Goal: Transaction & Acquisition: Obtain resource

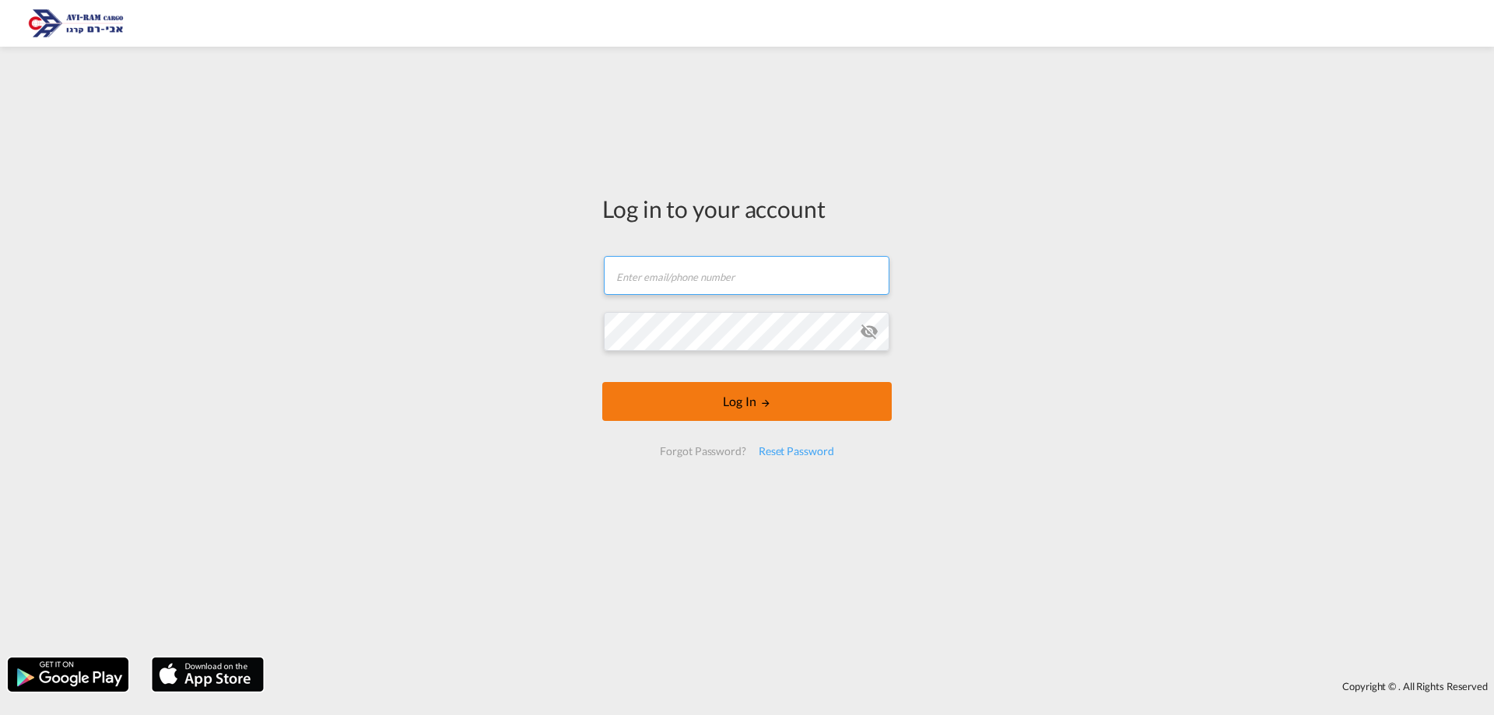
type input "[EMAIL_ADDRESS][DOMAIN_NAME]"
click at [696, 417] on button "Log In" at bounding box center [746, 401] width 289 height 39
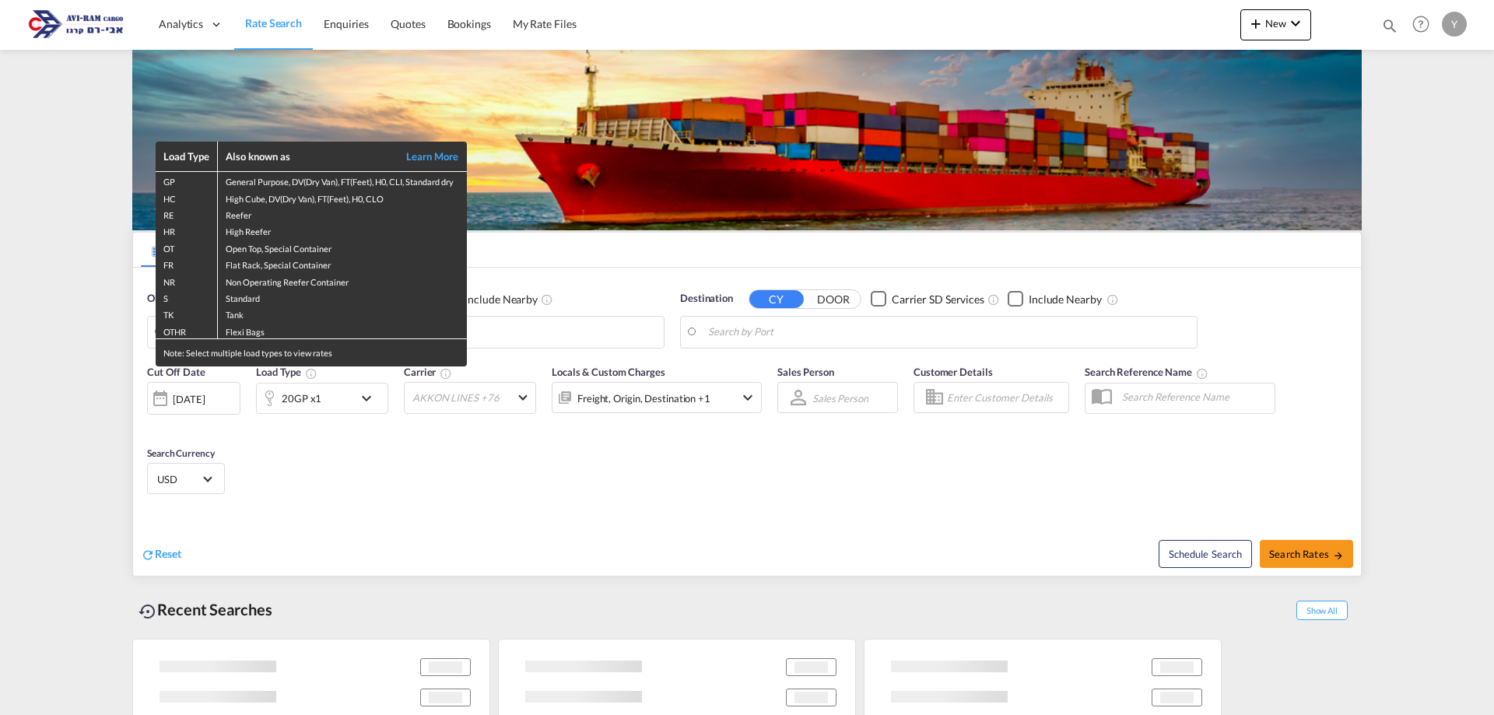
type input "Shekou Pt, CNSHK"
type input "Ashdod, ILASH"
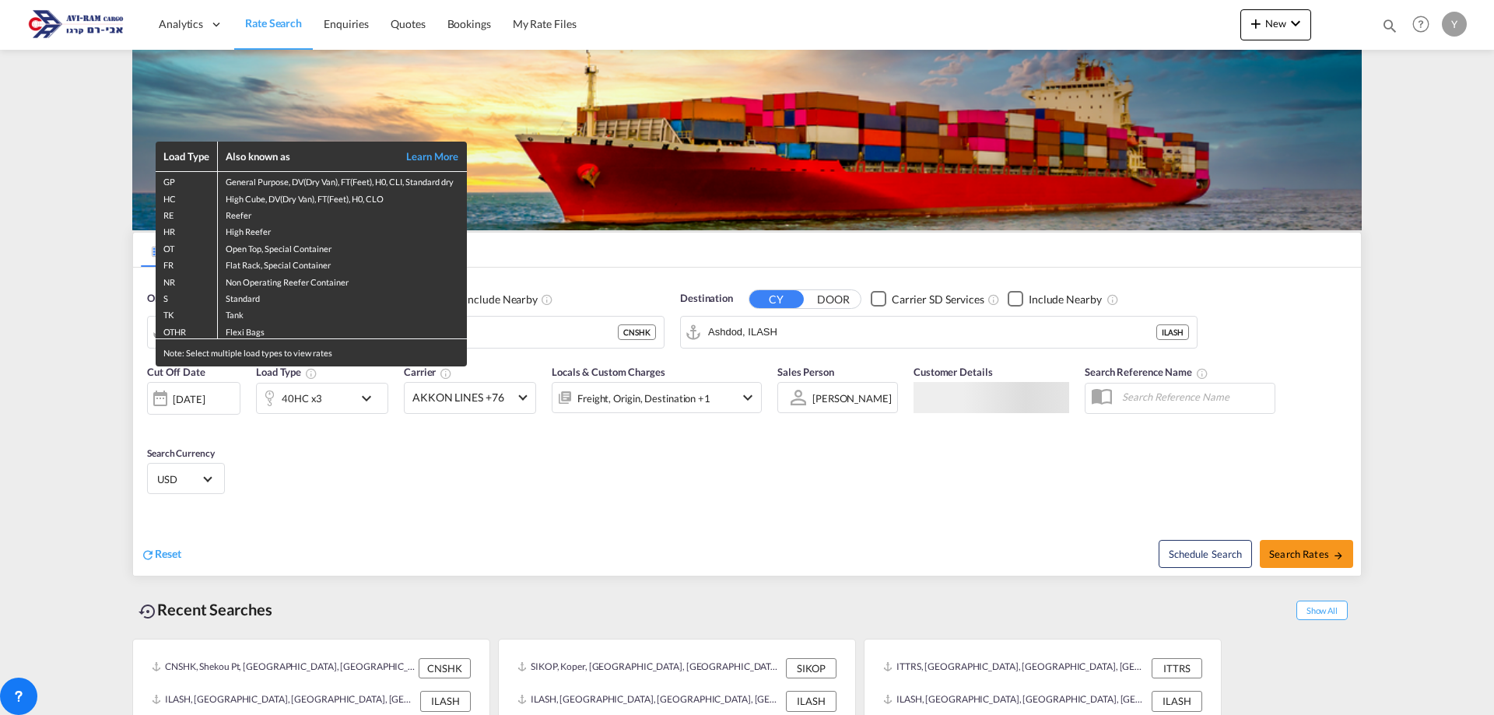
click at [7, 365] on div "Load Type Also known as Learn More GP General Purpose, DV(Dry Van), FT(Feet), H…" at bounding box center [747, 357] width 1494 height 715
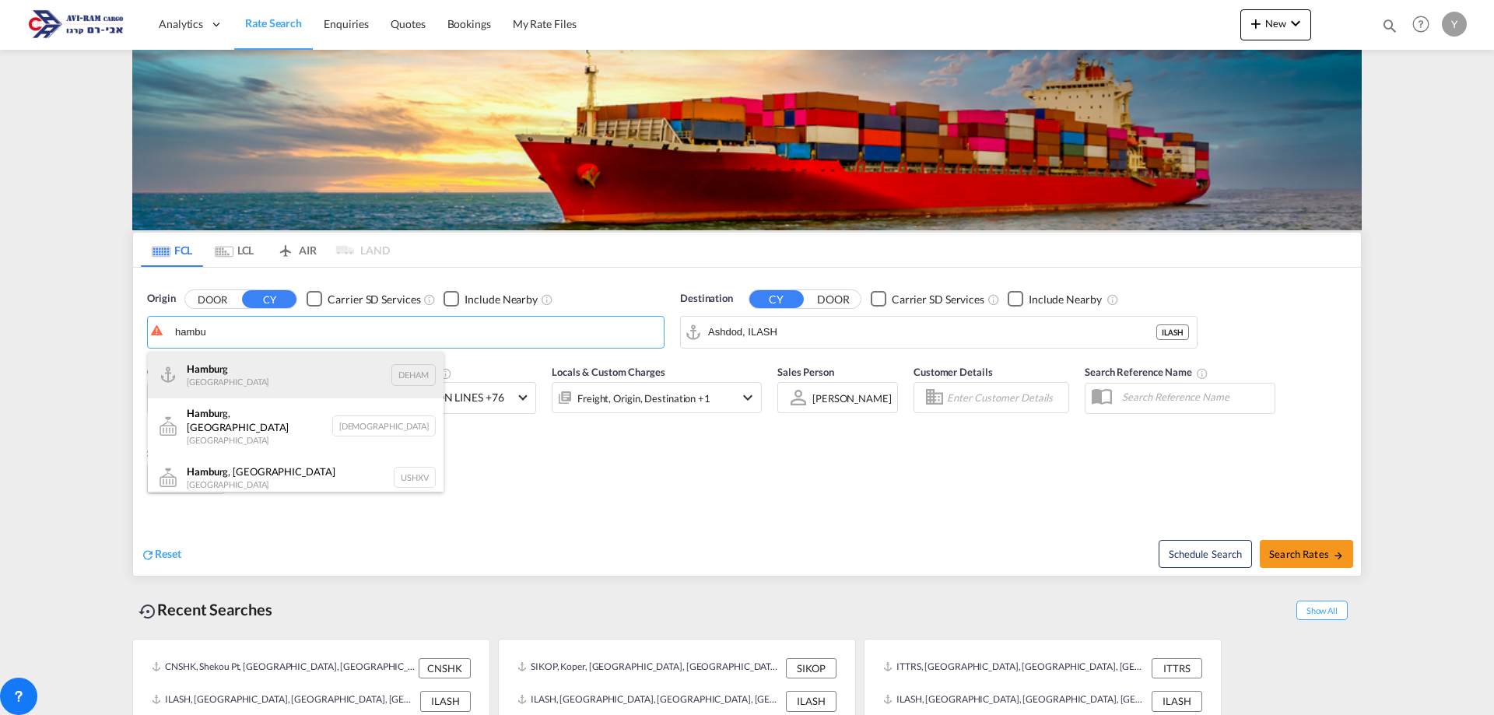
click at [280, 363] on div "Hambu rg [GEOGRAPHIC_DATA] DEHAM" at bounding box center [296, 375] width 296 height 47
type input "[GEOGRAPHIC_DATA], [GEOGRAPHIC_DATA]"
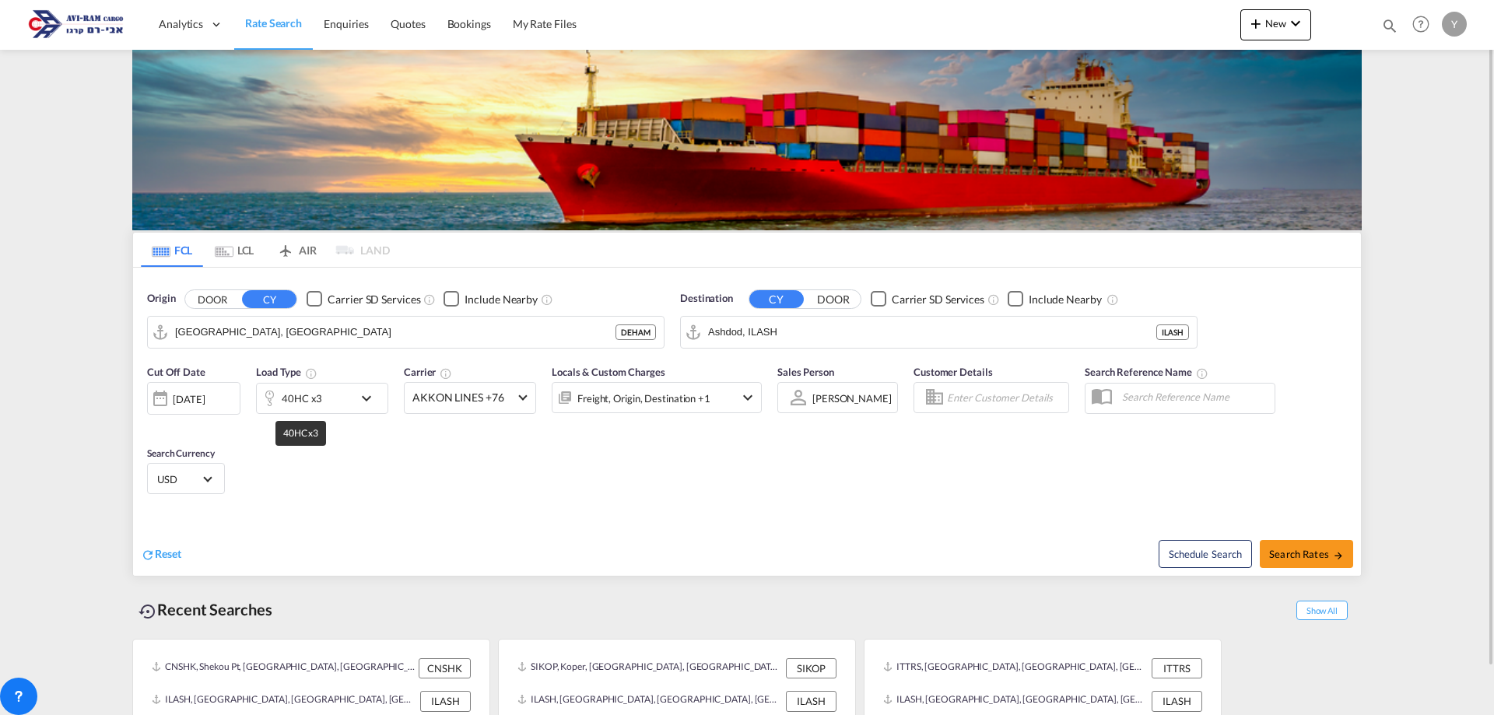
click at [296, 405] on div "40HC x3" at bounding box center [302, 399] width 40 height 22
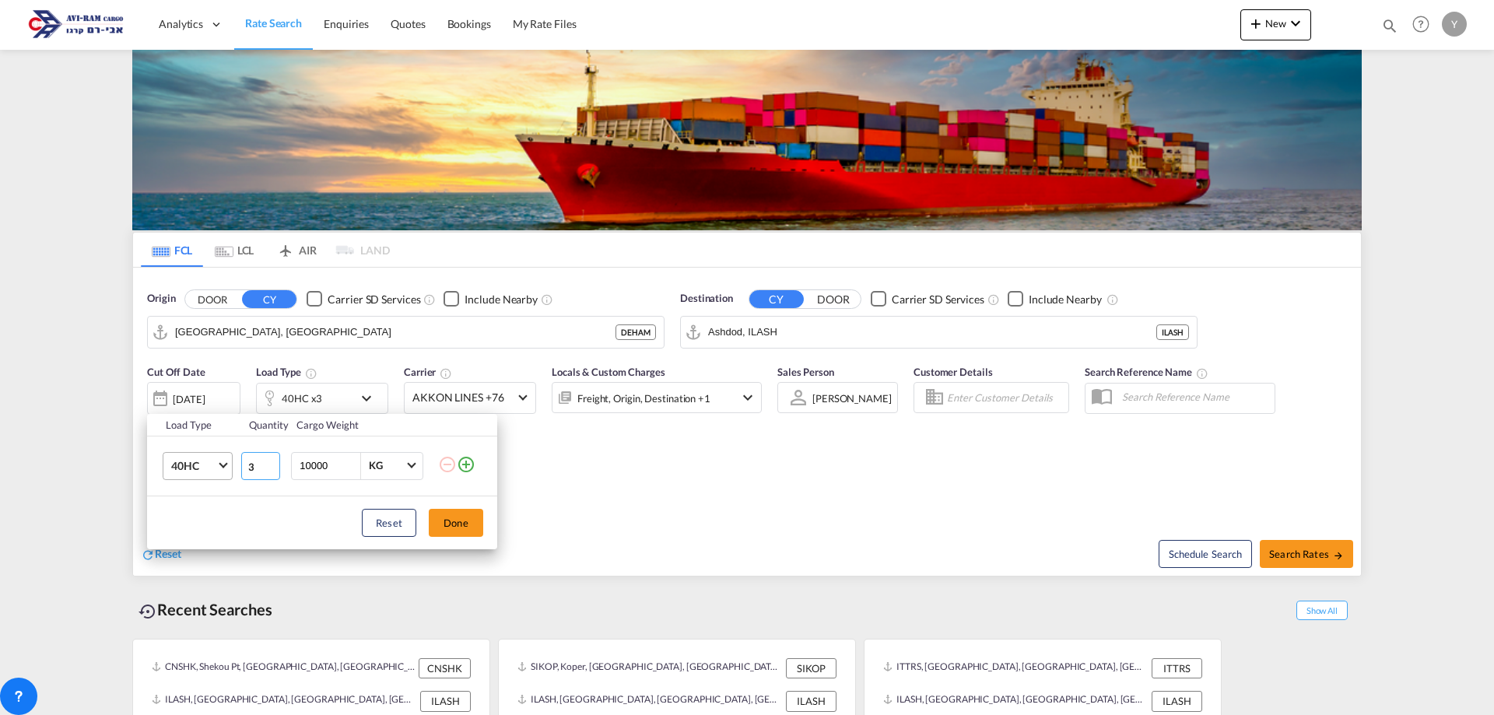
drag, startPoint x: 251, startPoint y: 471, endPoint x: 218, endPoint y: 470, distance: 32.7
click at [218, 470] on tr "40HC 20GP 40GP 40HC 45HC 20RE 40RE 40HR 20OT 40OT 20FR 40FR 40NR 20NR 45S 20TK …" at bounding box center [322, 466] width 350 height 60
drag, startPoint x: 252, startPoint y: 470, endPoint x: 222, endPoint y: 473, distance: 30.5
click at [222, 473] on tr "40HC 20GP 40GP 40HC 45HC 20RE 40RE 40HR 20OT 40OT 20FR 40FR 40NR 20NR 45S 20TK …" at bounding box center [322, 466] width 350 height 60
type input "1"
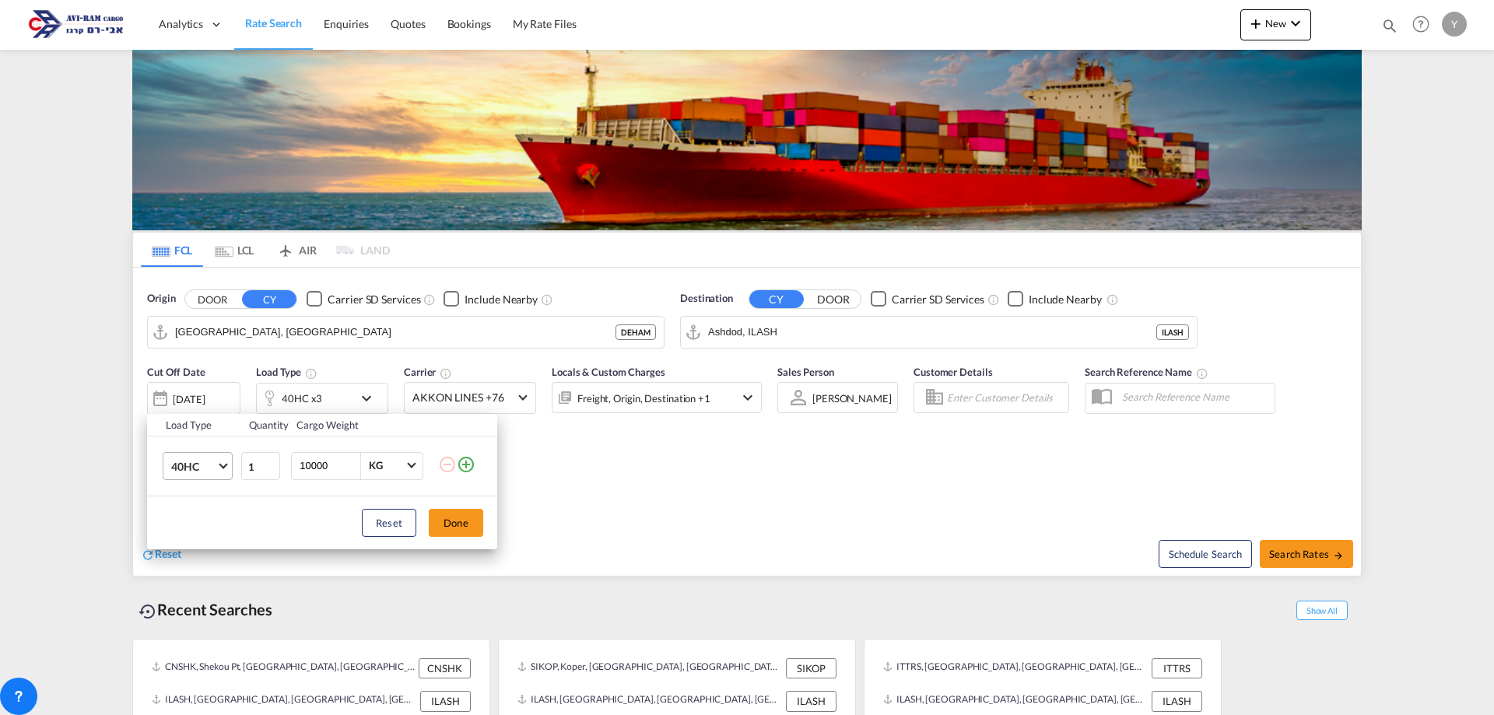
click at [211, 460] on span "40HC" at bounding box center [193, 467] width 45 height 16
click at [202, 402] on md-option "20GP" at bounding box center [212, 391] width 106 height 37
click at [472, 515] on button "Done" at bounding box center [456, 523] width 54 height 28
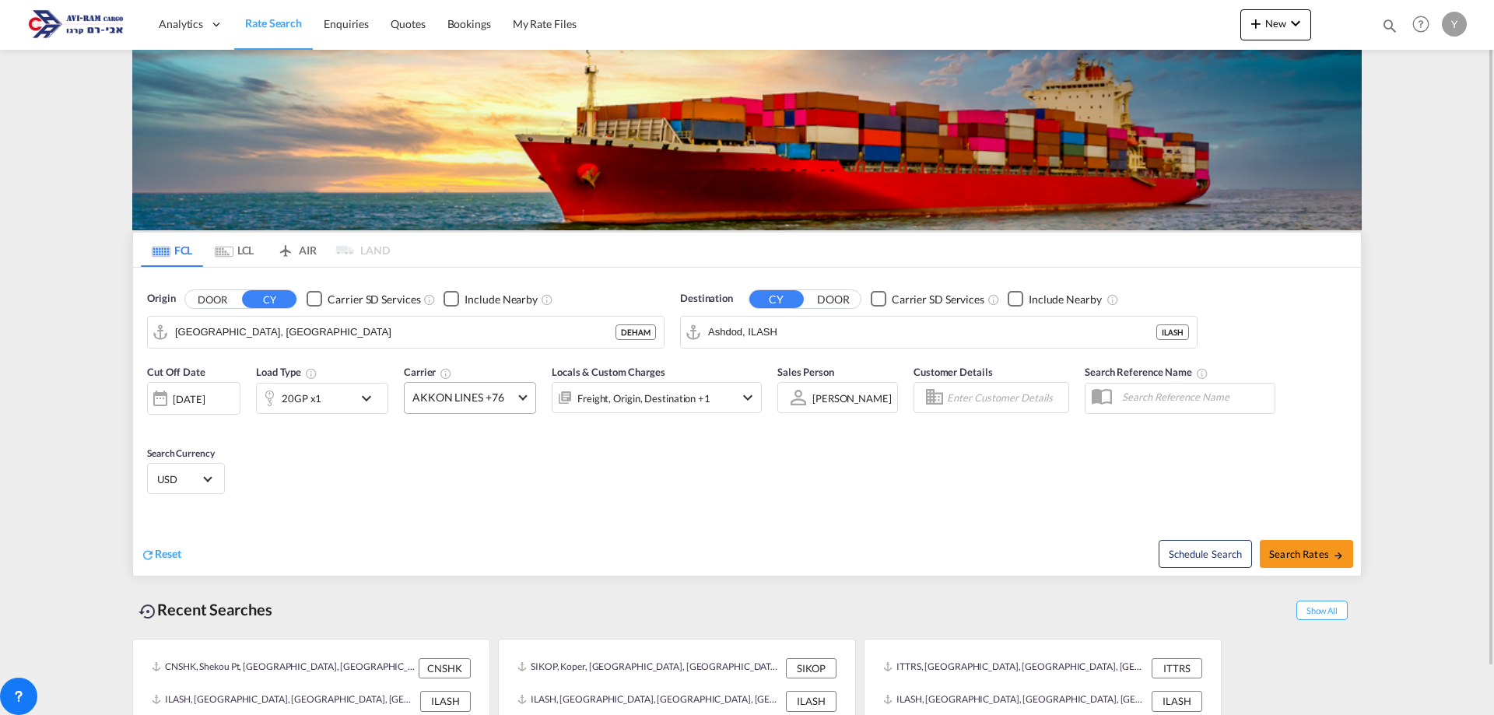
click at [501, 394] on span "AKKON LINES +76" at bounding box center [462, 398] width 101 height 16
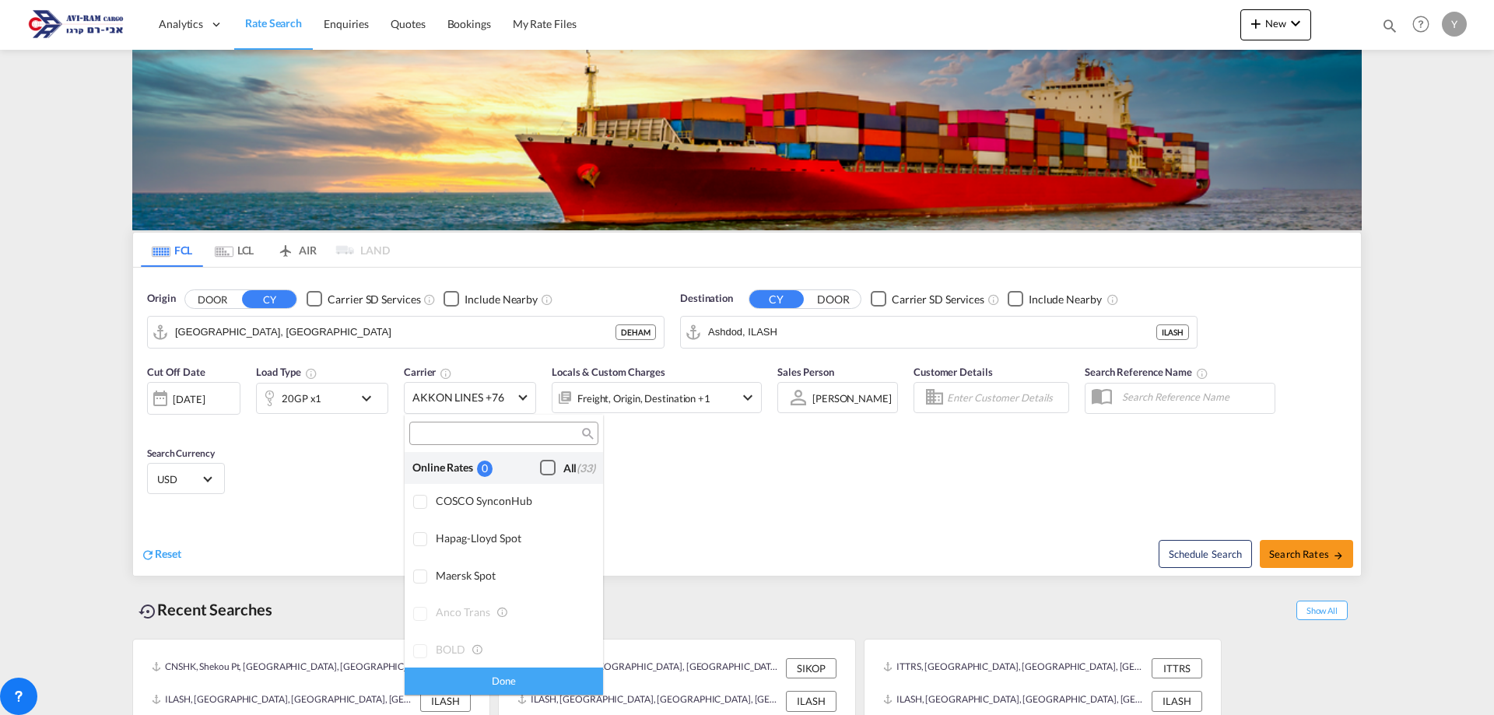
scroll to position [1212, 0]
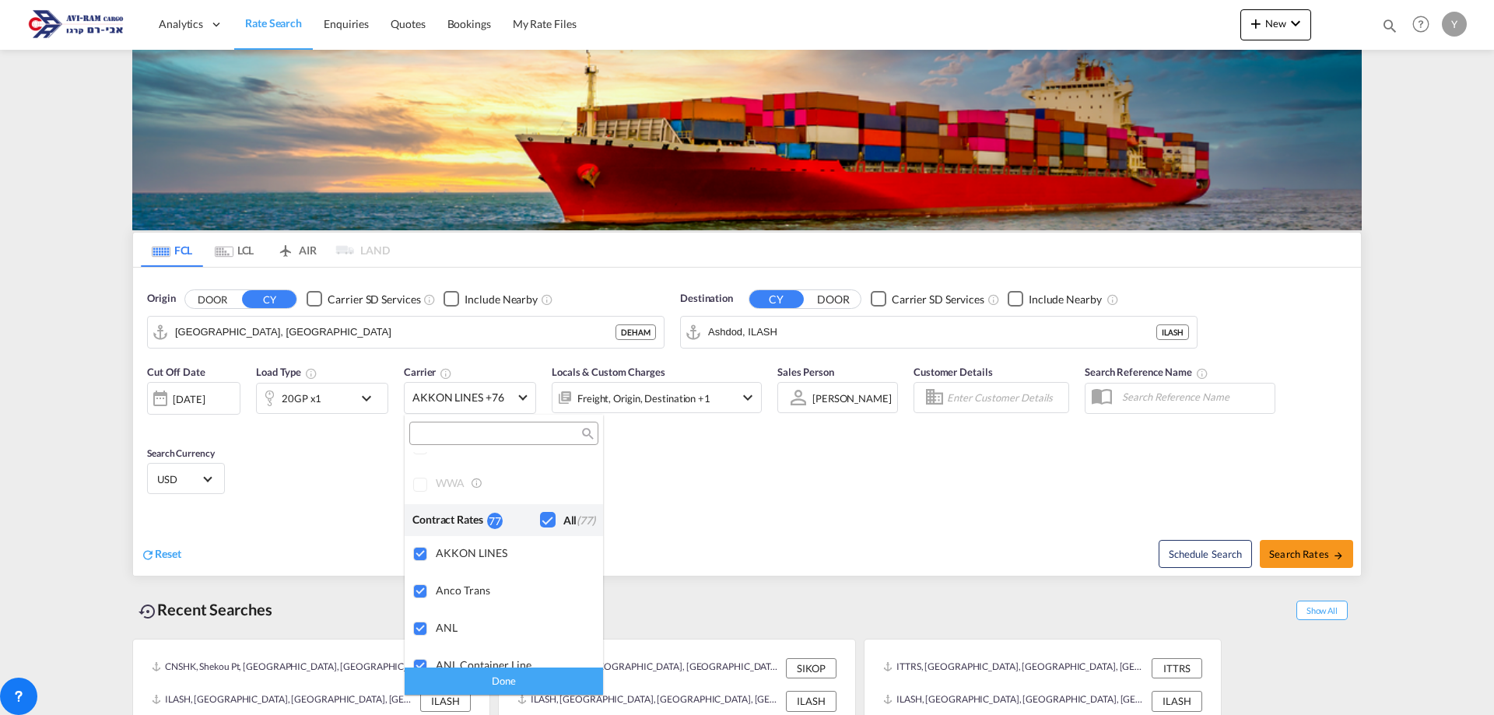
click at [470, 433] on input "search" at bounding box center [497, 434] width 167 height 14
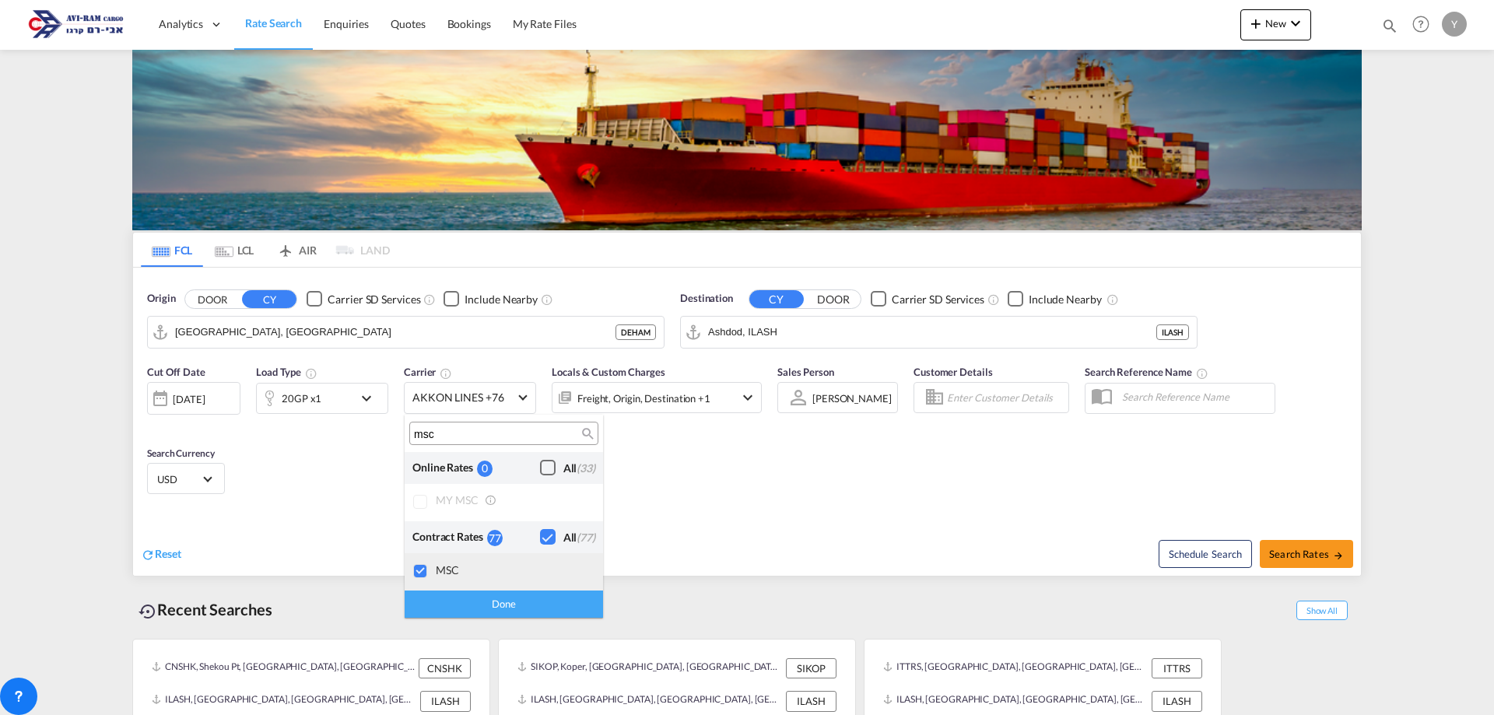
scroll to position [0, 0]
type input "msc"
click at [482, 604] on div "Done" at bounding box center [504, 604] width 198 height 27
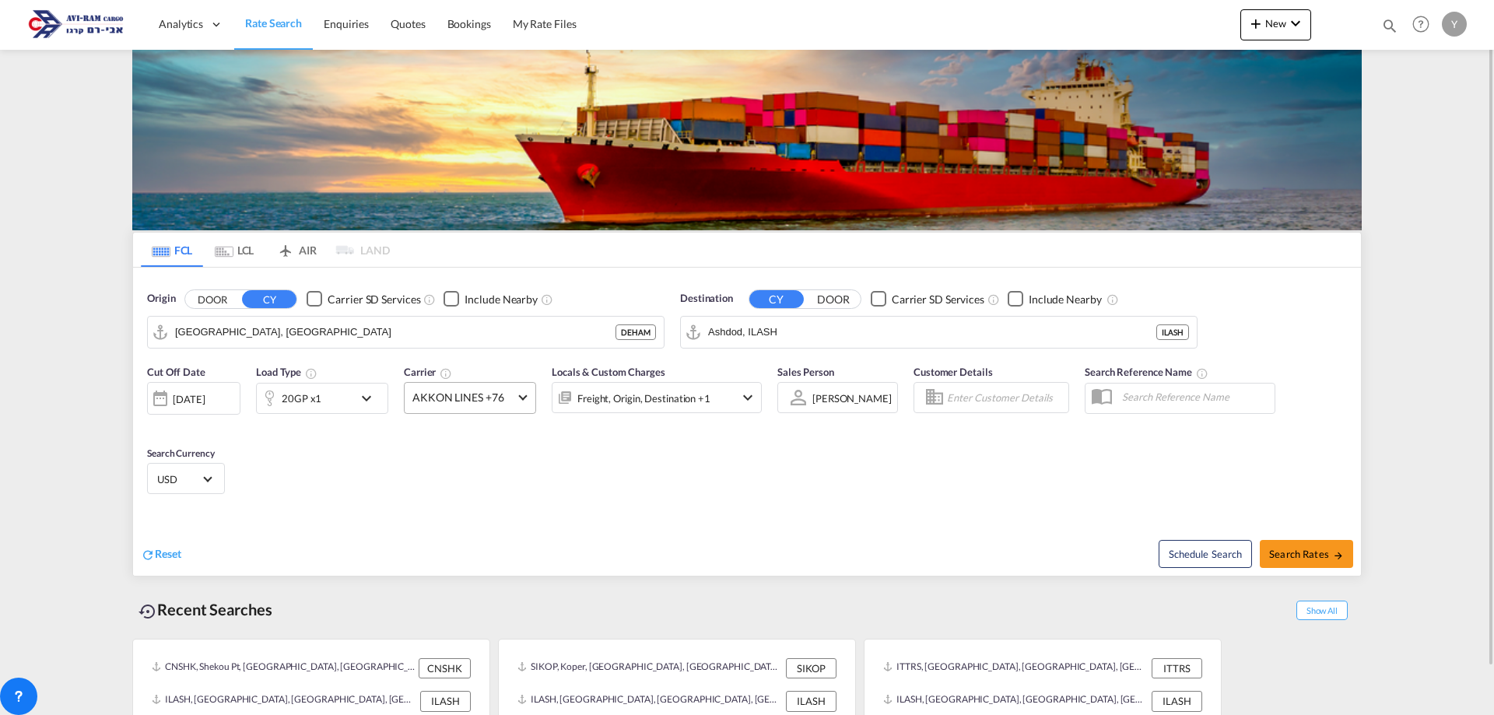
click at [518, 397] on md-select-value "AKKON LINES +76" at bounding box center [470, 398] width 131 height 30
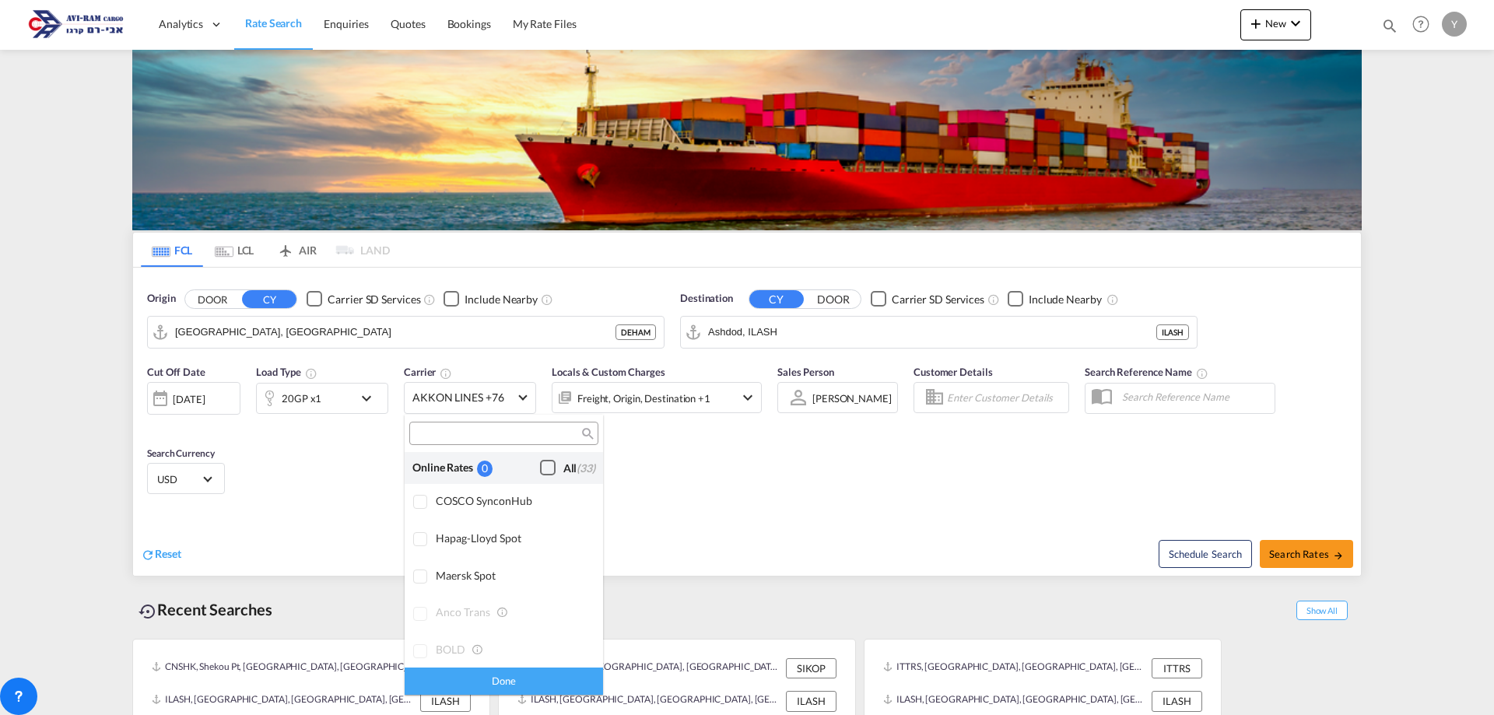
scroll to position [1212, 0]
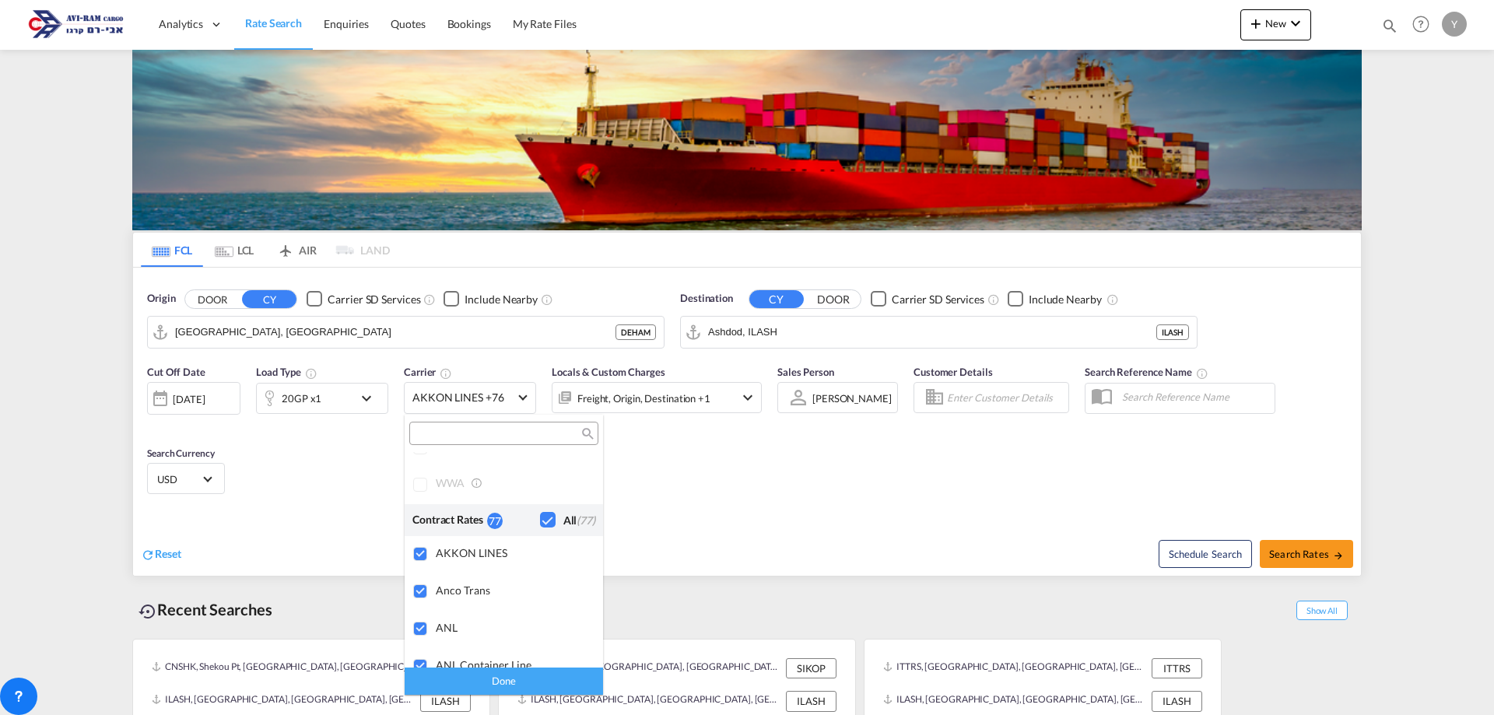
click at [415, 478] on div at bounding box center [421, 486] width 16 height 16
click at [419, 553] on div at bounding box center [421, 555] width 16 height 16
click at [543, 528] on div "Checkbox No Ink" at bounding box center [548, 520] width 16 height 16
click at [540, 518] on div "Checkbox No Ink" at bounding box center [548, 520] width 16 height 16
click at [479, 437] on input "search" at bounding box center [497, 434] width 167 height 14
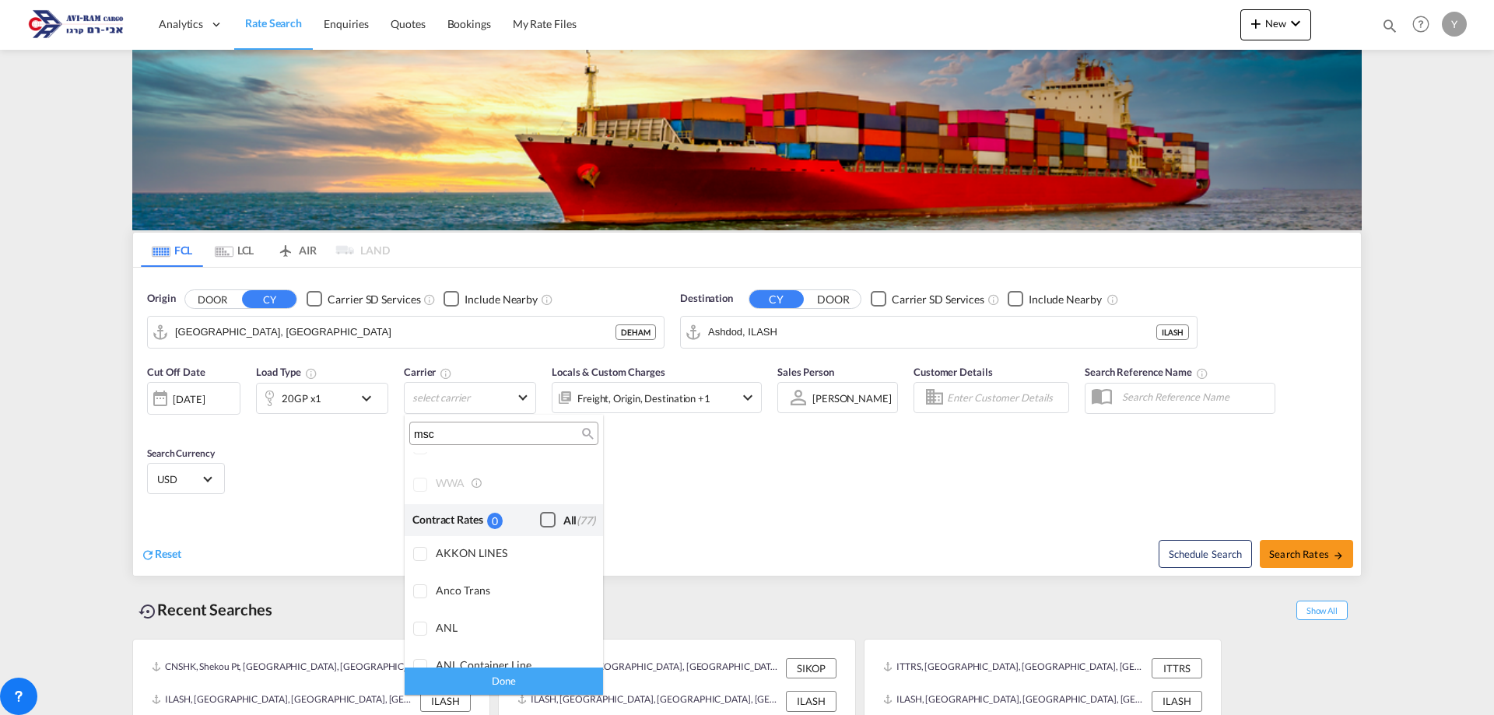
scroll to position [0, 0]
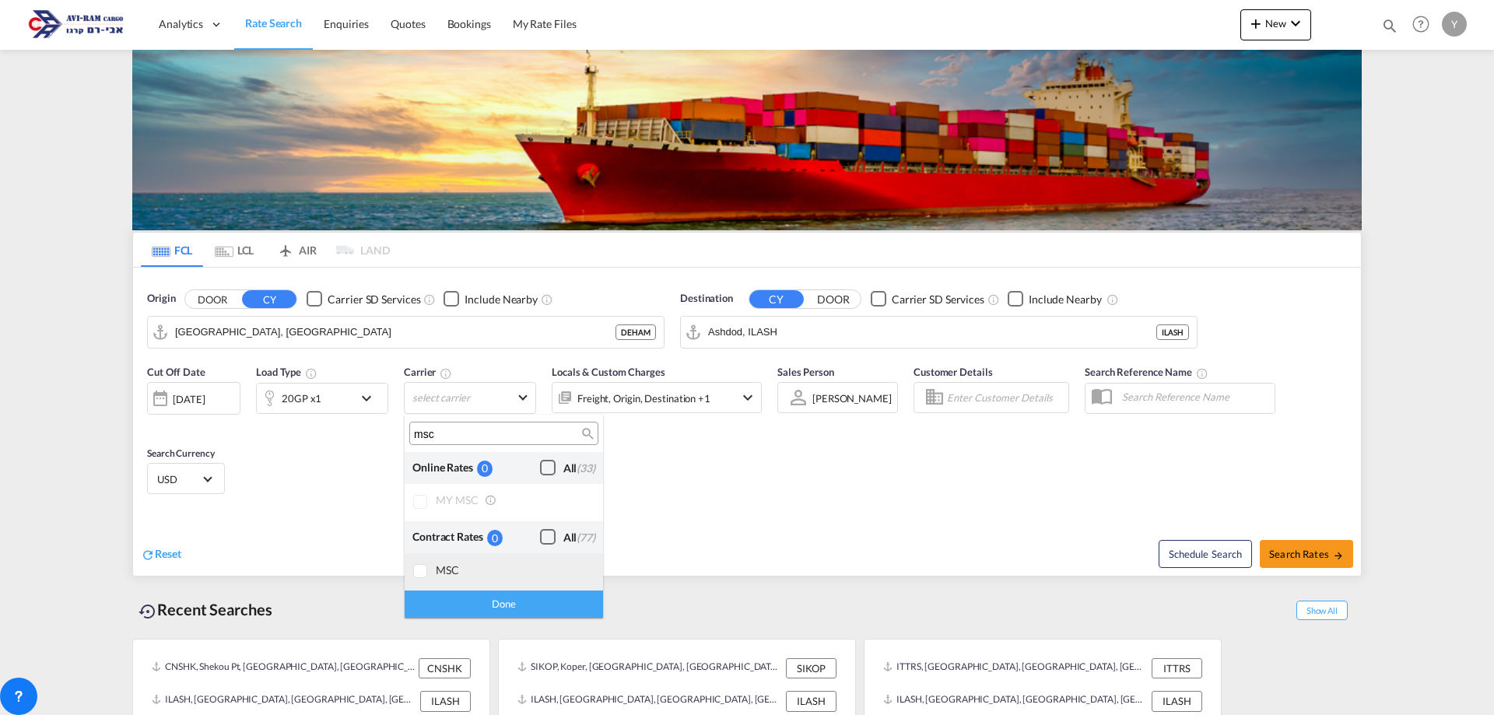
type input "msc"
click at [413, 570] on div at bounding box center [421, 572] width 16 height 16
click at [459, 604] on div "Done" at bounding box center [504, 604] width 198 height 27
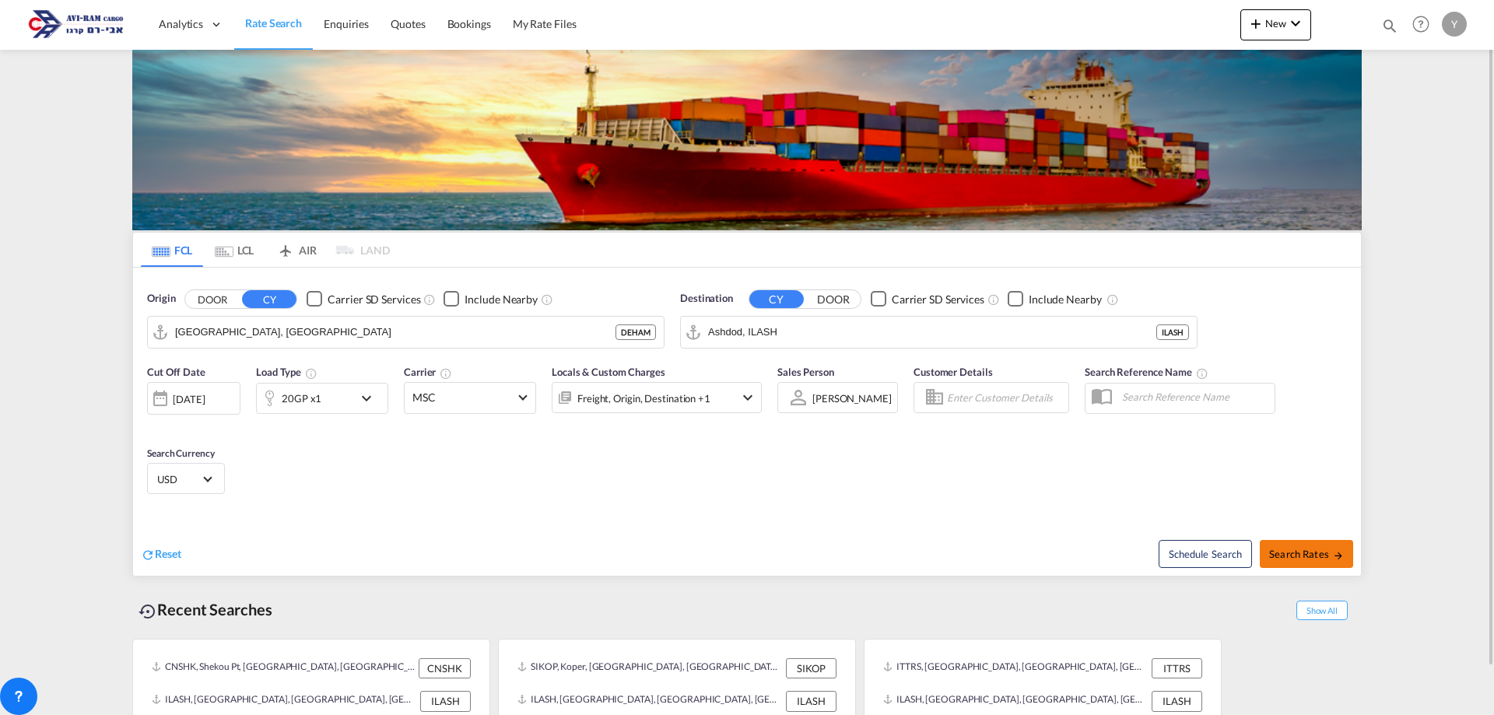
click at [1317, 549] on span "Search Rates" at bounding box center [1306, 554] width 75 height 12
type input "DEHAM to ILASH / [DATE]"
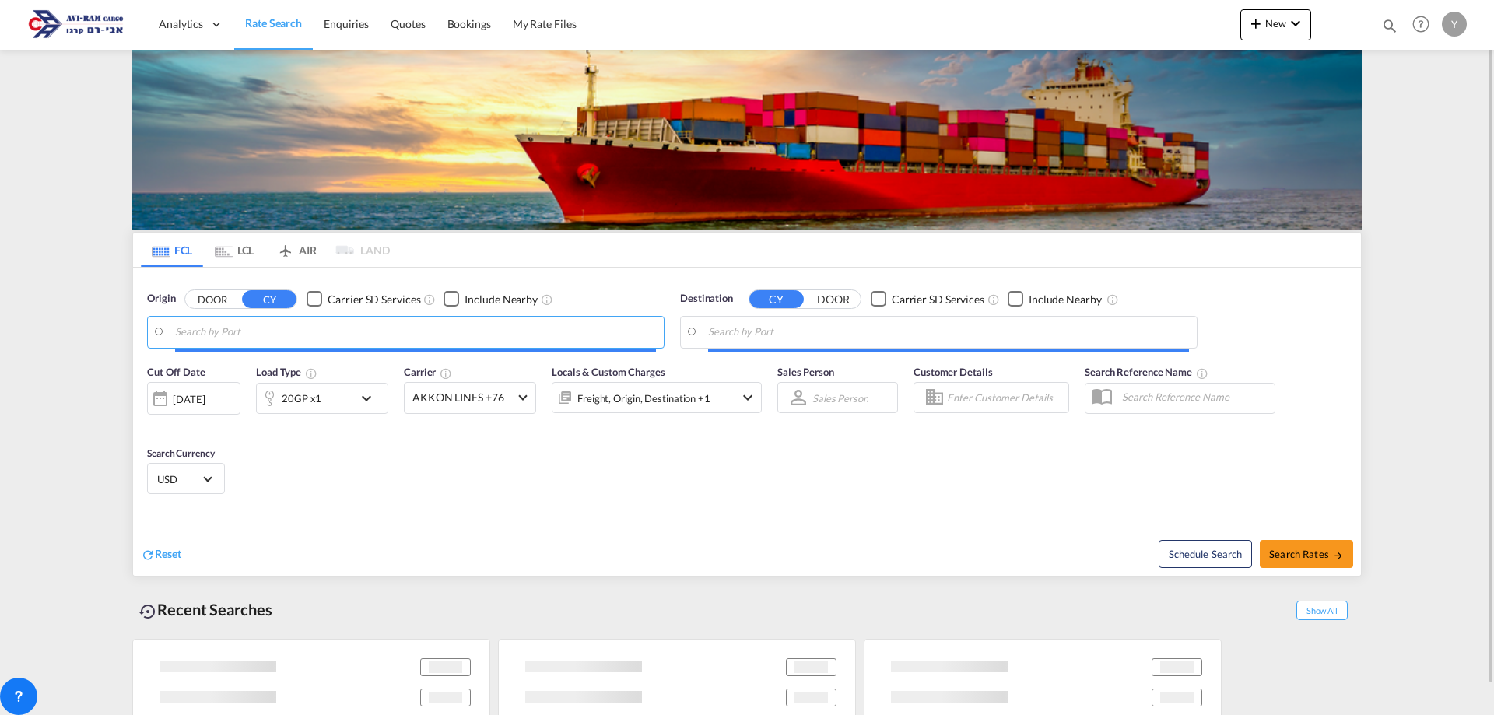
click at [358, 342] on input "Search by Port" at bounding box center [415, 332] width 481 height 23
paste input "LGP"
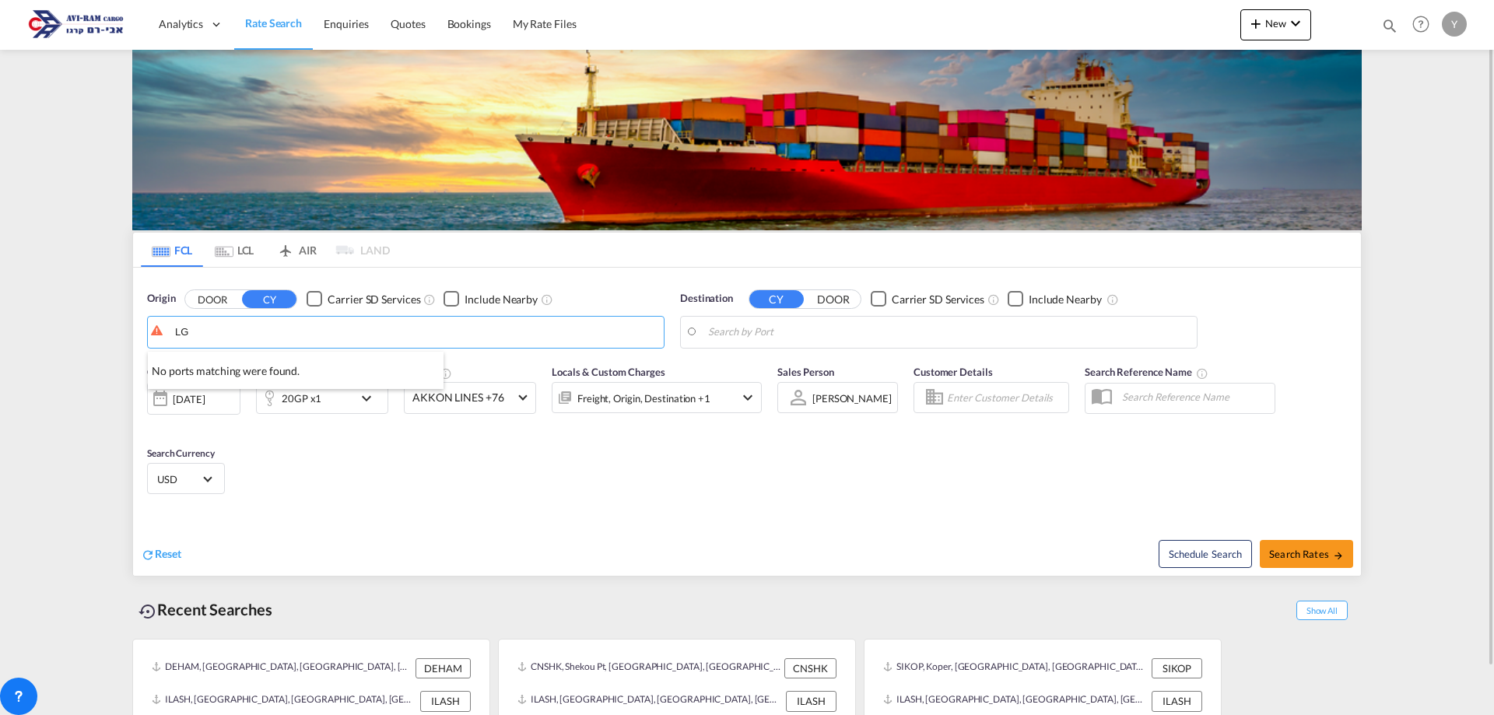
type input "L"
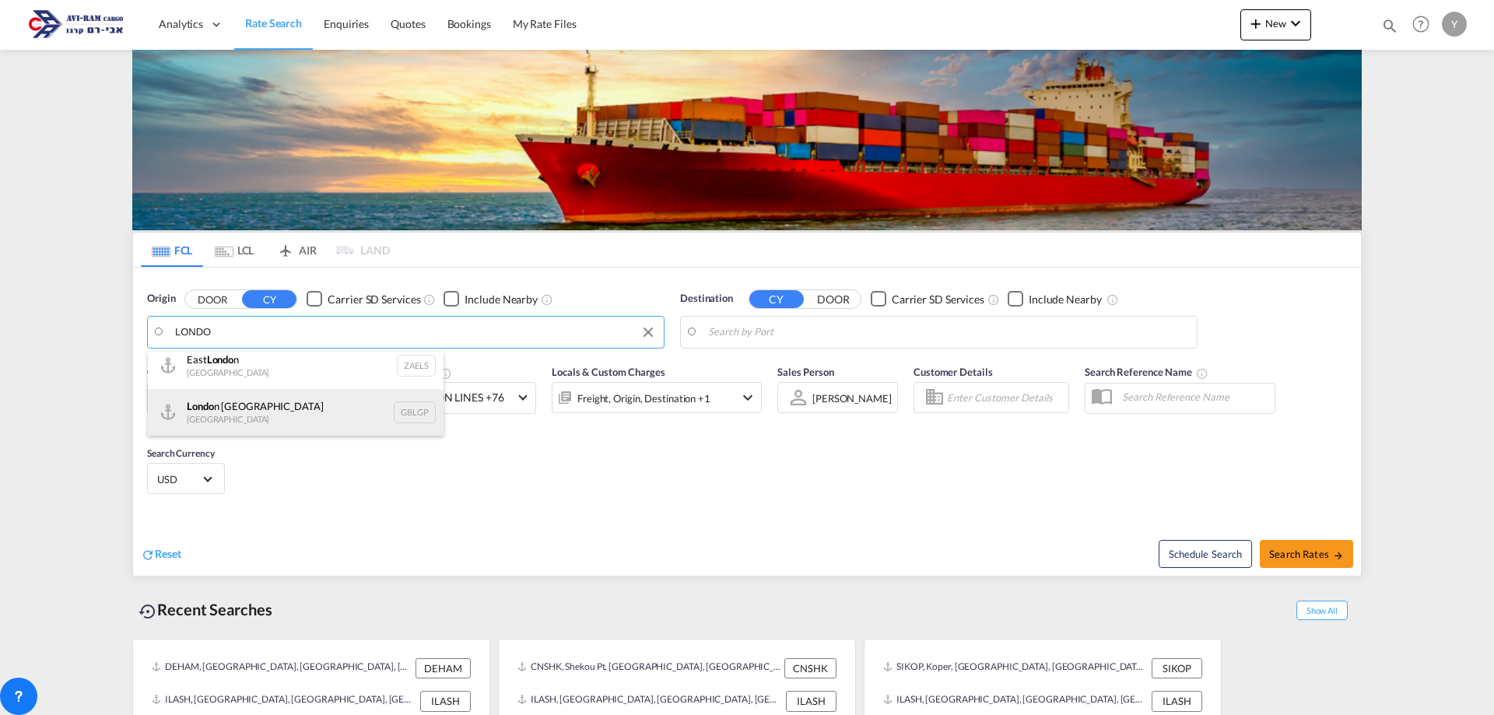
click at [336, 414] on div "Londo n Gateway [GEOGRAPHIC_DATA] GBLGP" at bounding box center [296, 412] width 296 height 47
type input "[GEOGRAPHIC_DATA], [GEOGRAPHIC_DATA]"
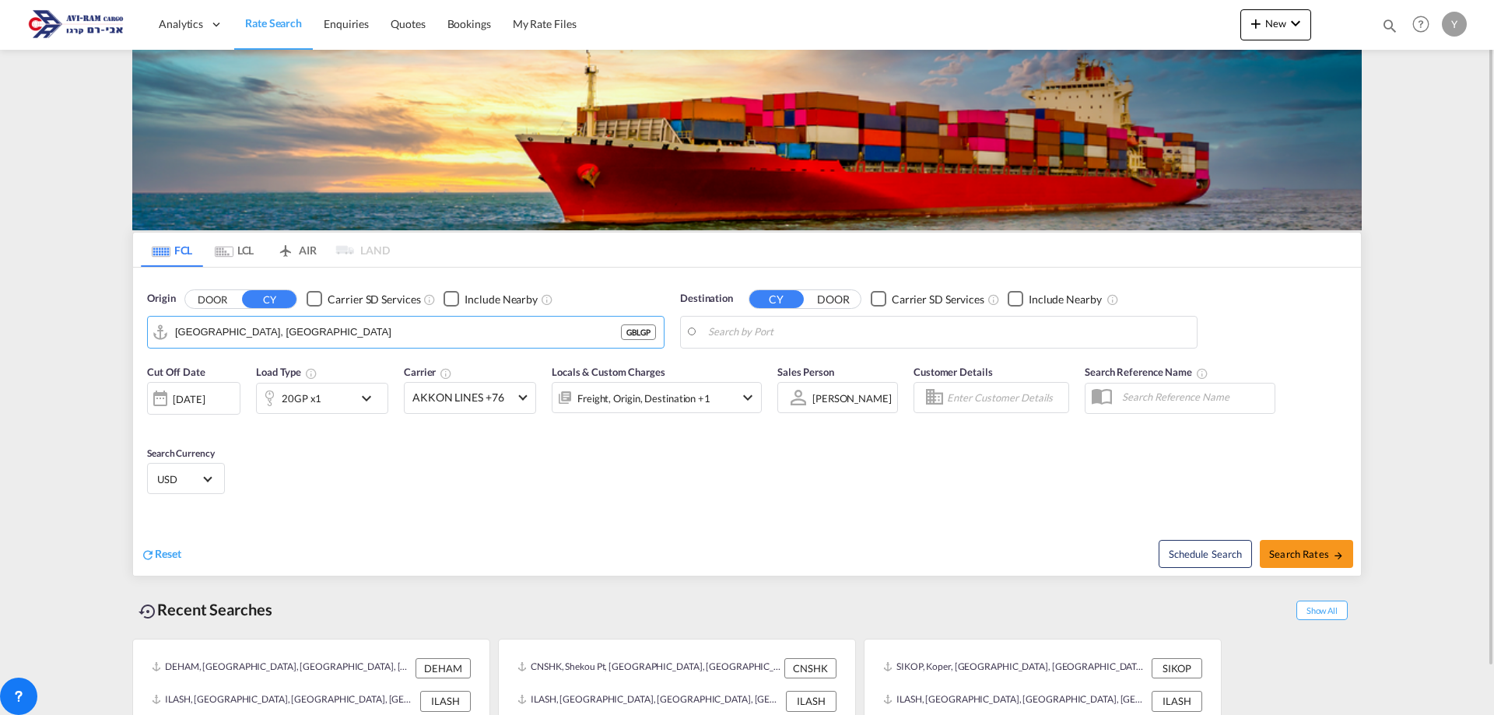
click at [706, 329] on body "Analytics Dashboard Rate Search Enquiries Quotes Bookings" at bounding box center [747, 357] width 1494 height 715
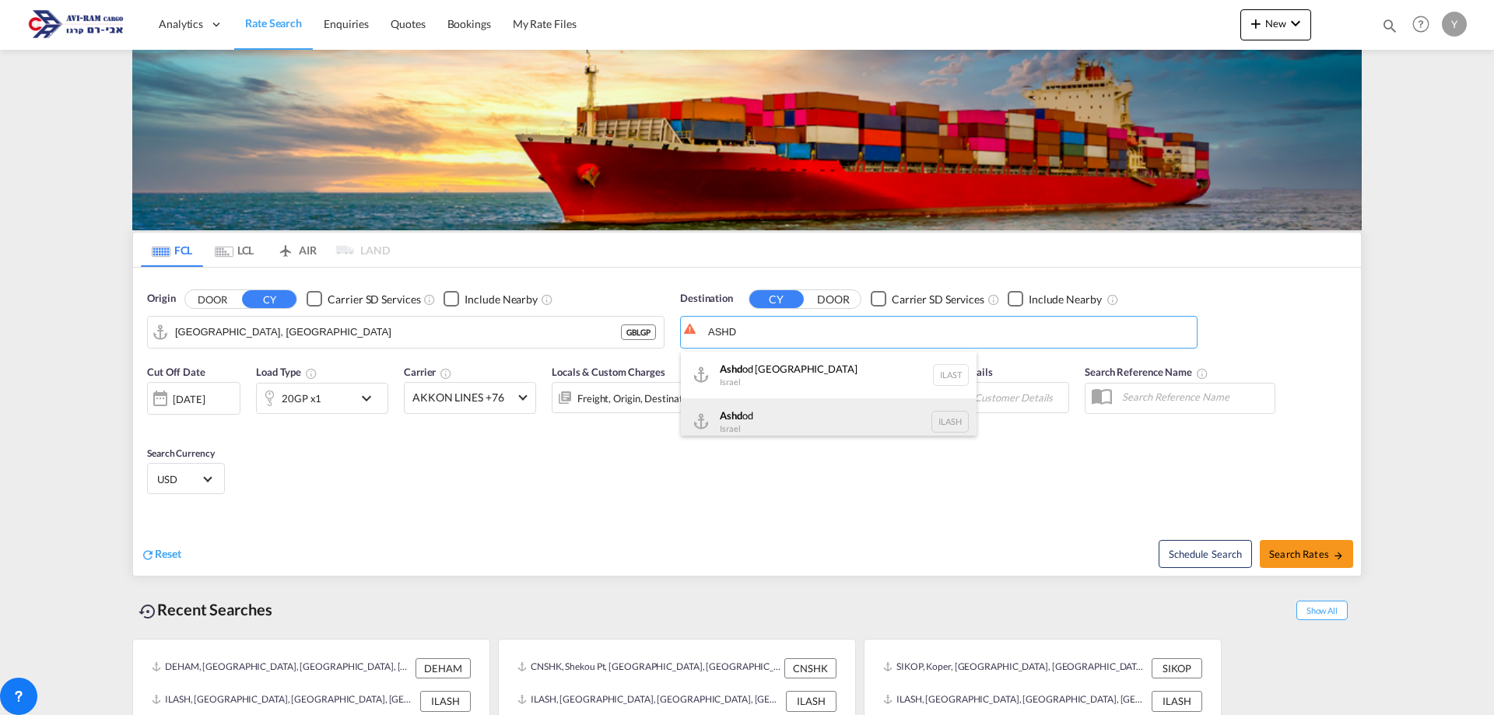
click at [747, 416] on div "Ashd od [GEOGRAPHIC_DATA] [GEOGRAPHIC_DATA]" at bounding box center [829, 421] width 296 height 47
type input "Ashdod, ILASH"
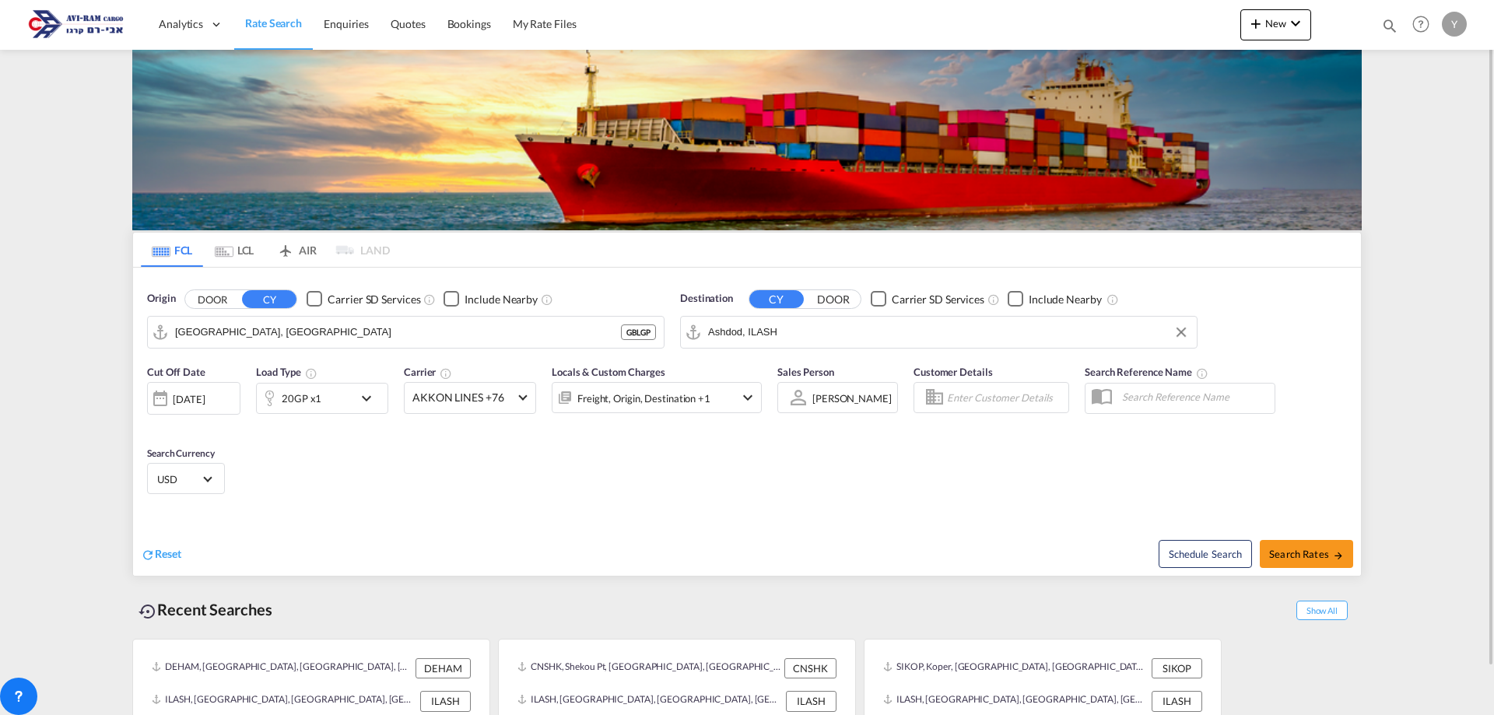
click at [356, 404] on div "20GP x1" at bounding box center [322, 398] width 132 height 31
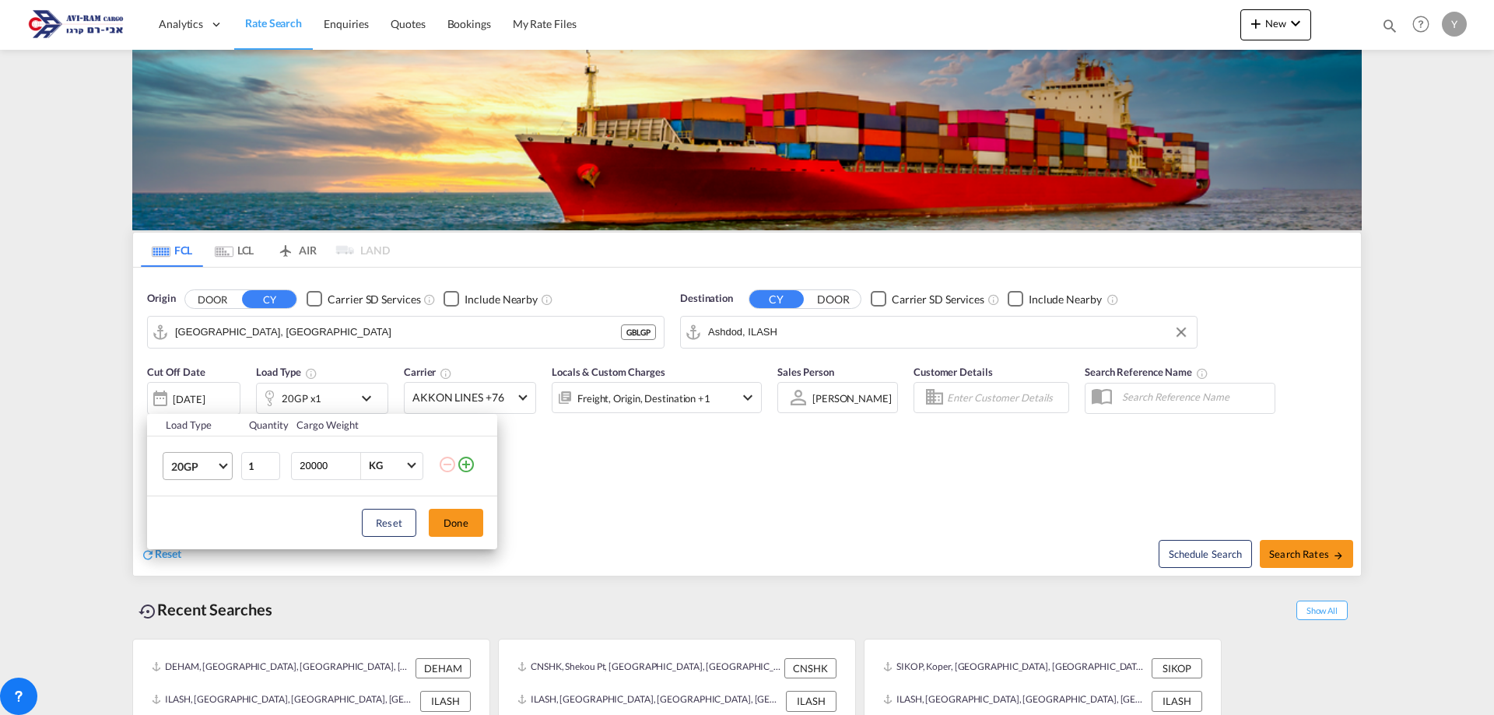
click at [209, 470] on span "20GP" at bounding box center [193, 467] width 45 height 16
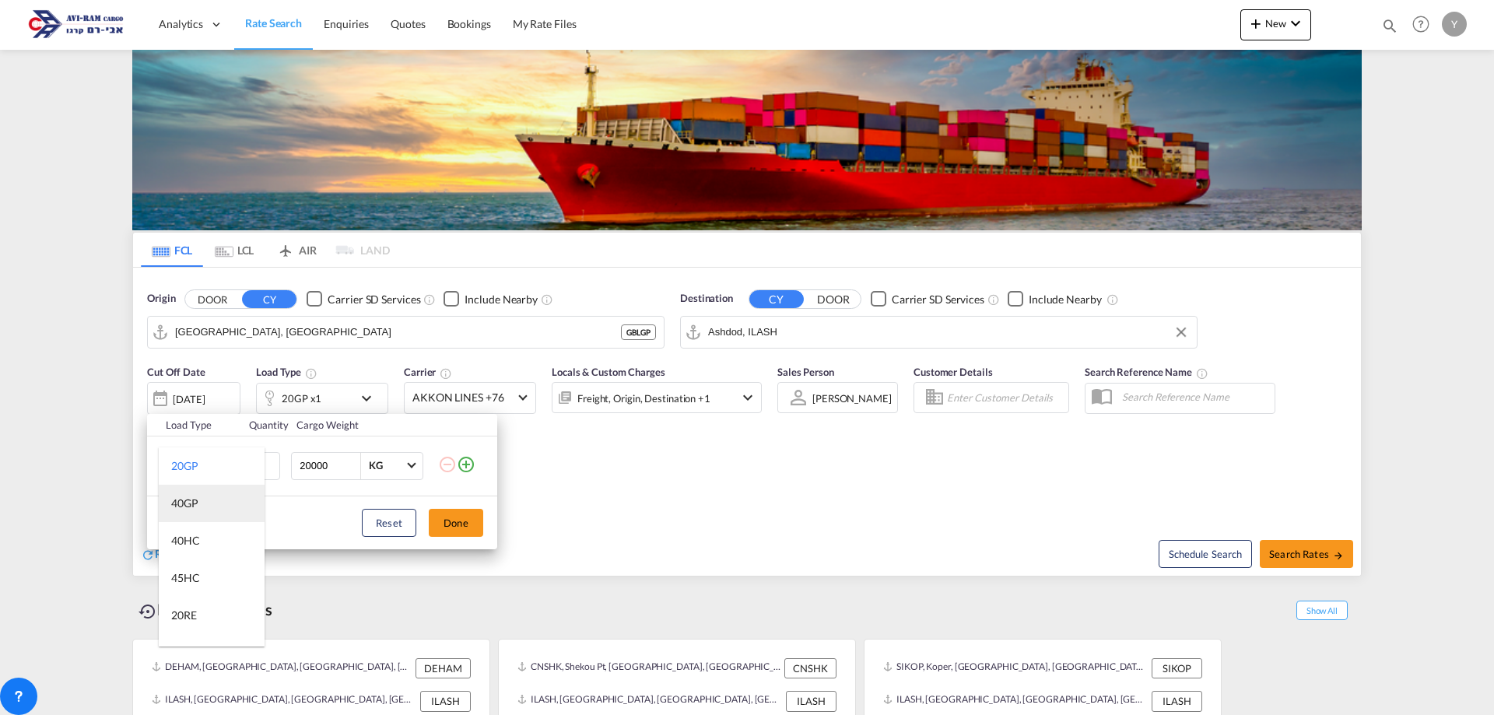
click at [228, 500] on md-option "40GP" at bounding box center [212, 503] width 106 height 37
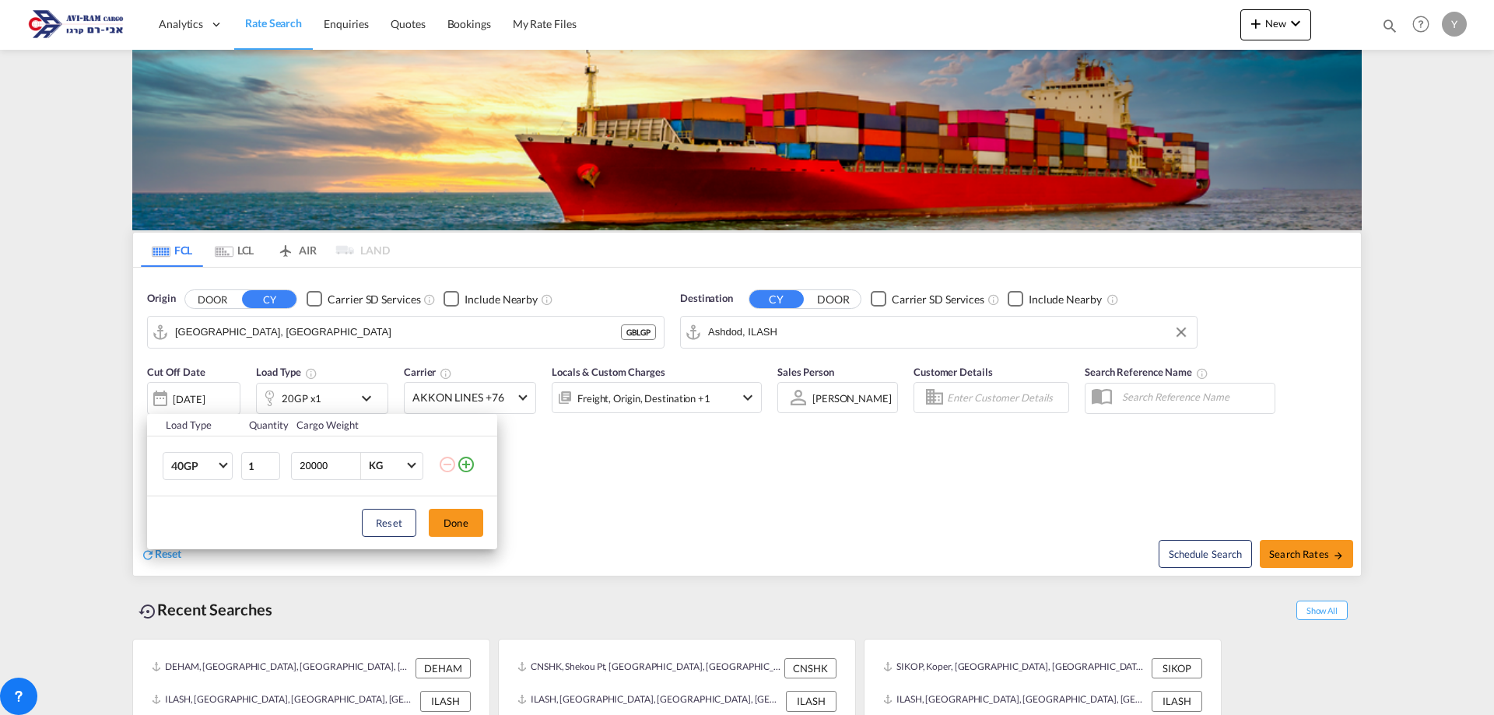
click at [470, 507] on div "Reset Done" at bounding box center [322, 522] width 350 height 53
click at [475, 517] on button "Done" at bounding box center [456, 523] width 54 height 28
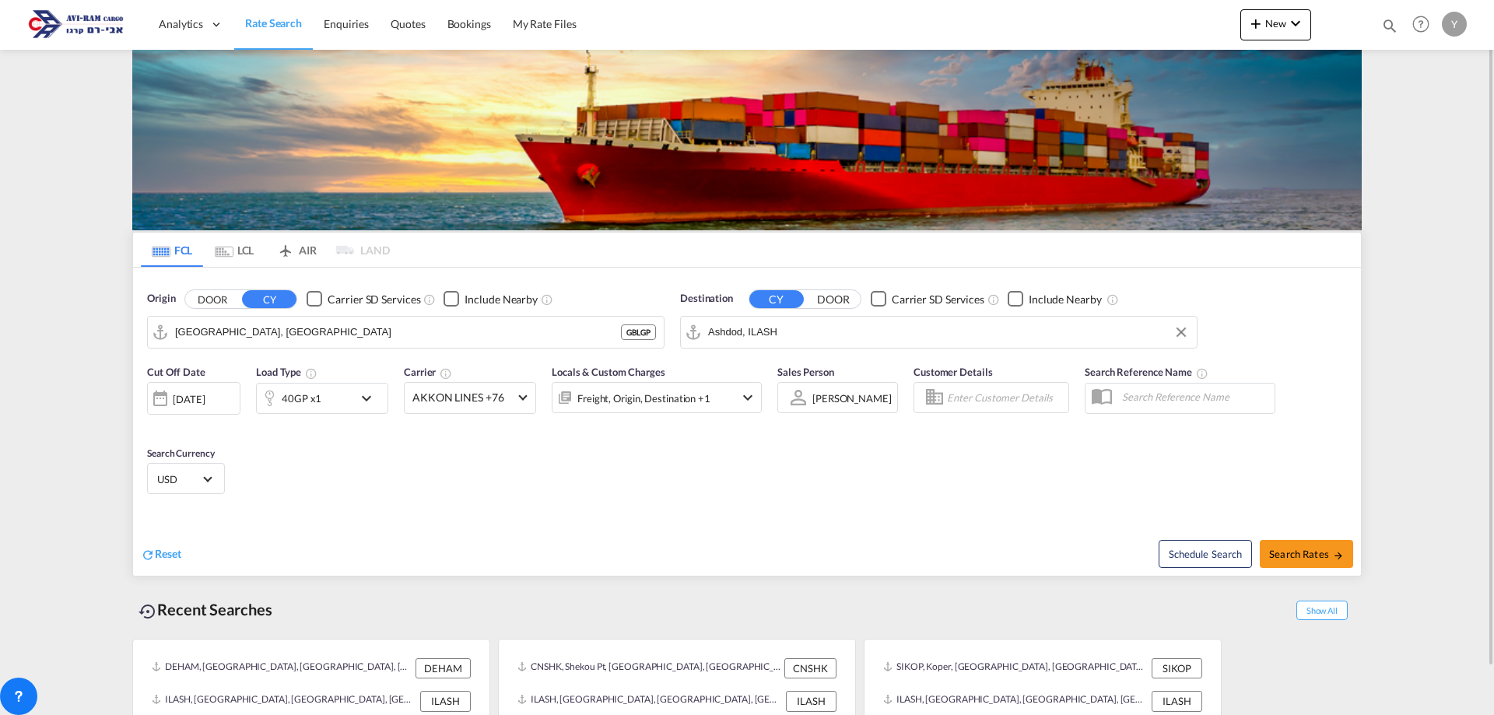
click at [1327, 568] on div "Schedule Search Search Rates" at bounding box center [1056, 546] width 610 height 60
click at [1327, 556] on span "Search Rates" at bounding box center [1306, 554] width 75 height 12
type input "GBLGP to ILASH / [DATE]"
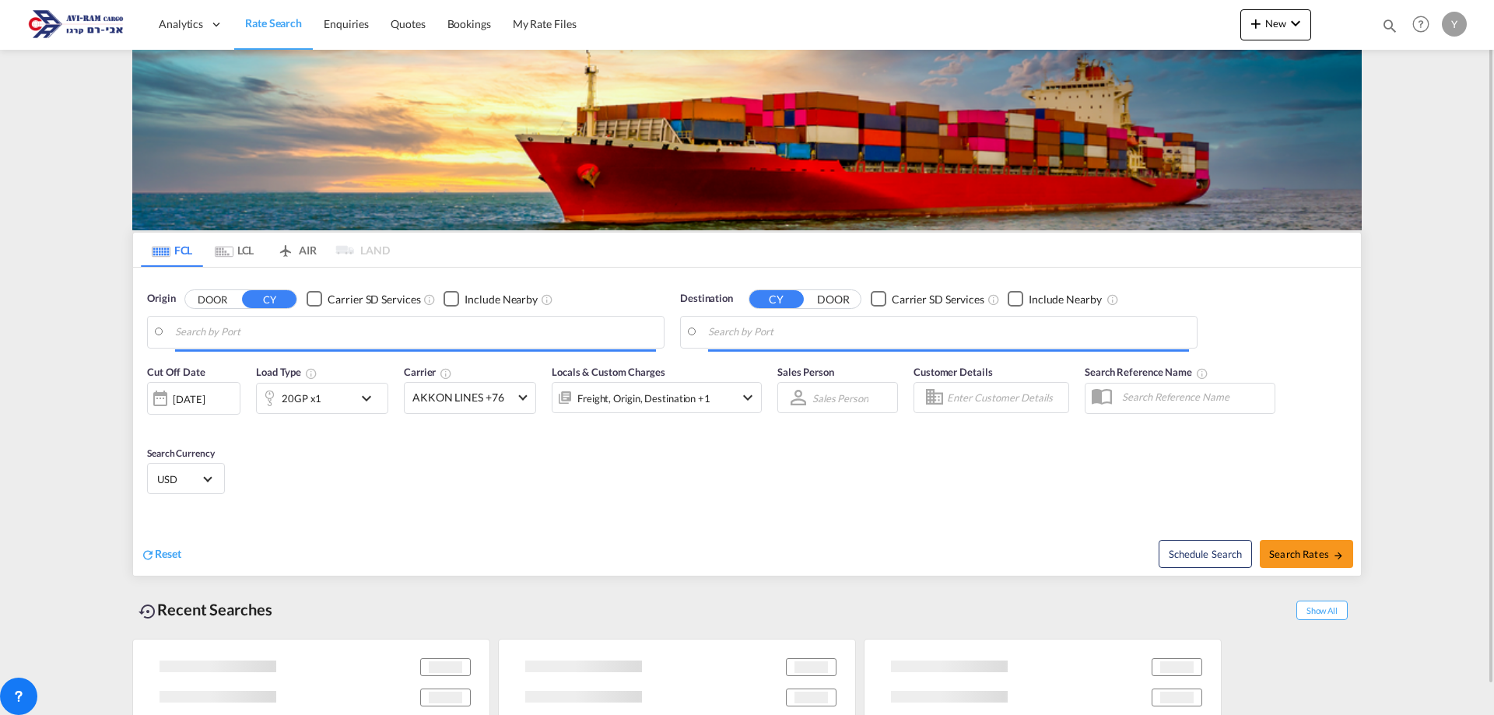
type input "[GEOGRAPHIC_DATA], [GEOGRAPHIC_DATA]"
type input "Ashdod, ILASH"
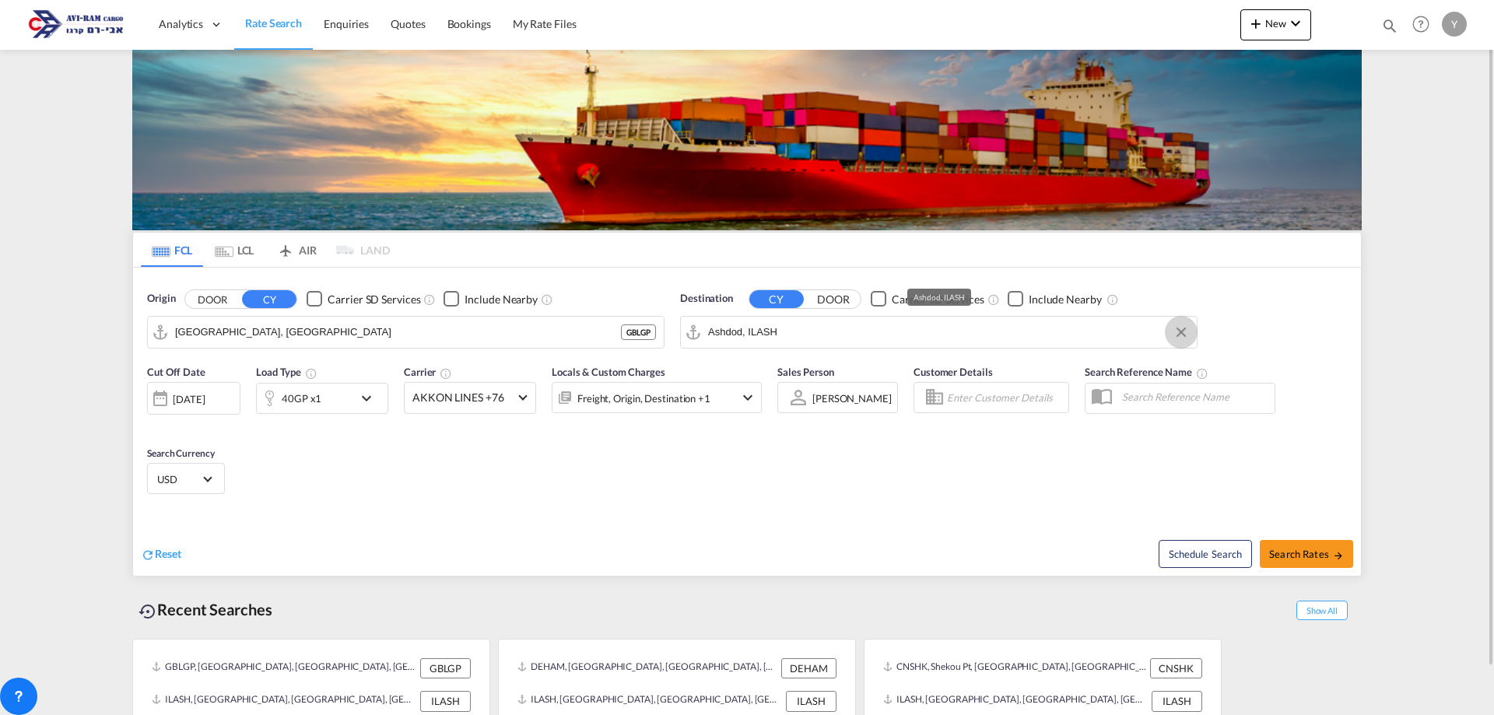
click at [1181, 331] on button "Clear Input" at bounding box center [1181, 332] width 23 height 23
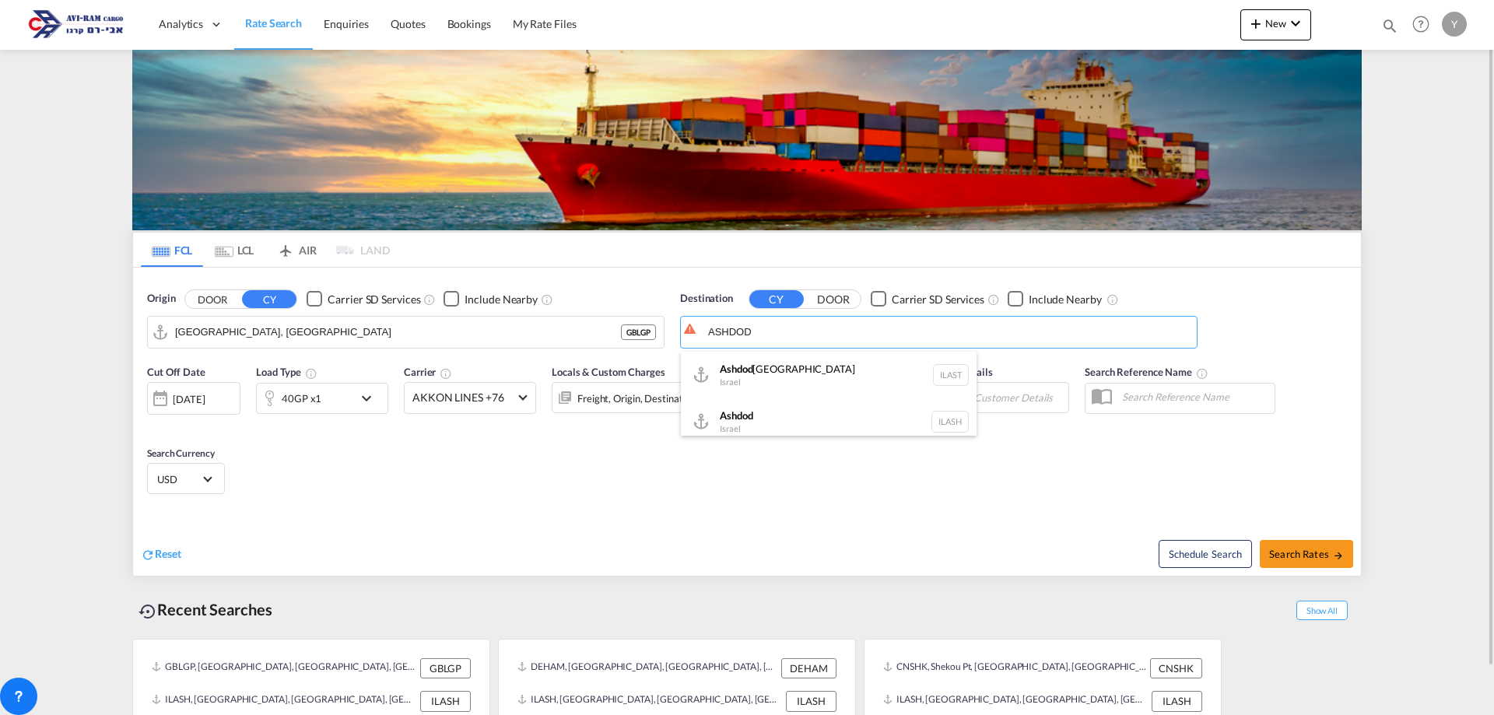
scroll to position [9, 0]
click at [773, 408] on div "Ashdod [GEOGRAPHIC_DATA] [GEOGRAPHIC_DATA]" at bounding box center [829, 412] width 296 height 47
type input "Ashdod, ILASH"
click at [530, 391] on md-select-value "AKKON LINES +76" at bounding box center [470, 398] width 131 height 30
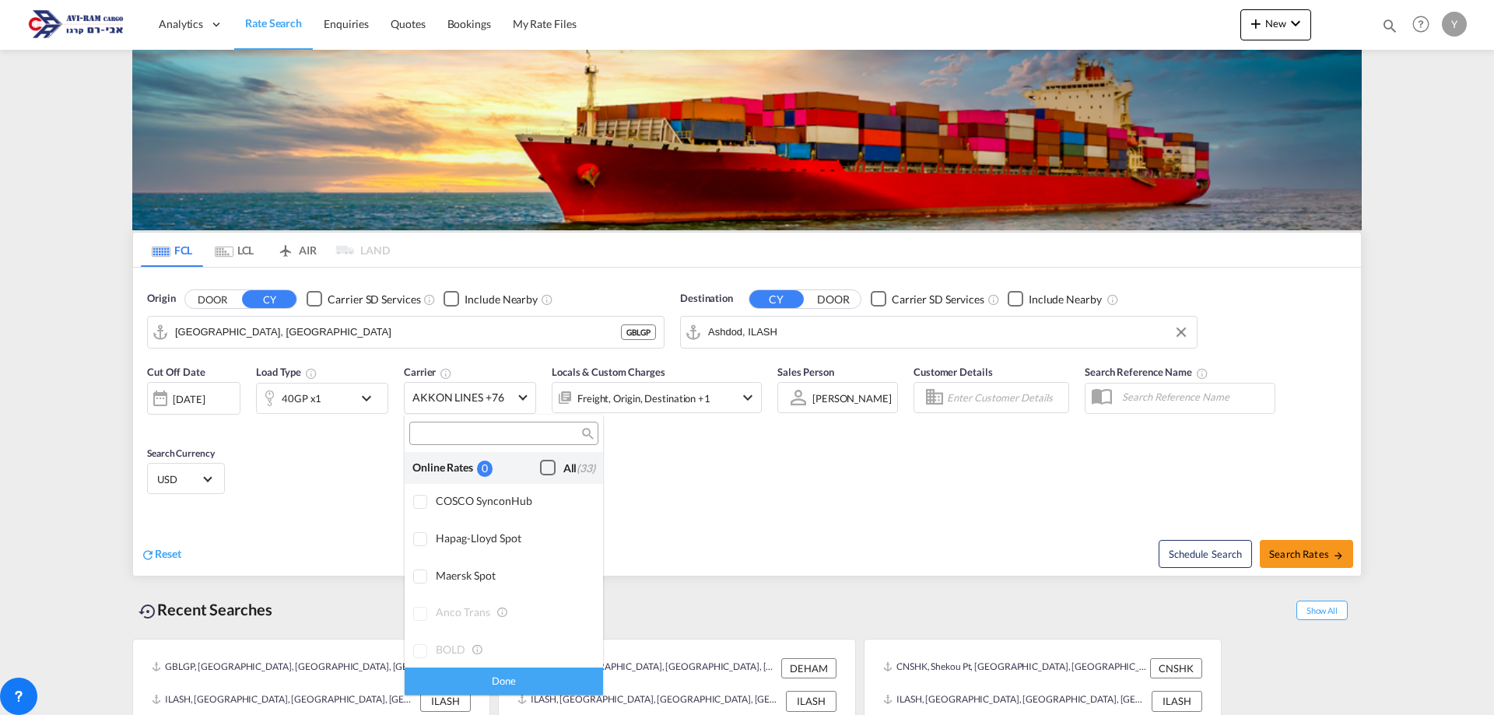
scroll to position [1212, 0]
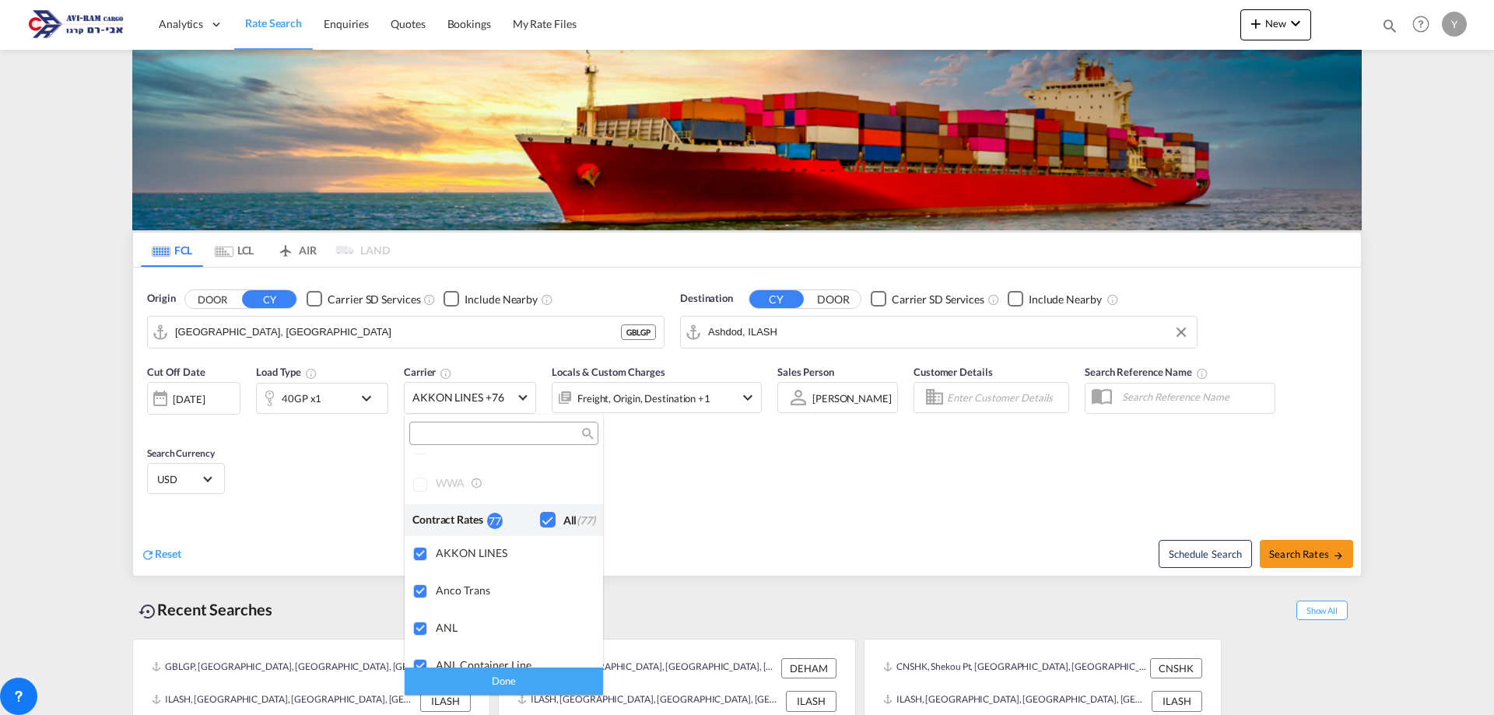
click at [540, 522] on div "Checkbox No Ink" at bounding box center [548, 520] width 16 height 16
click at [490, 433] on input "search" at bounding box center [497, 434] width 167 height 14
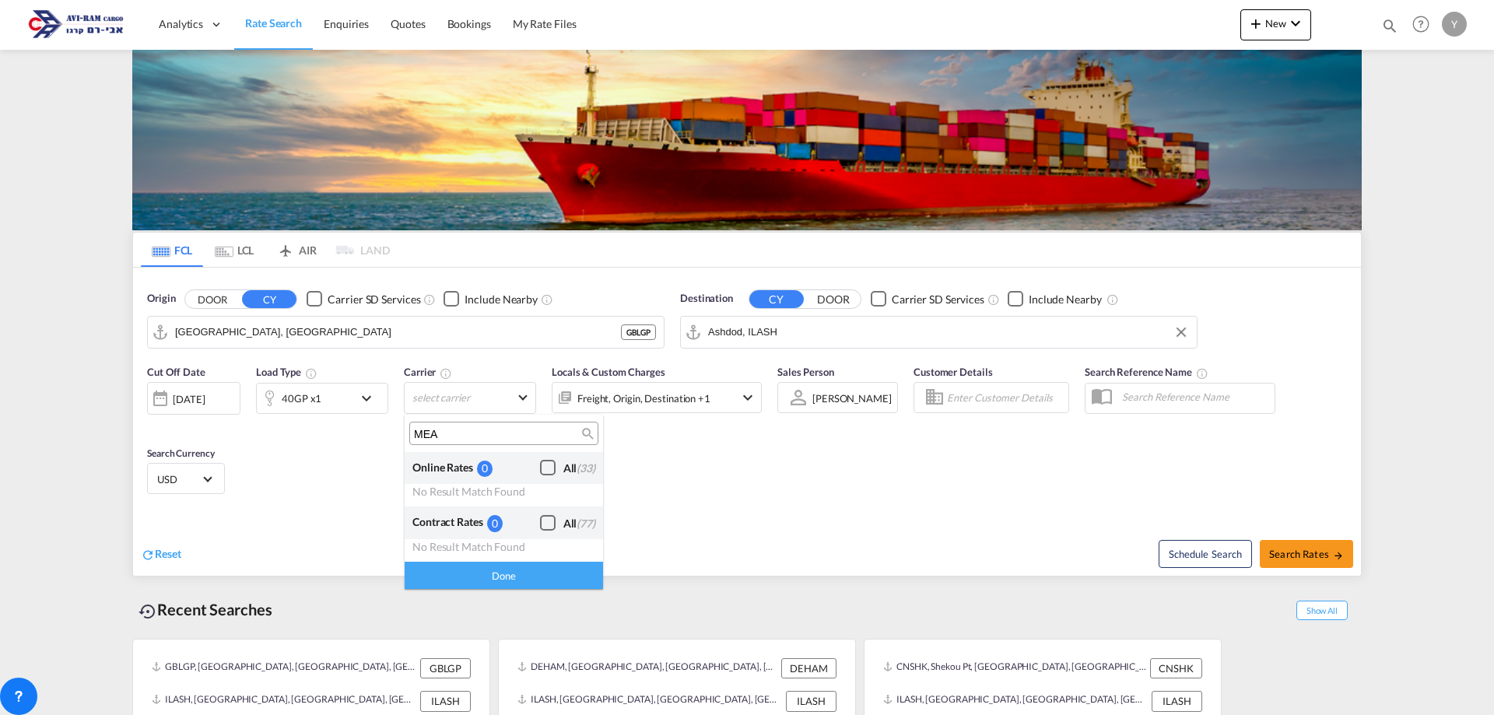
scroll to position [0, 0]
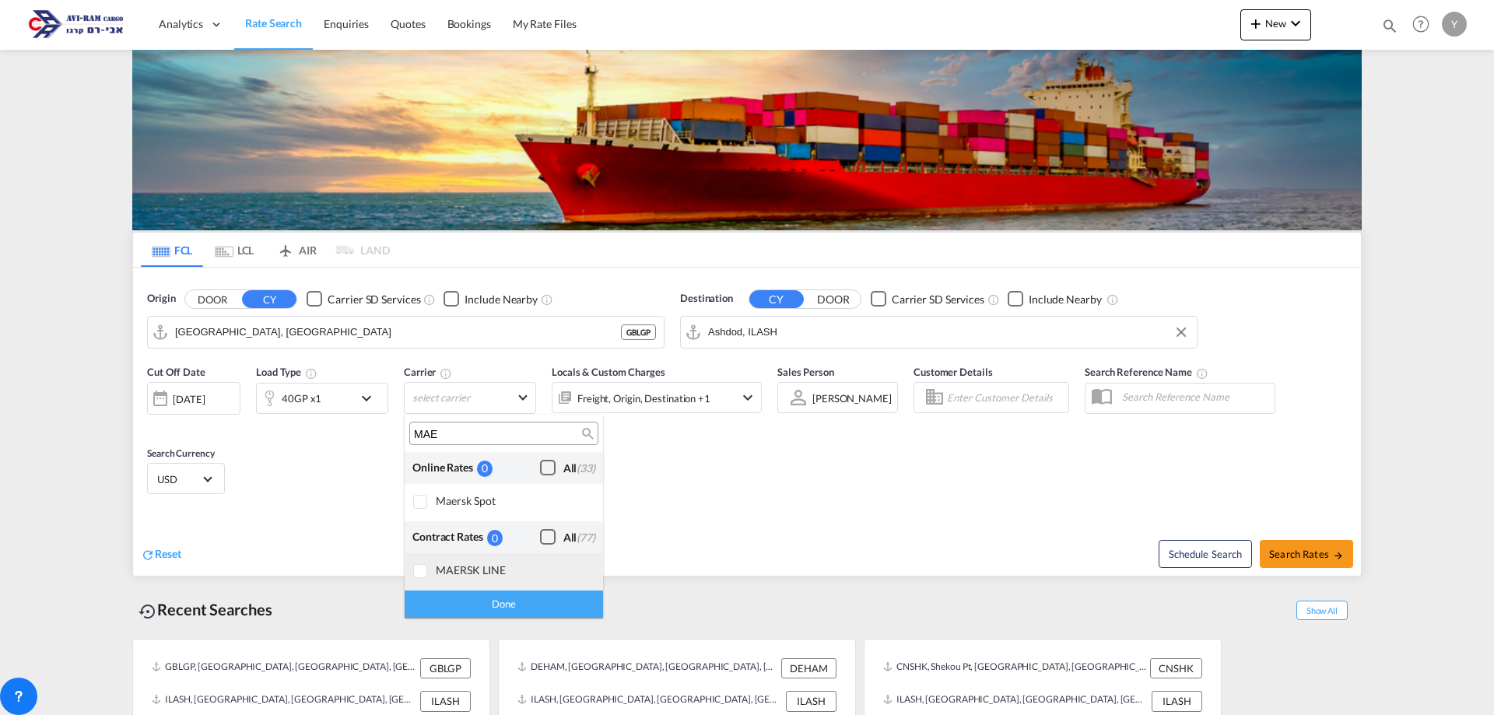
type input "MAE"
click at [429, 576] on div at bounding box center [421, 572] width 16 height 16
click at [437, 615] on div "Done" at bounding box center [504, 604] width 198 height 27
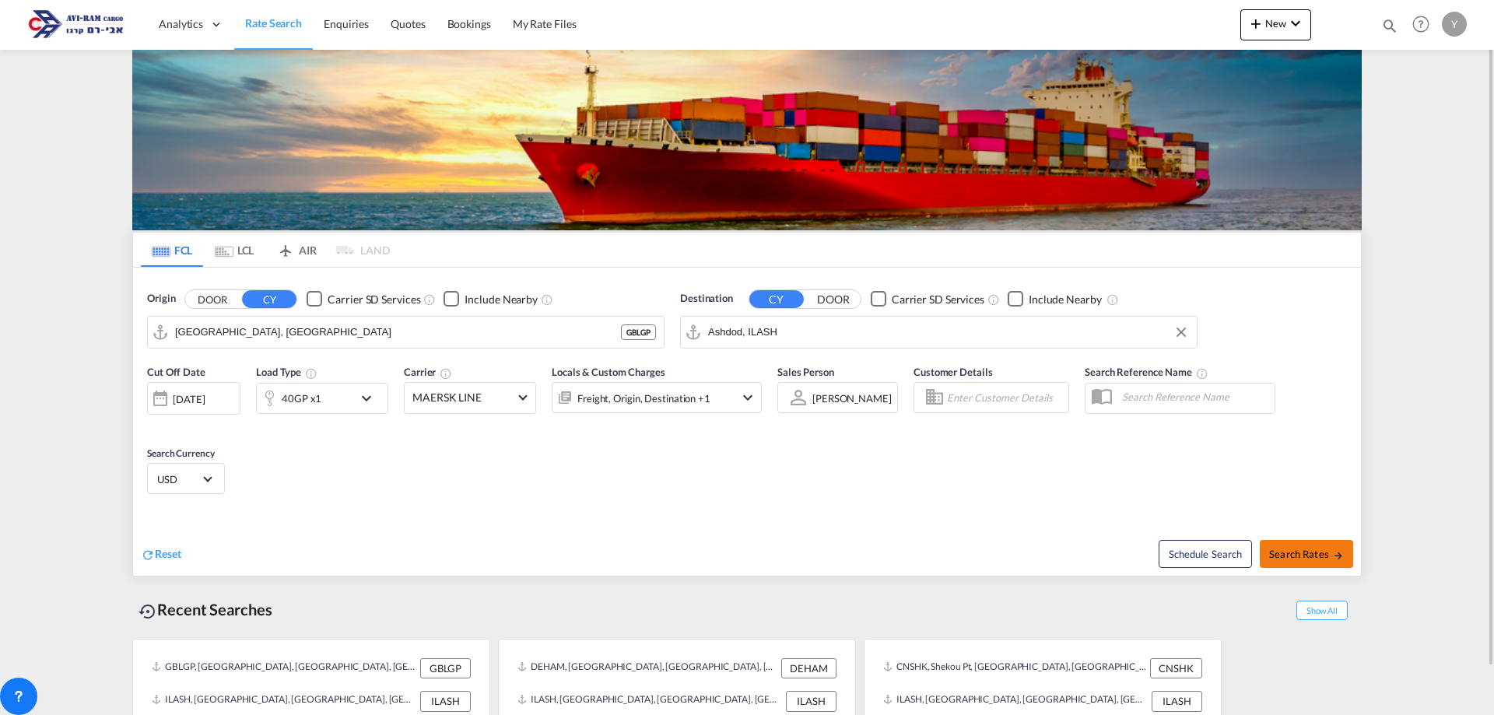
click at [1336, 545] on button "Search Rates" at bounding box center [1306, 554] width 93 height 28
type input "GBLGP to ILASH / [DATE]"
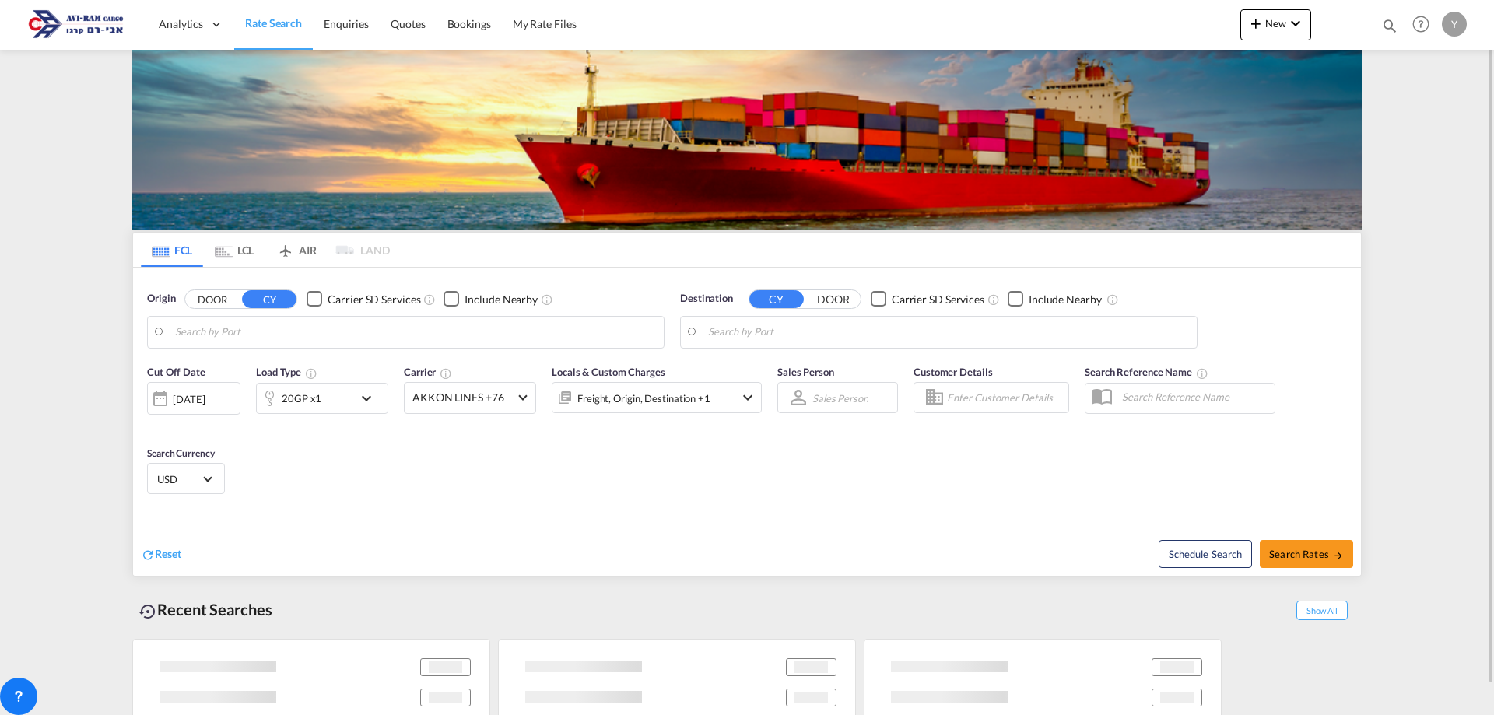
type input "[GEOGRAPHIC_DATA], [GEOGRAPHIC_DATA]"
type input "Ashdod, ILASH"
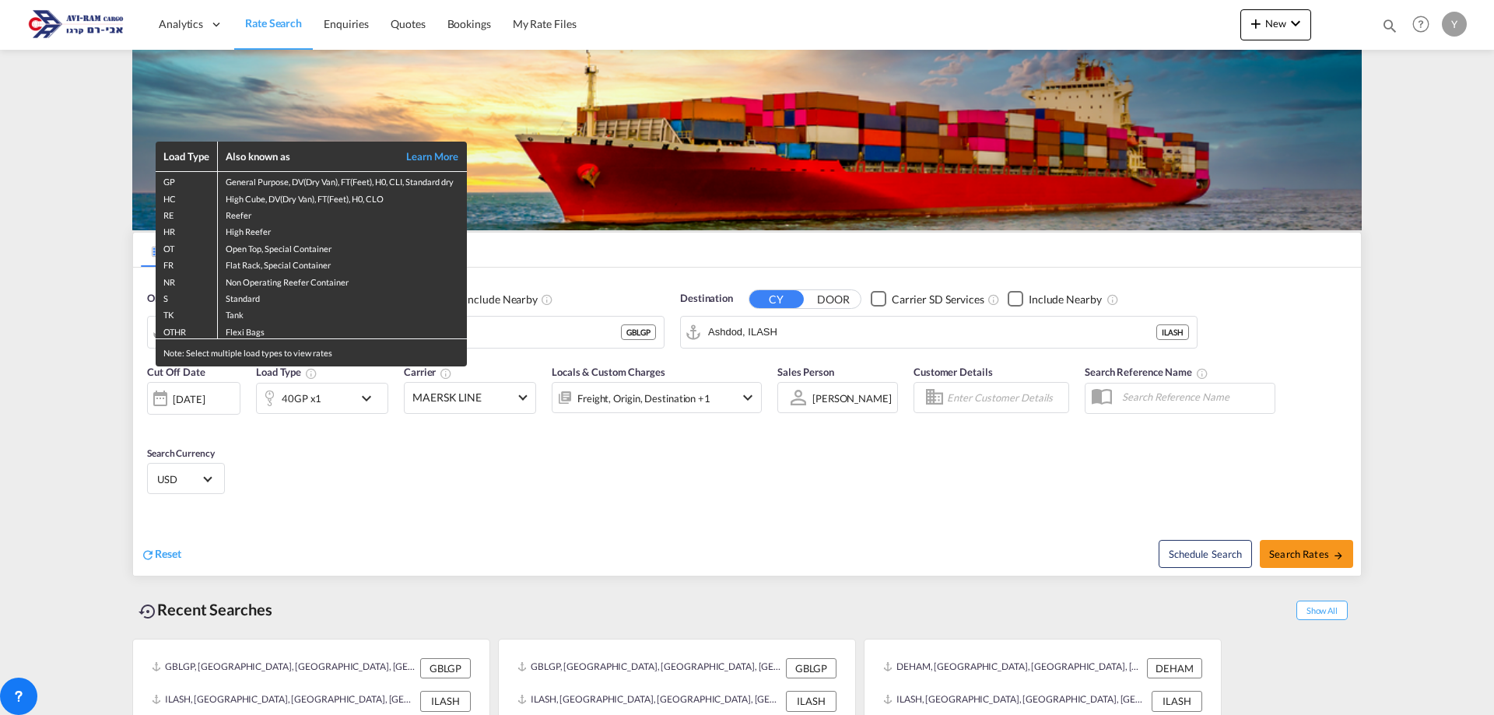
click at [415, 467] on div "Load Type Also known as Learn More GP General Purpose, DV(Dry Van), FT(Feet), H…" at bounding box center [747, 357] width 1494 height 715
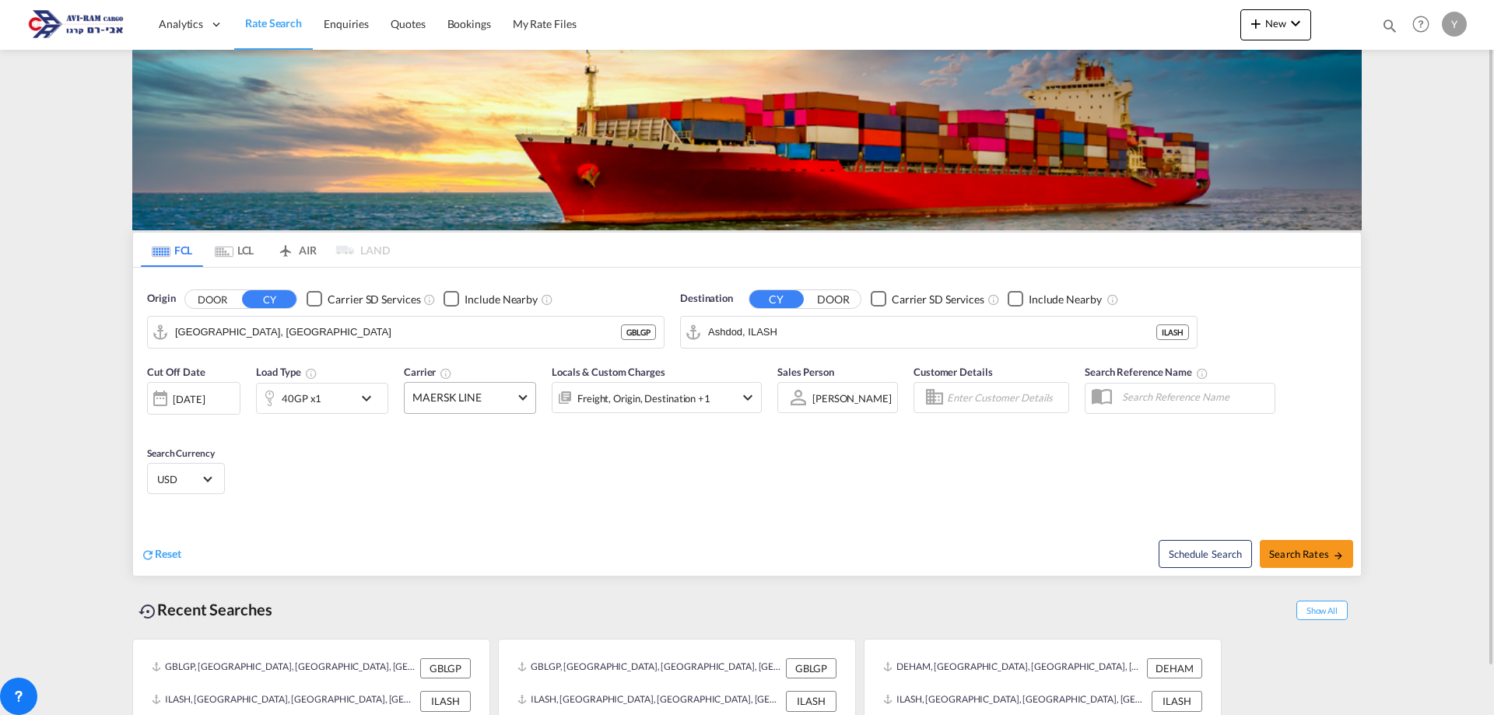
click at [527, 395] on md-select-value "MAERSK LINE" at bounding box center [470, 398] width 131 height 30
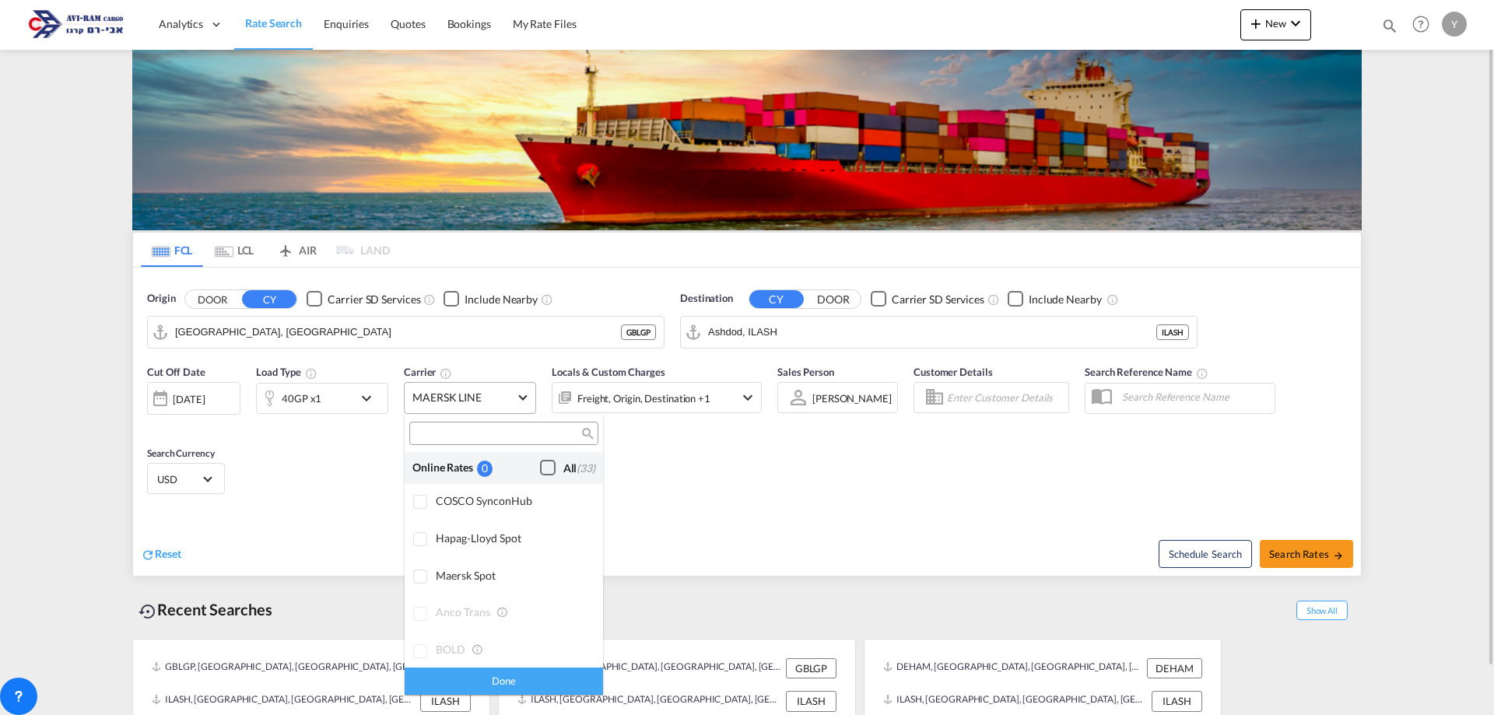
scroll to position [2594, 0]
click at [661, 458] on md-backdrop at bounding box center [747, 357] width 1494 height 715
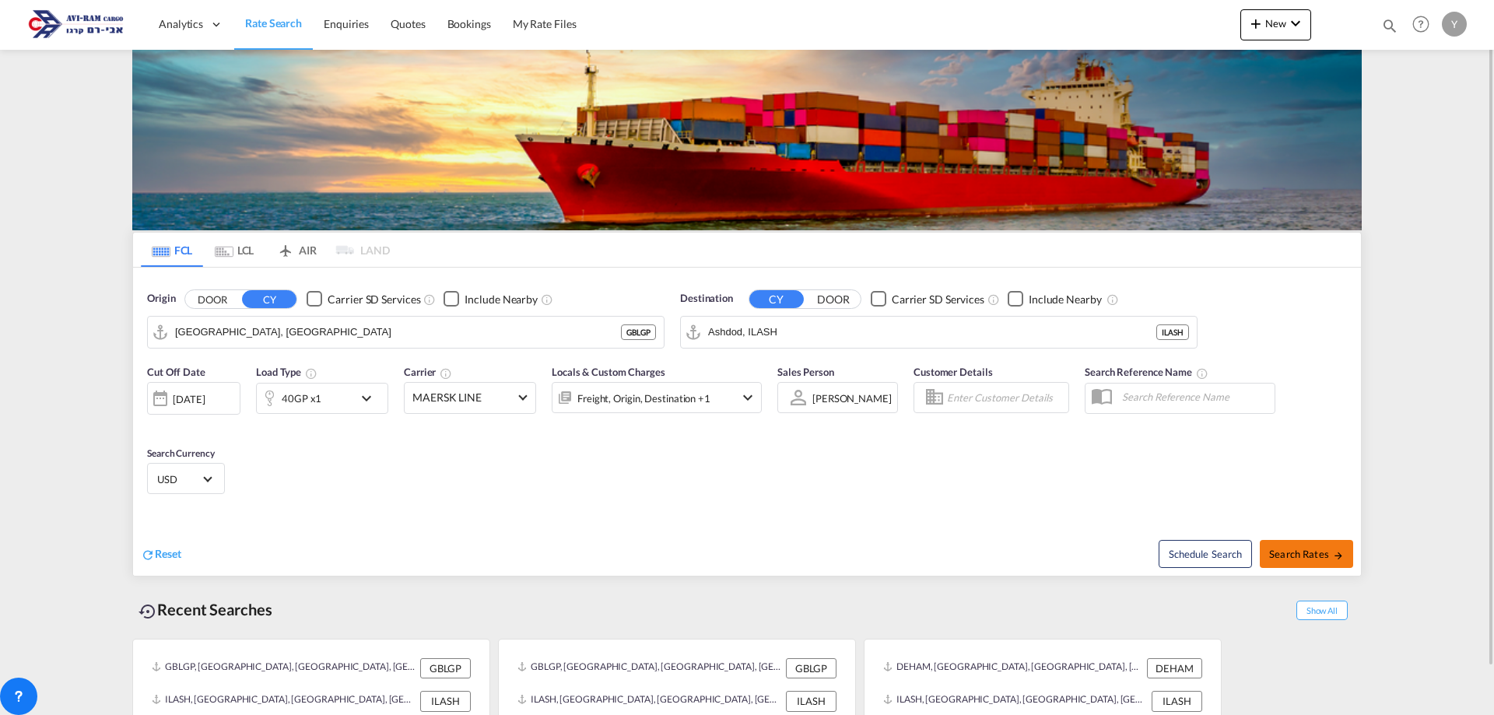
click at [1293, 561] on button "Search Rates" at bounding box center [1306, 554] width 93 height 28
type input "GBLGP to ILASH / [DATE]"
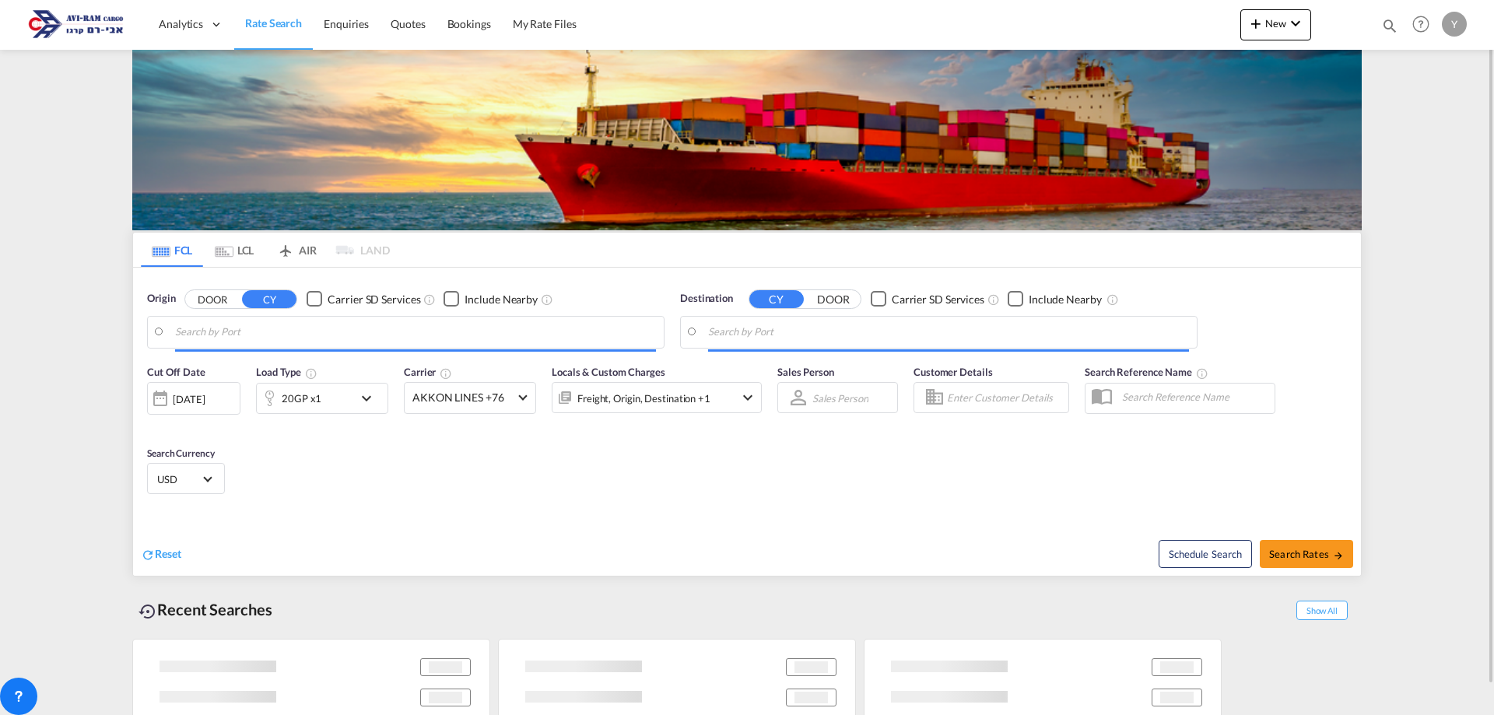
type input "[GEOGRAPHIC_DATA], [GEOGRAPHIC_DATA]"
type input "Ashdod, ILASH"
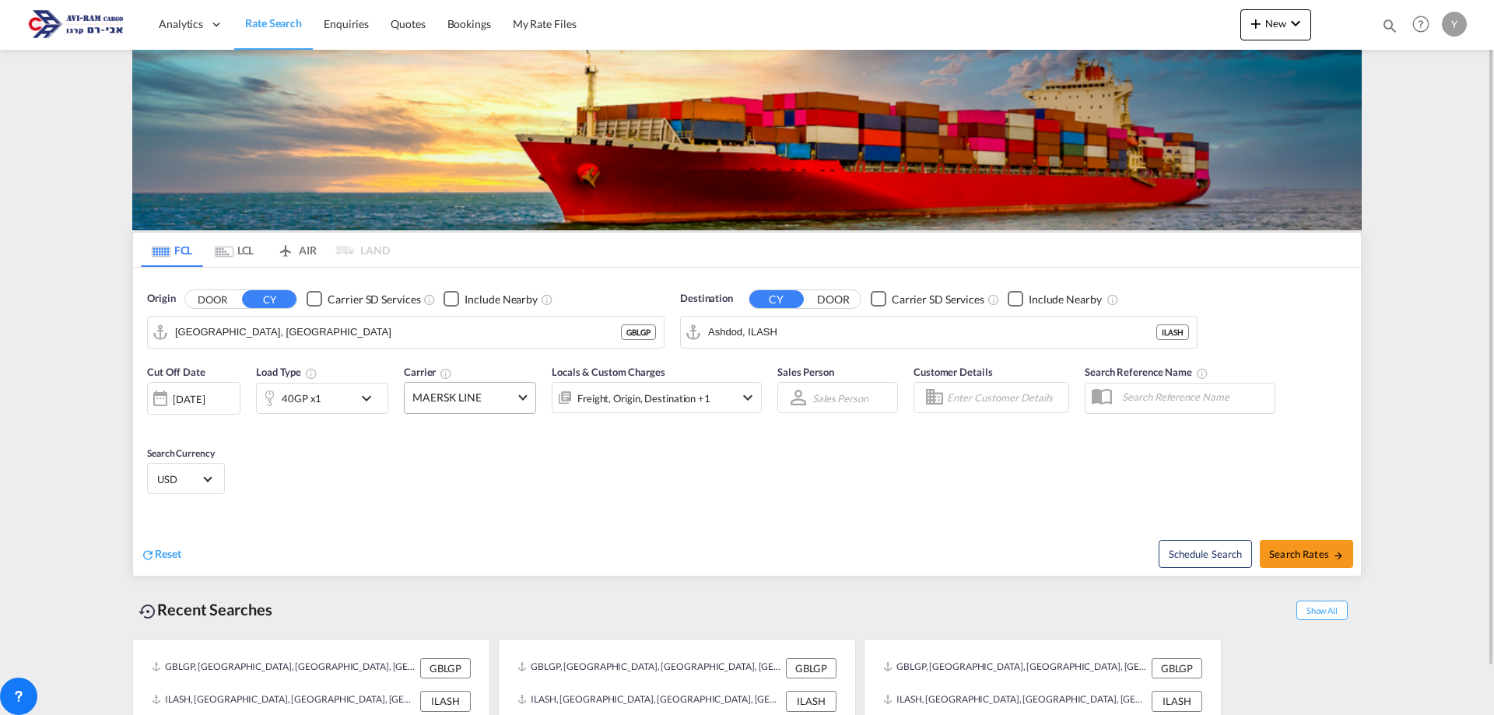
click at [506, 402] on span "MAERSK LINE" at bounding box center [462, 398] width 101 height 16
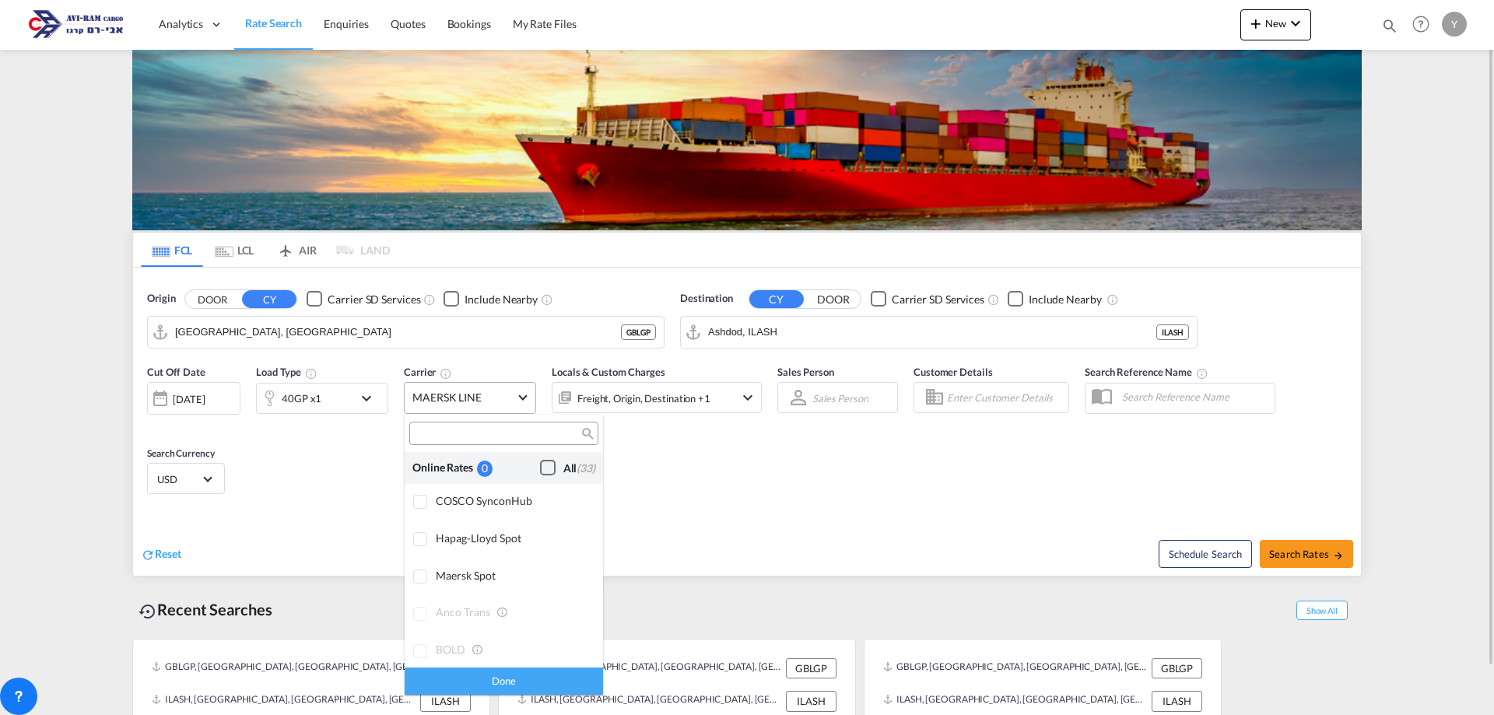
scroll to position [2594, 0]
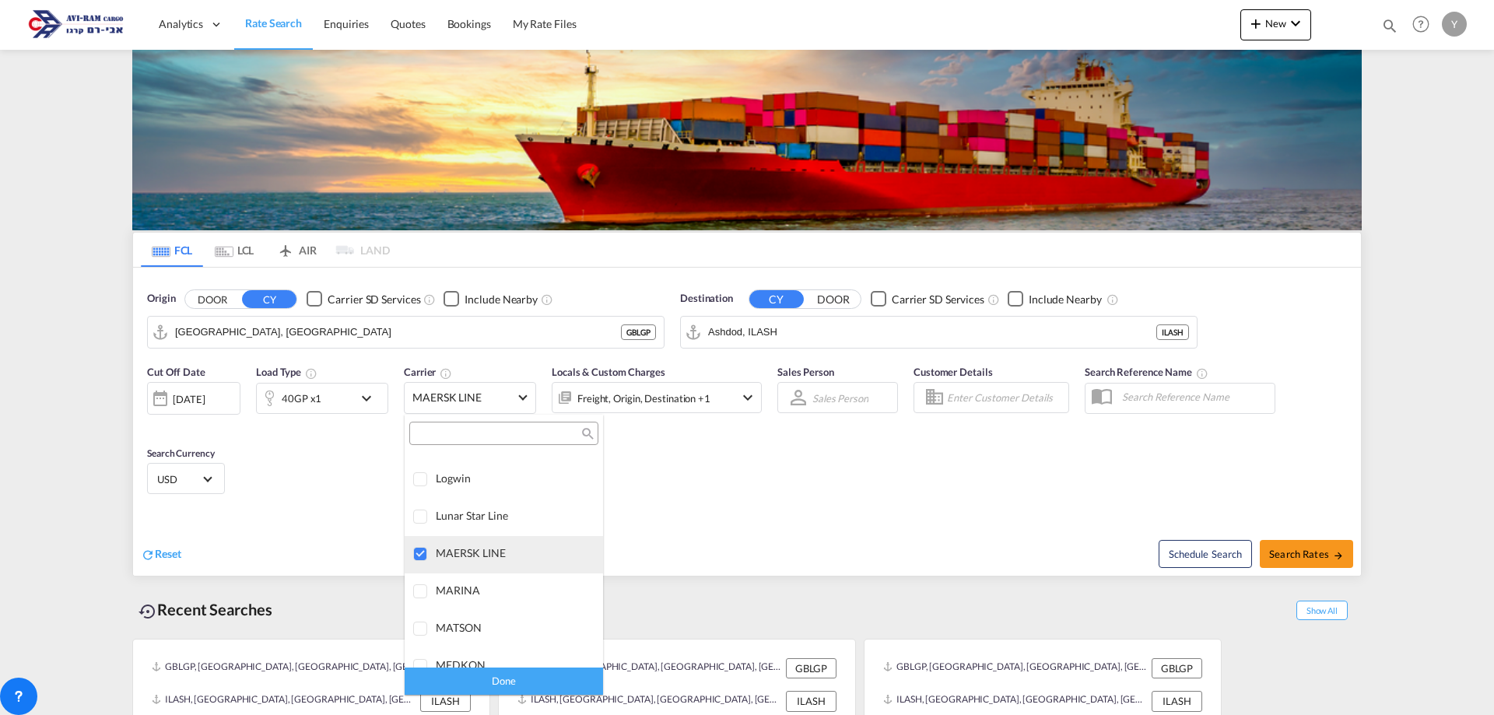
click at [422, 551] on div at bounding box center [421, 555] width 16 height 16
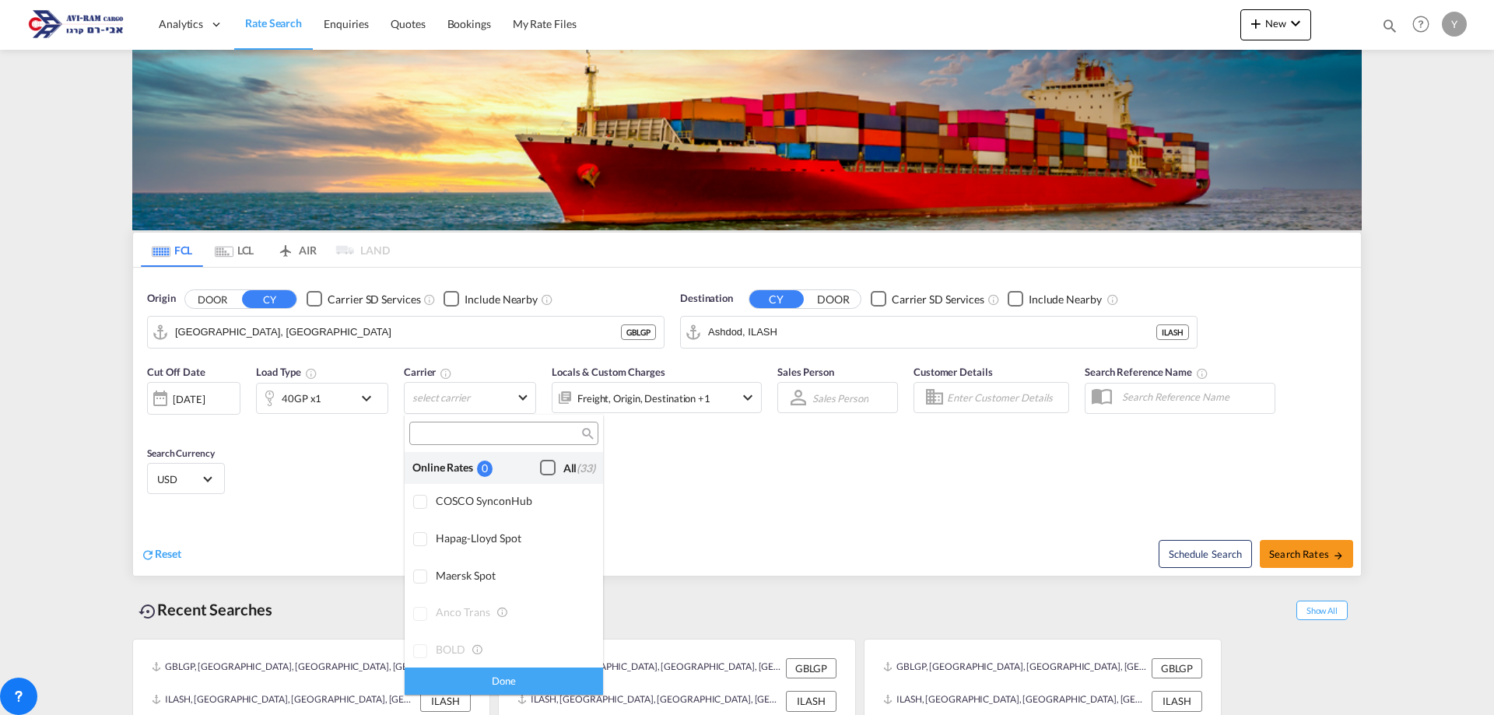
click at [540, 462] on div "Checkbox No Ink" at bounding box center [548, 468] width 16 height 16
click at [803, 535] on md-backdrop at bounding box center [747, 357] width 1494 height 715
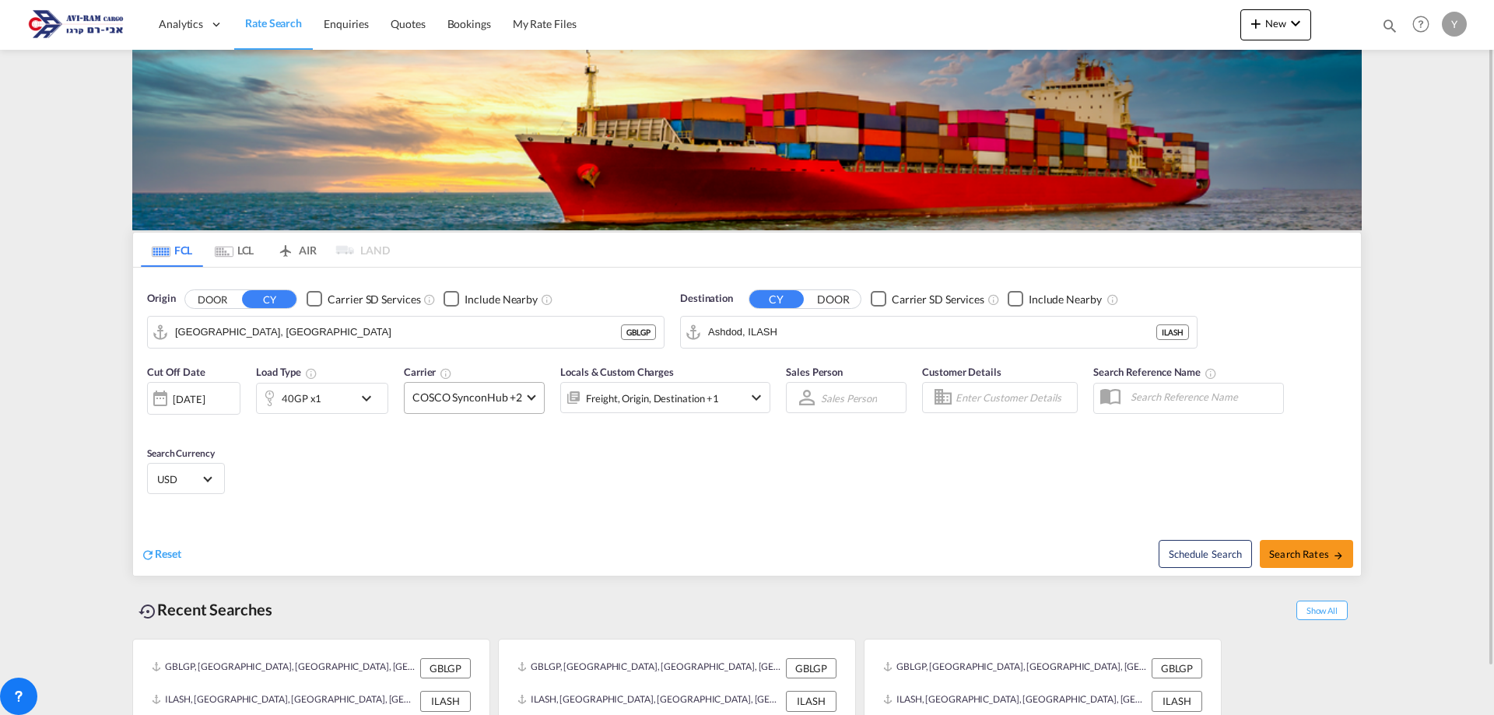
click at [531, 395] on span at bounding box center [532, 395] width 9 height 9
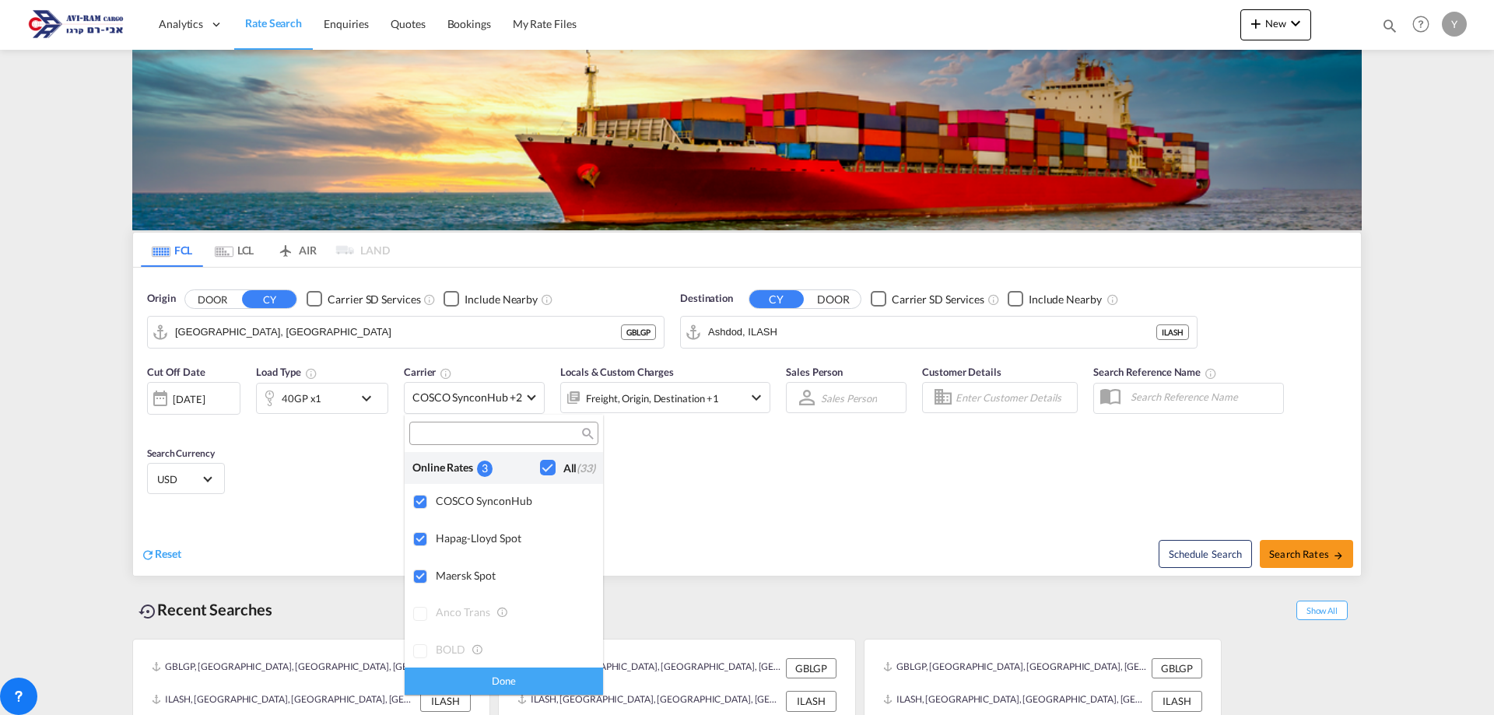
click at [484, 465] on div "3" at bounding box center [485, 469] width 16 height 16
click at [484, 471] on div "3" at bounding box center [485, 469] width 16 height 16
click at [413, 495] on div at bounding box center [421, 503] width 16 height 16
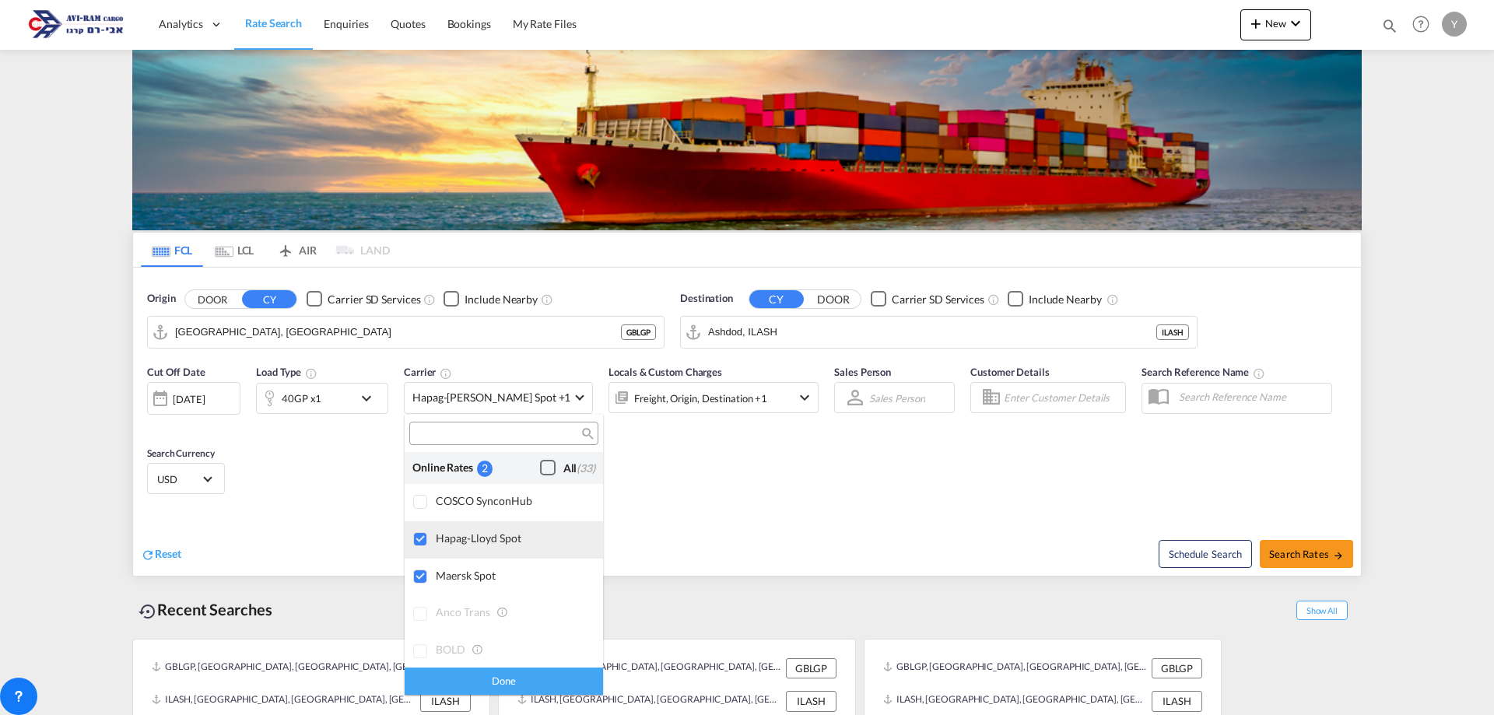
click at [423, 545] on div at bounding box center [421, 540] width 16 height 16
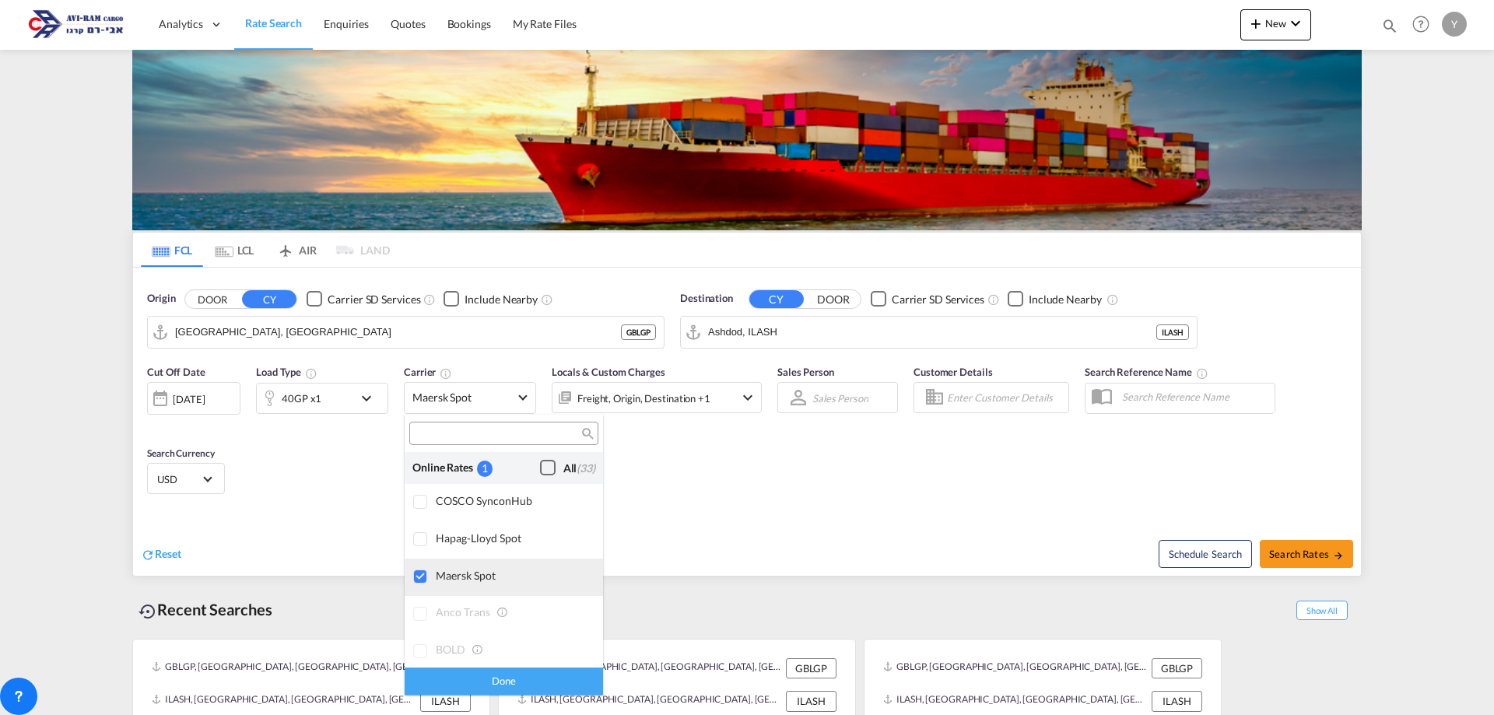
click at [438, 570] on div "Maersk Spot" at bounding box center [513, 575] width 155 height 13
click at [540, 464] on div "Checkbox No Ink" at bounding box center [548, 468] width 16 height 16
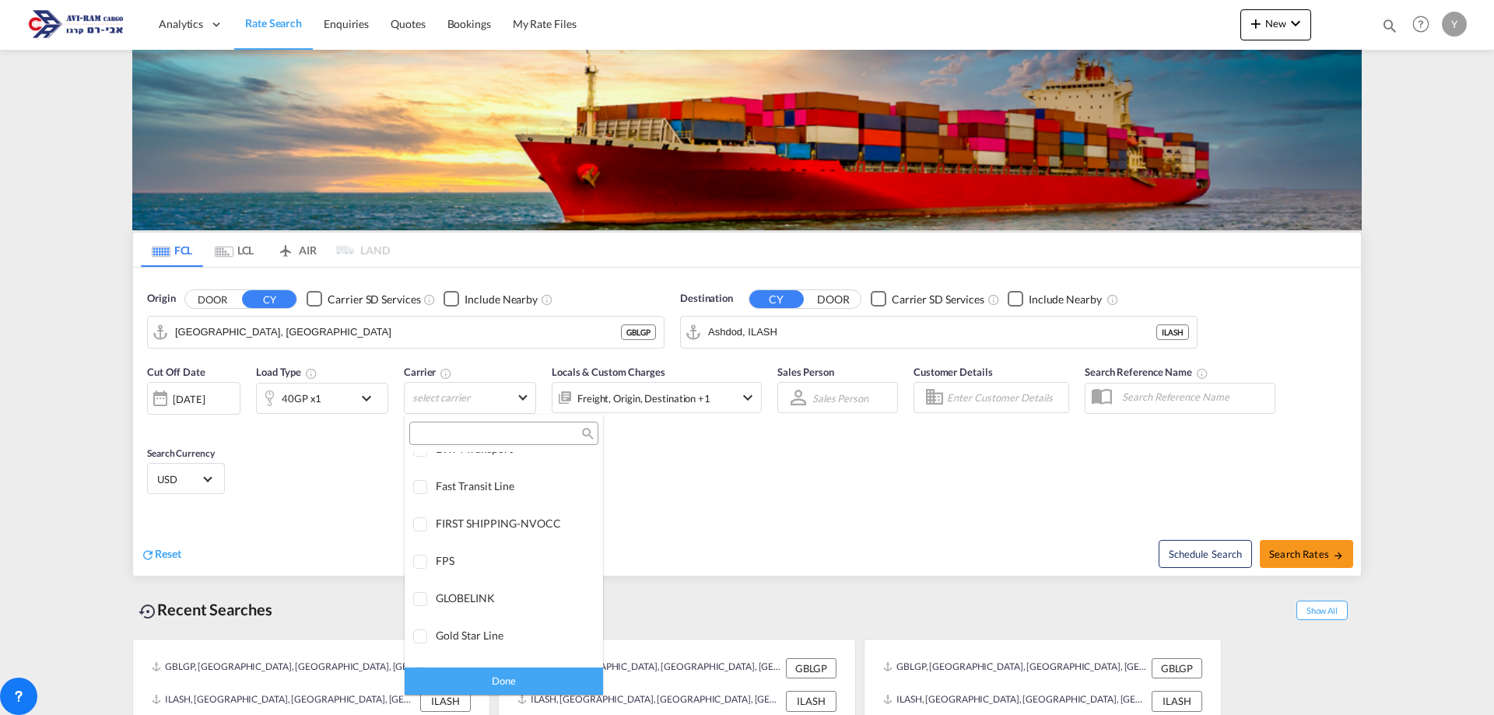
click at [302, 466] on md-backdrop at bounding box center [747, 357] width 1494 height 715
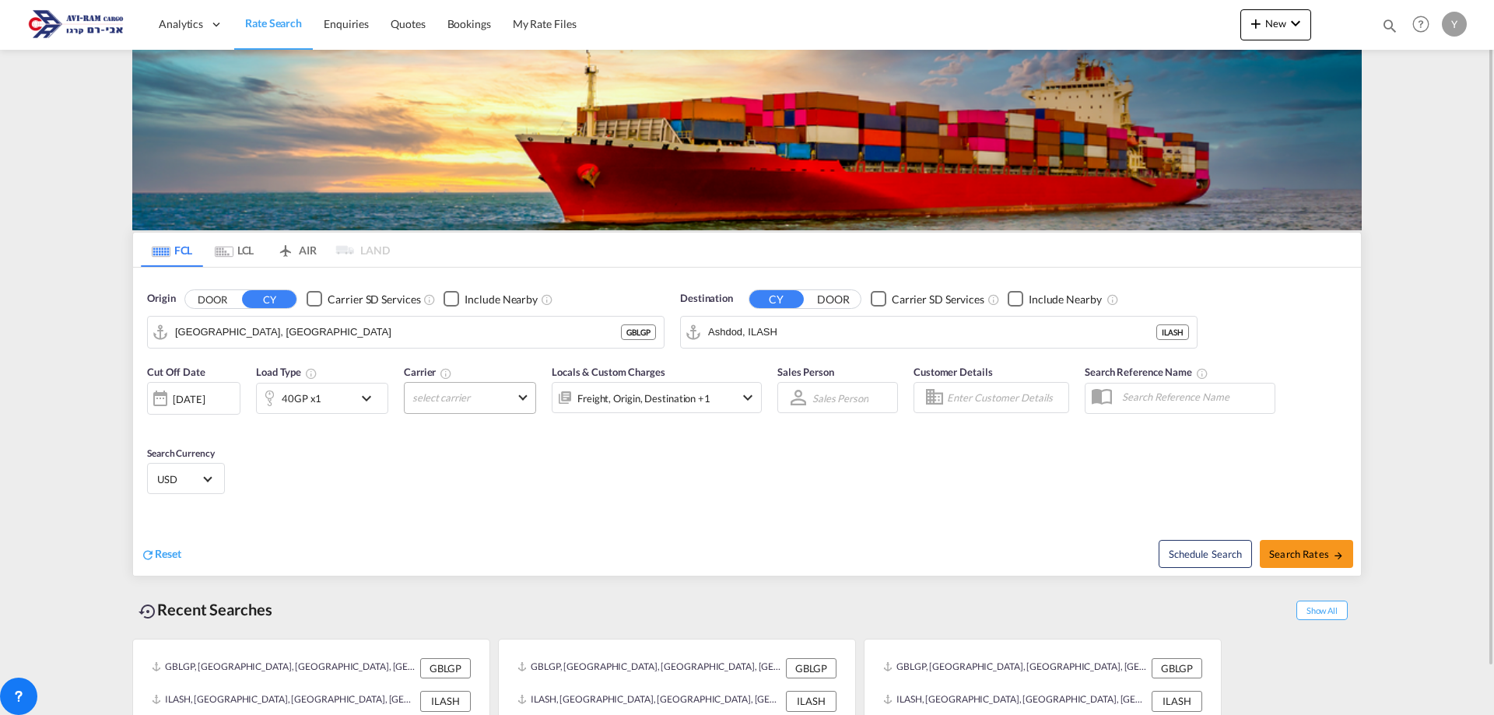
click at [413, 402] on md-select "select carrier" at bounding box center [470, 398] width 132 height 32
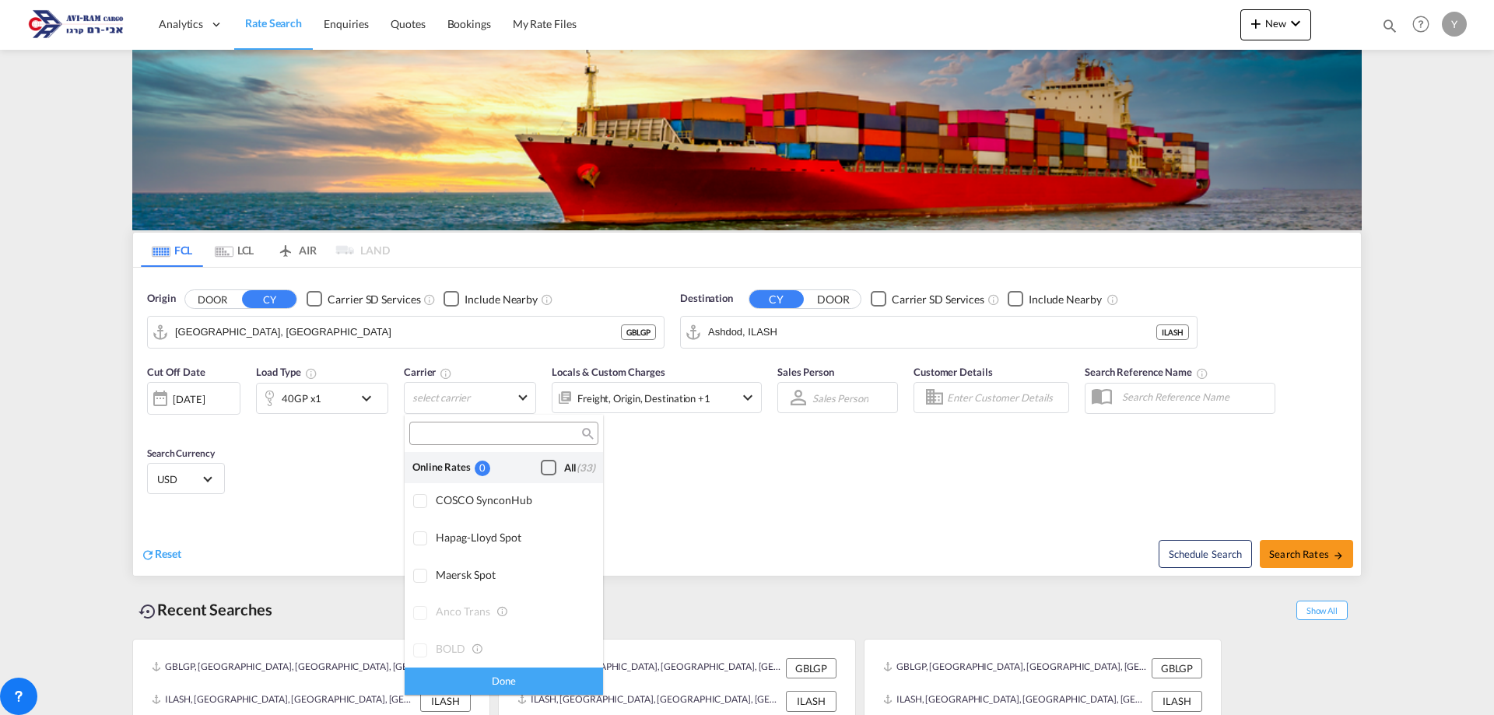
click at [287, 29] on md-backdrop at bounding box center [747, 357] width 1494 height 715
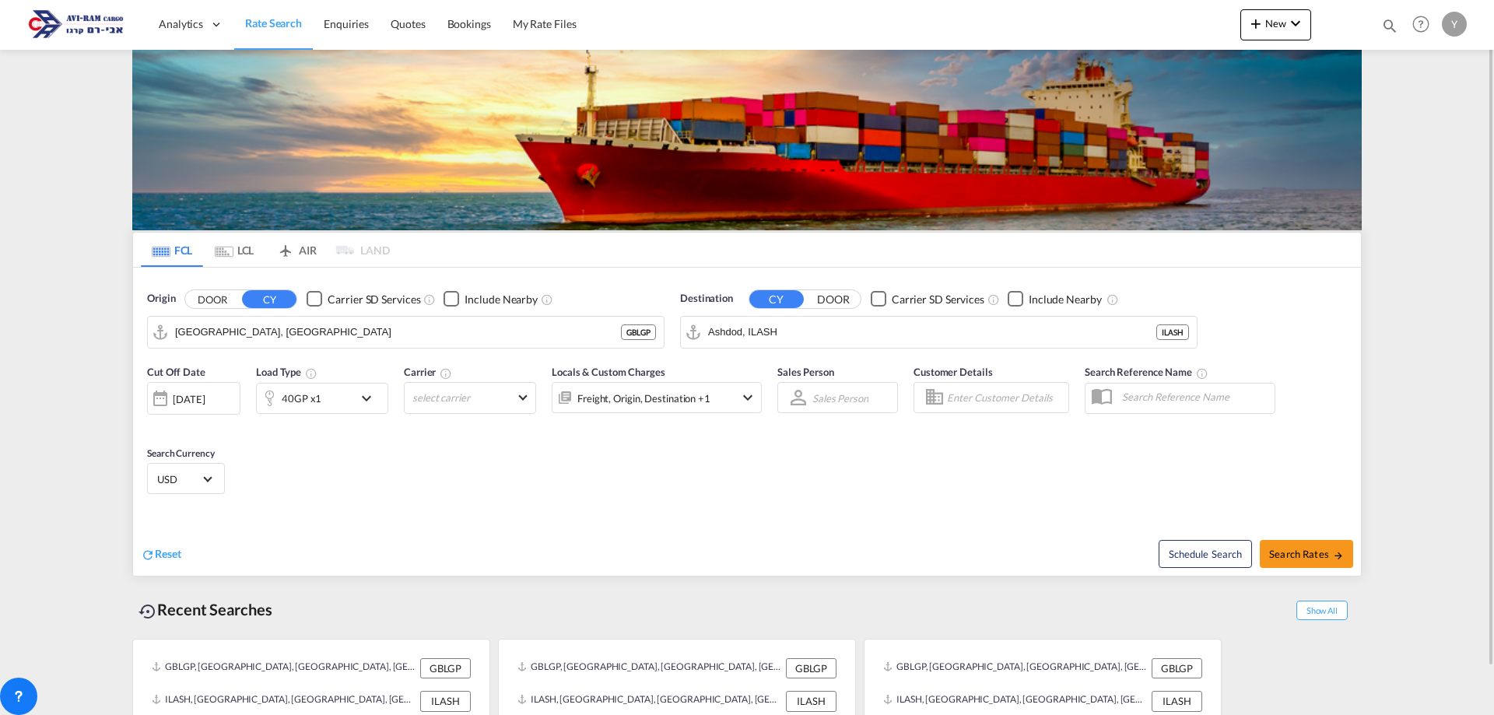
click at [251, 23] on span "Rate Search" at bounding box center [273, 22] width 57 height 13
click at [259, 28] on span "Rate Search" at bounding box center [273, 22] width 57 height 13
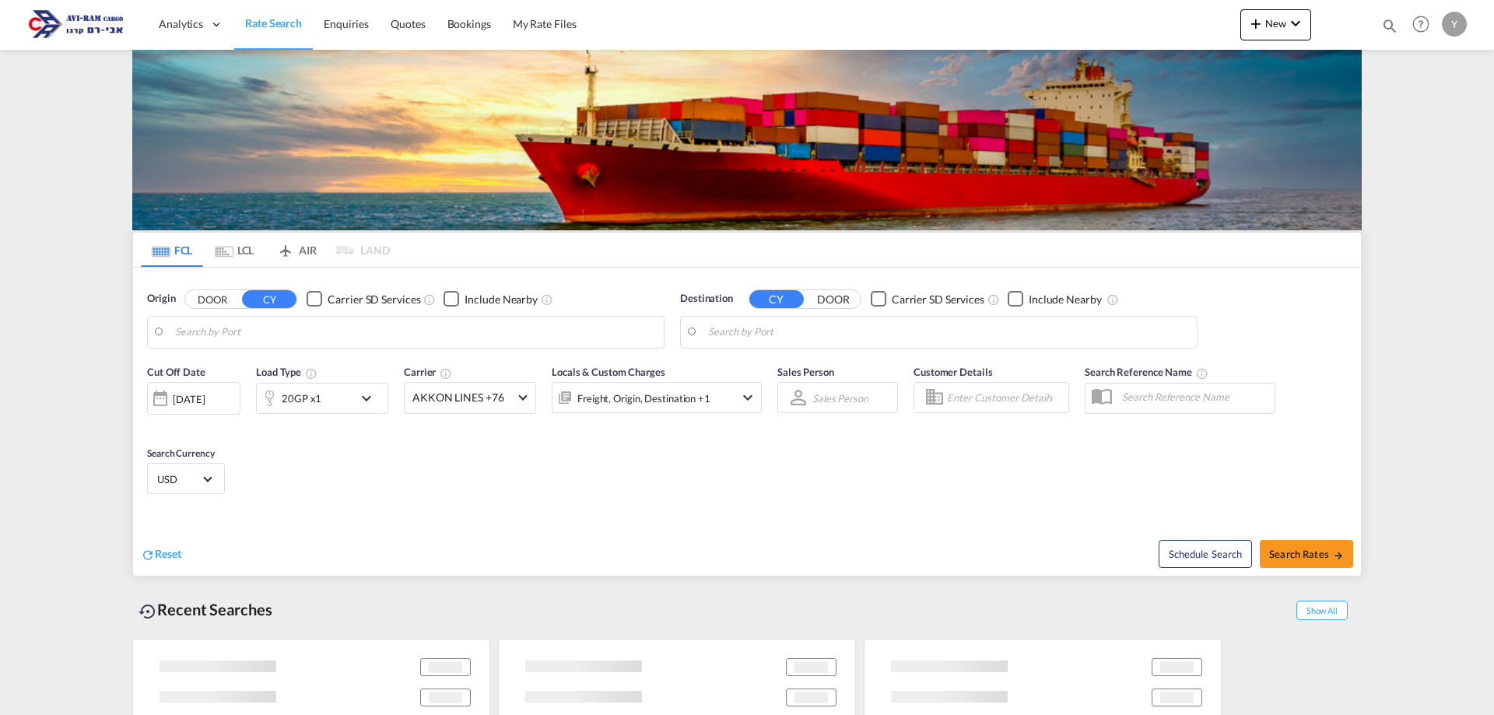
type input "[GEOGRAPHIC_DATA], [GEOGRAPHIC_DATA]"
type input "Ashdod, ILASH"
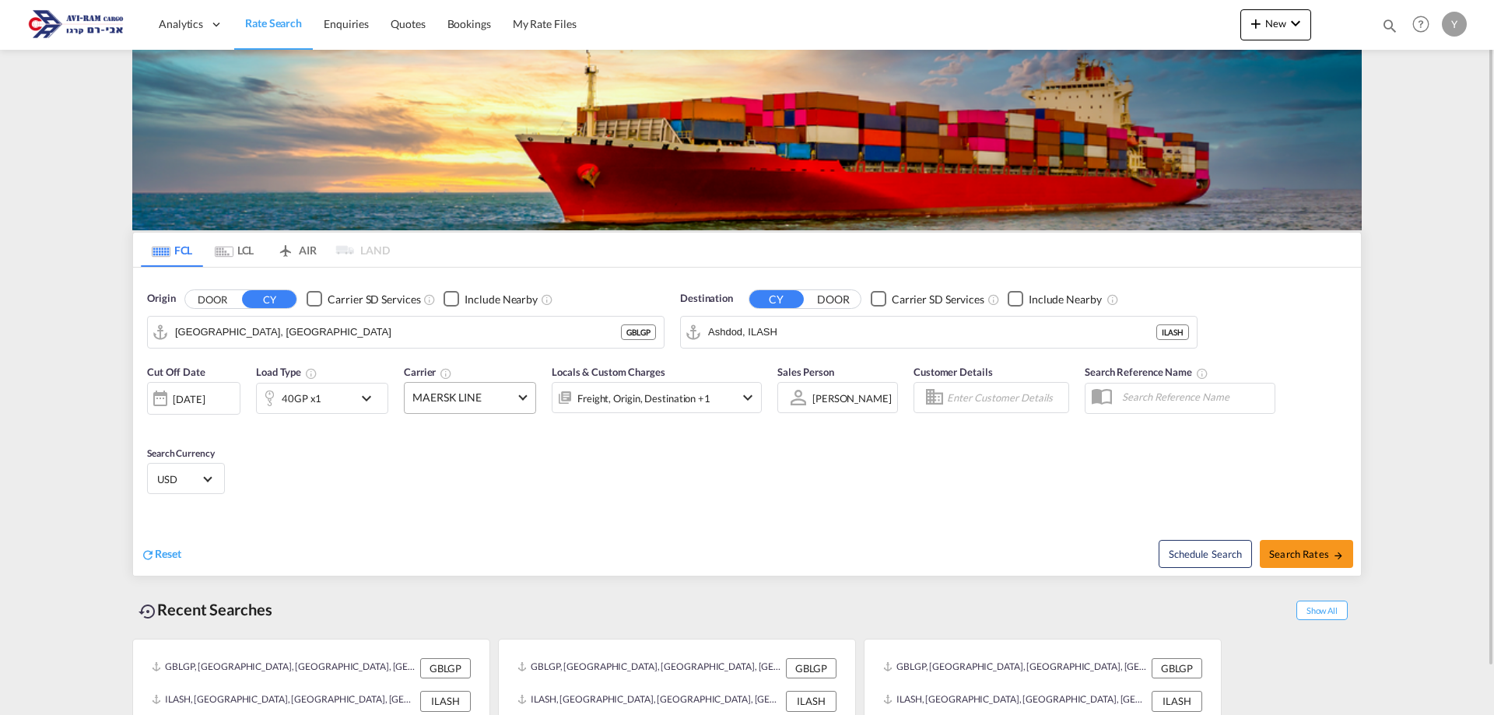
click at [524, 388] on md-select-value "MAERSK LINE" at bounding box center [470, 398] width 131 height 30
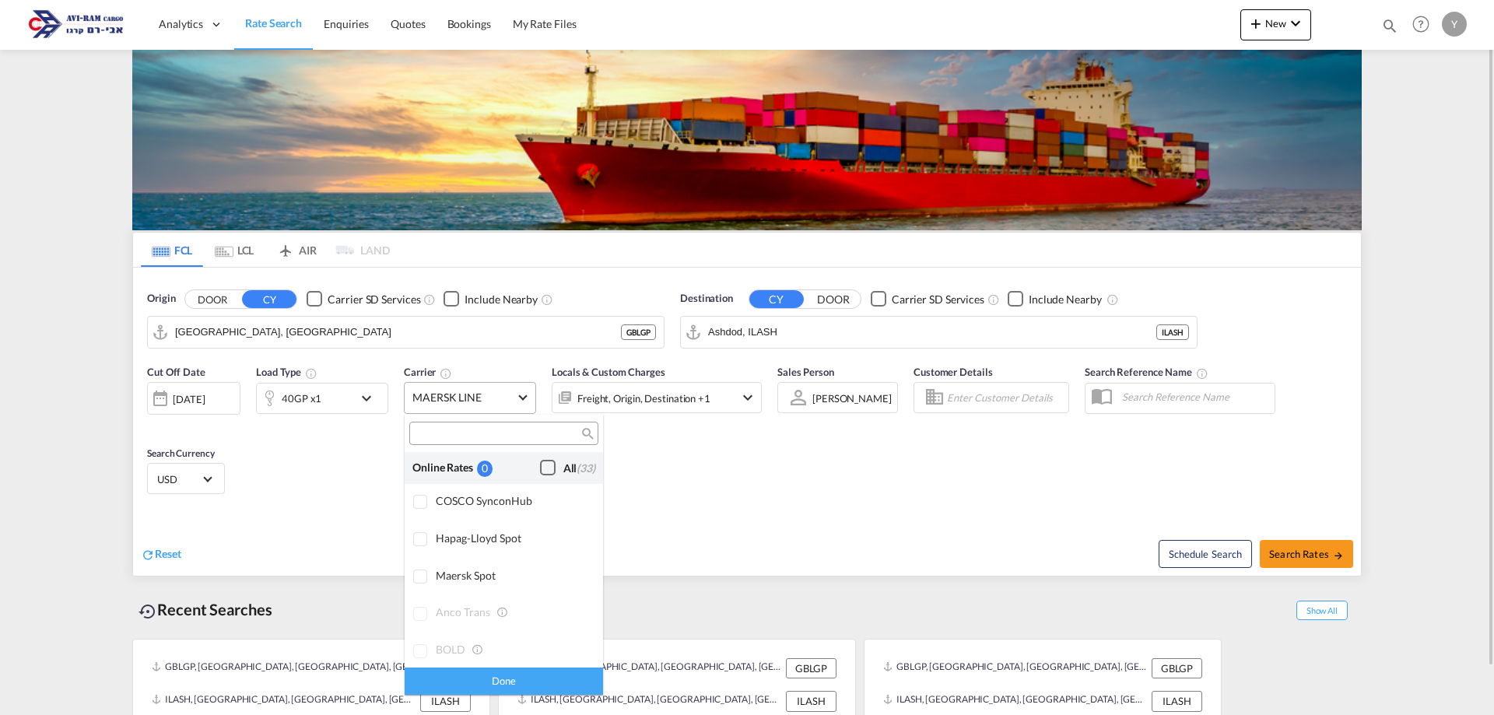
scroll to position [2594, 0]
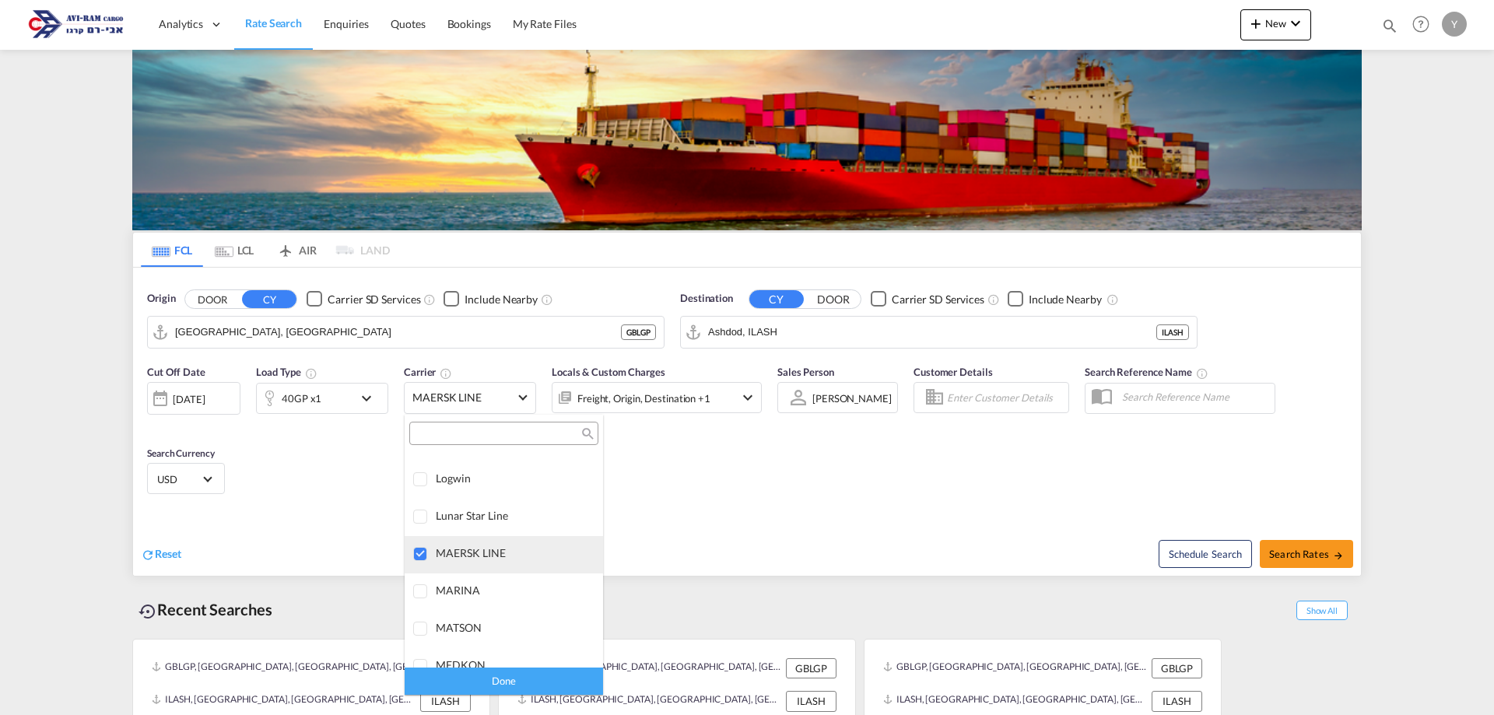
click at [426, 547] on div at bounding box center [421, 555] width 16 height 16
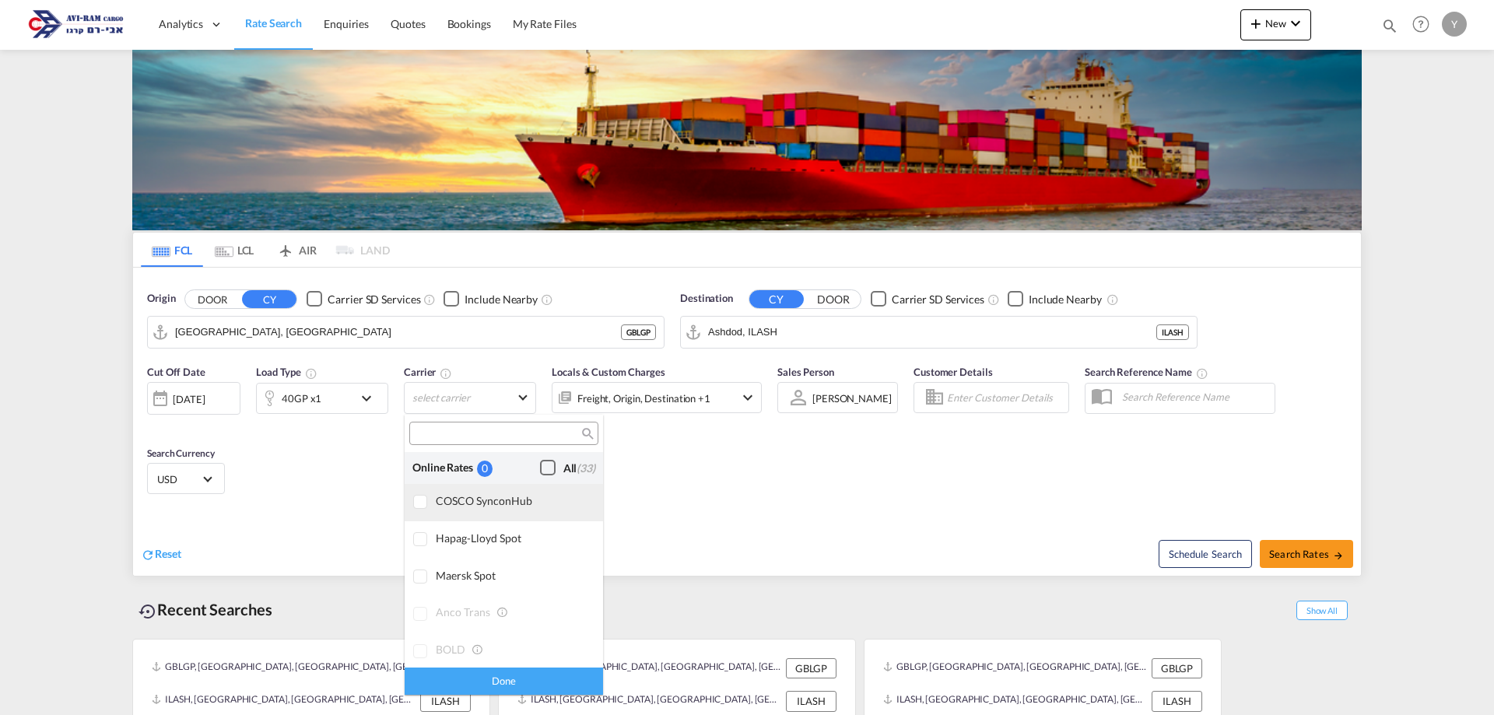
drag, startPoint x: 535, startPoint y: 470, endPoint x: 510, endPoint y: 502, distance: 41.0
click at [540, 469] on div "Checkbox No Ink" at bounding box center [548, 468] width 16 height 16
click at [540, 475] on div "Checkbox No Ink" at bounding box center [548, 468] width 16 height 16
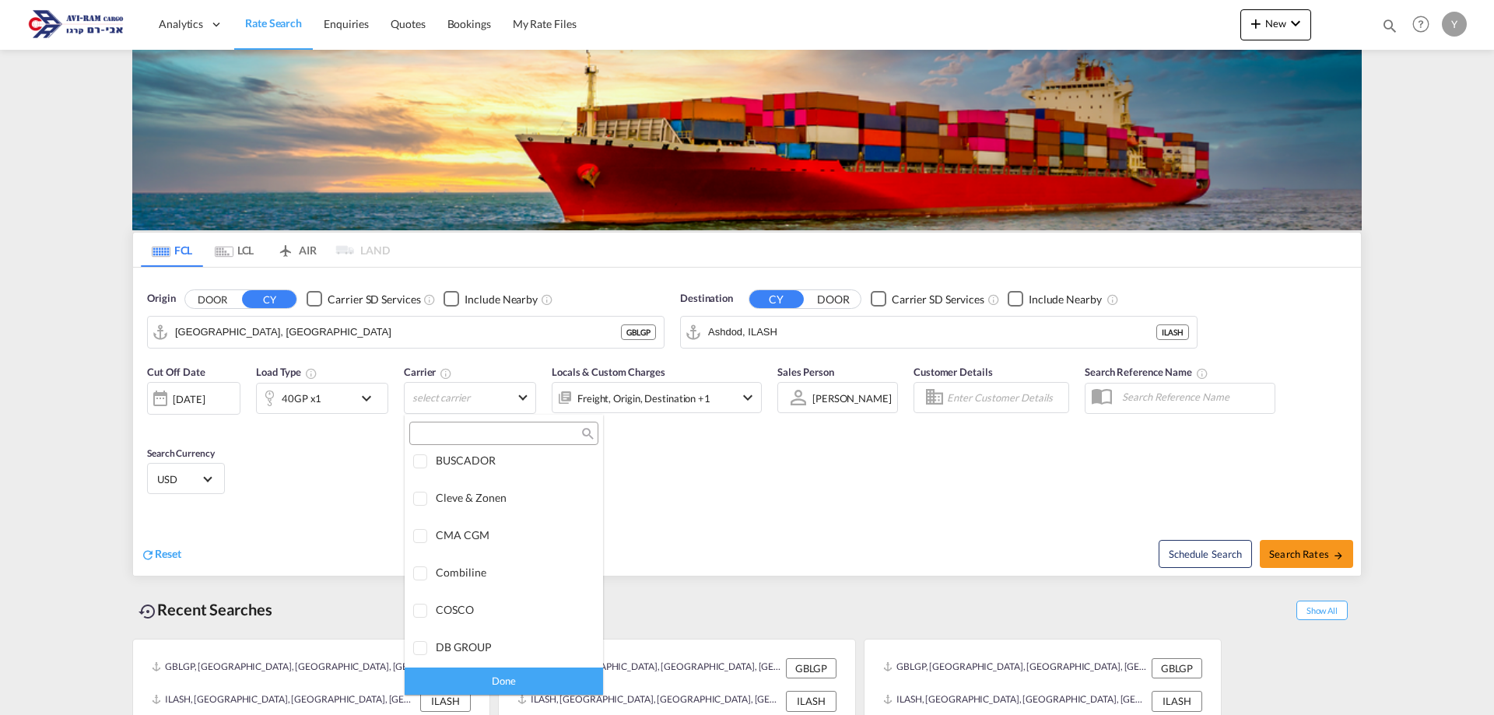
scroll to position [1790, 0]
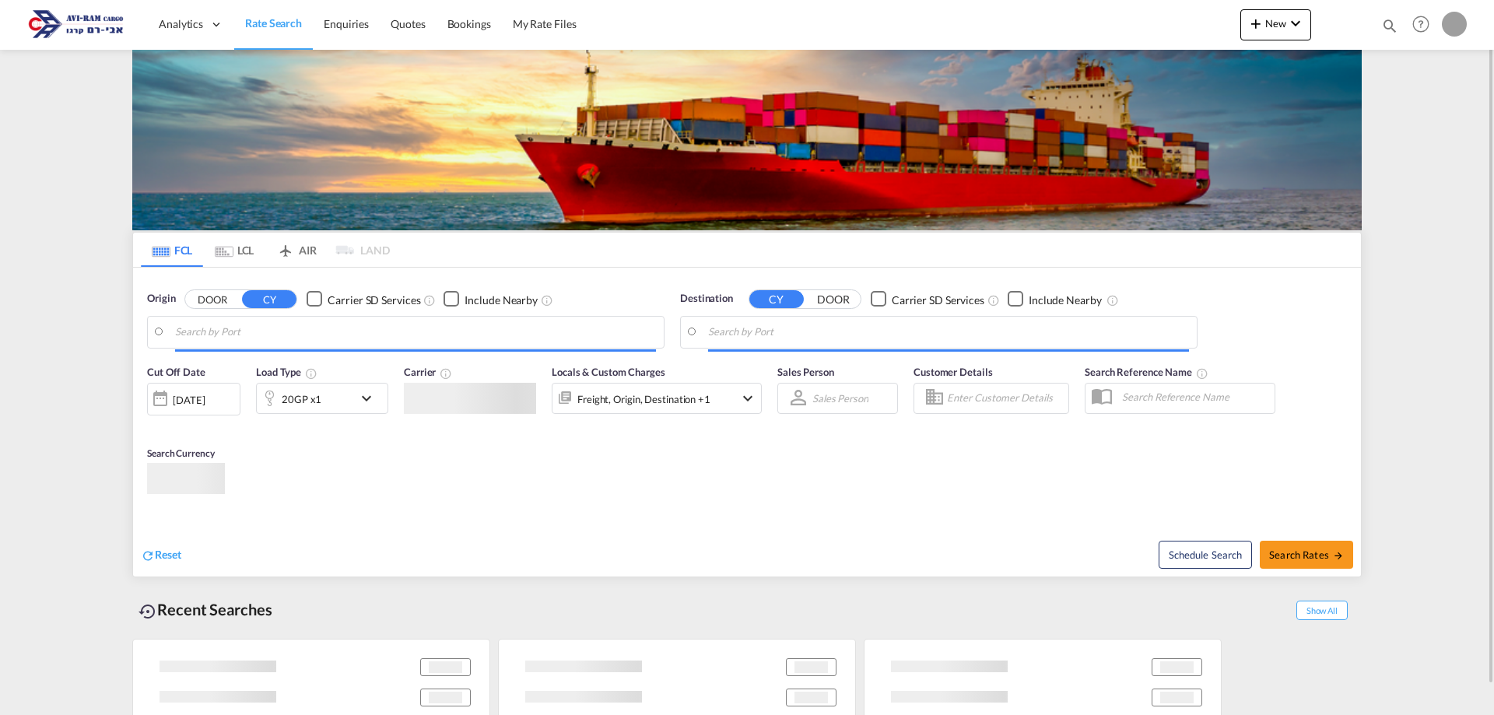
click at [762, 406] on div "Cut Off Date 19 Aug 2025 19/08/2025 Load Type 20GP x1 Carrier Locals & Custom C…" at bounding box center [454, 396] width 630 height 81
type input "[GEOGRAPHIC_DATA], [GEOGRAPHIC_DATA]"
type input "Ashdod, ILASH"
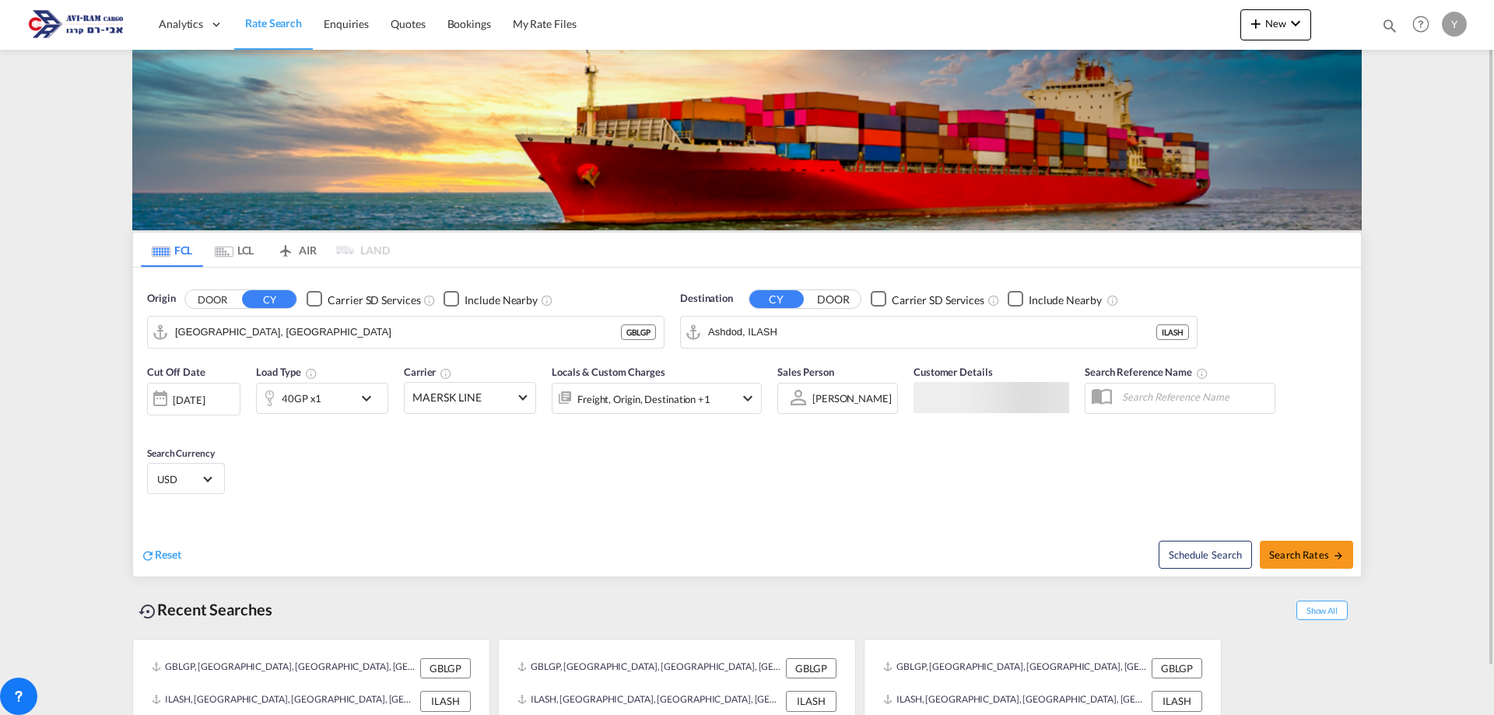
drag, startPoint x: 557, startPoint y: 375, endPoint x: 93, endPoint y: 397, distance: 464.3
click at [93, 397] on md-content "Analytics Dashboard Rate Search Enquiries Quotes Bookings" at bounding box center [747, 357] width 1494 height 715
click at [503, 393] on span "MAERSK LINE" at bounding box center [462, 398] width 101 height 16
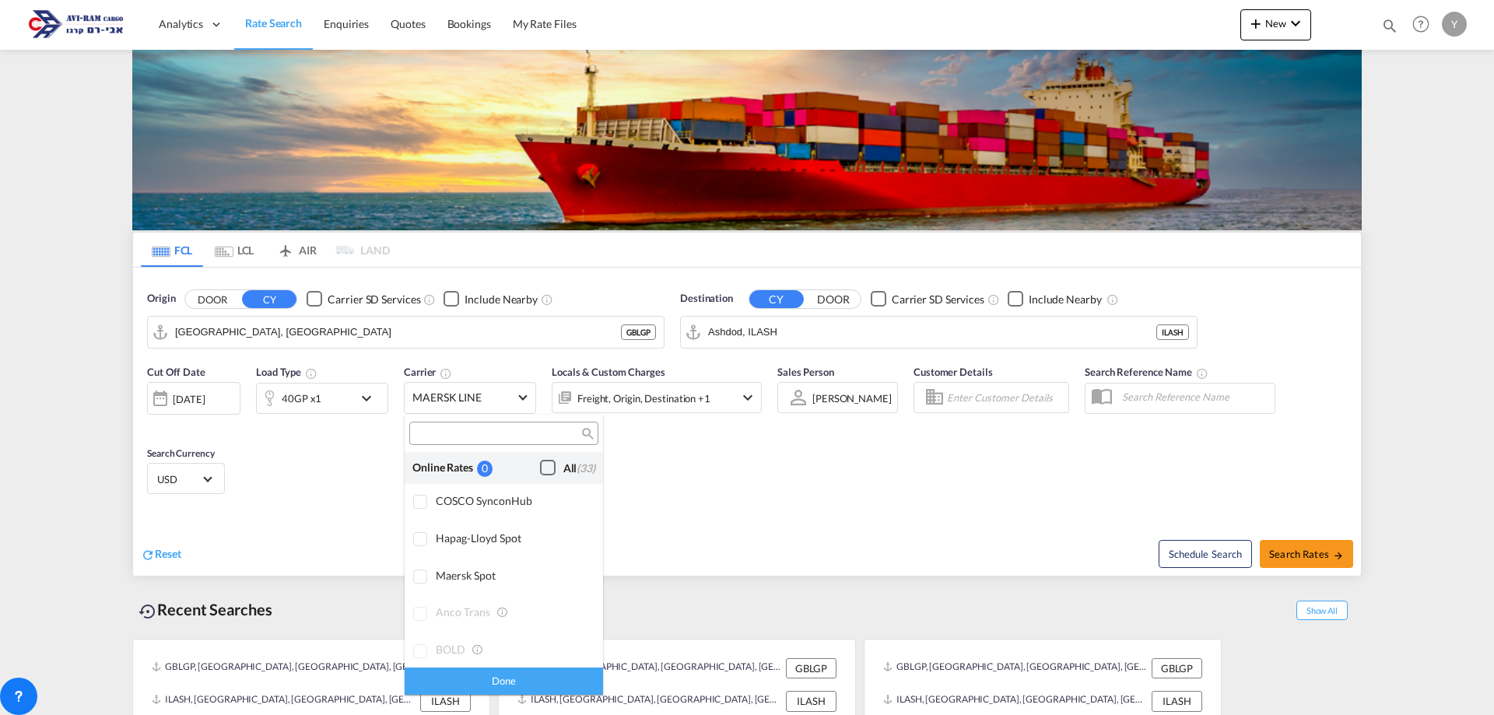
scroll to position [2594, 0]
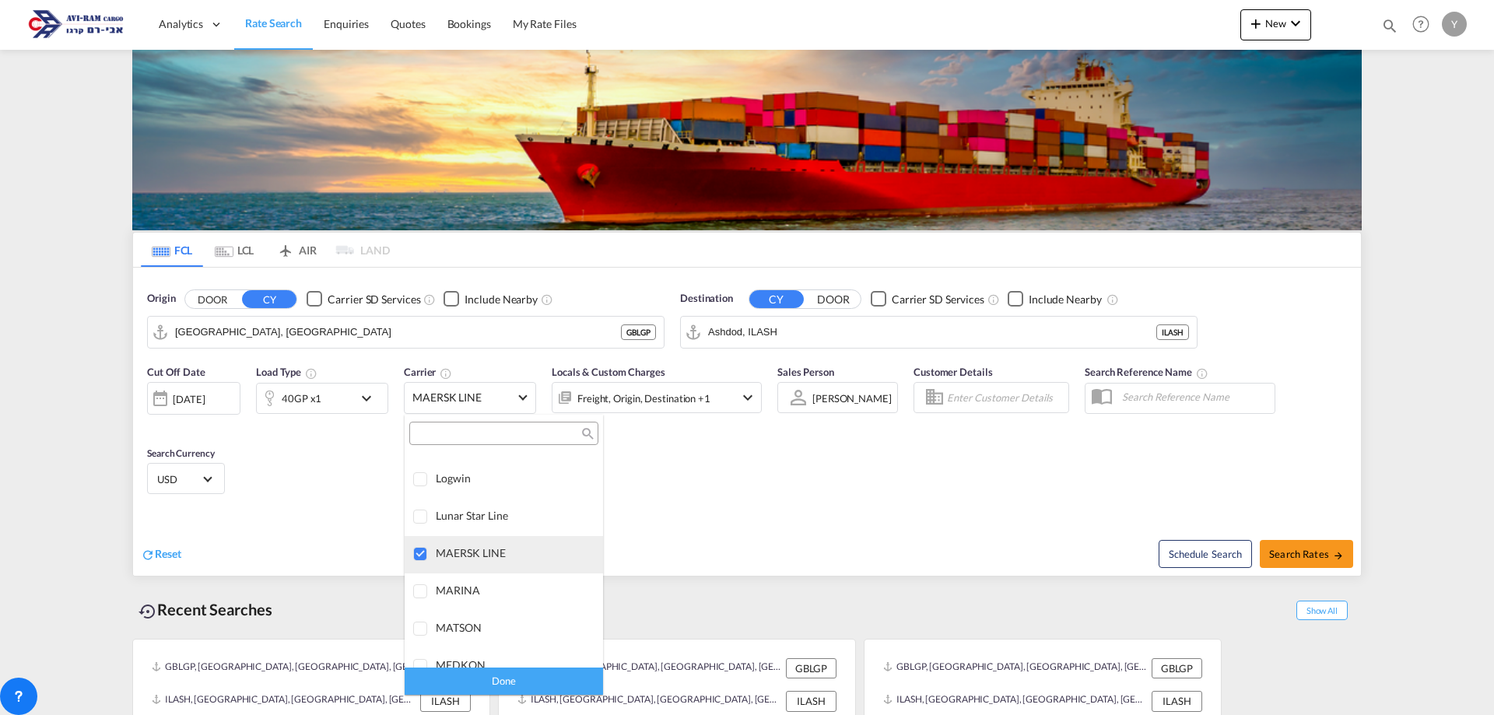
click at [417, 549] on div at bounding box center [421, 555] width 16 height 16
click at [484, 686] on div "Done" at bounding box center [504, 681] width 198 height 27
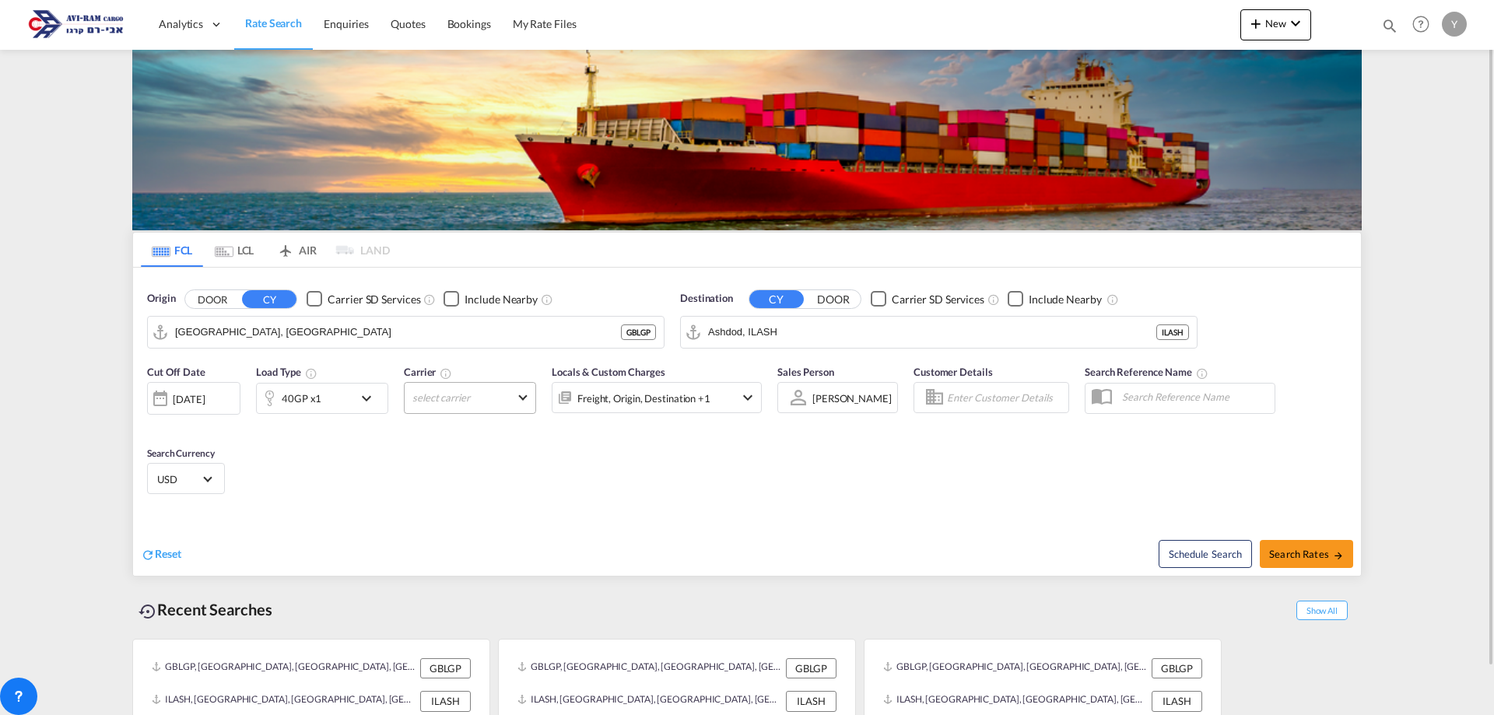
click at [517, 395] on md-select "select carrier" at bounding box center [470, 398] width 132 height 32
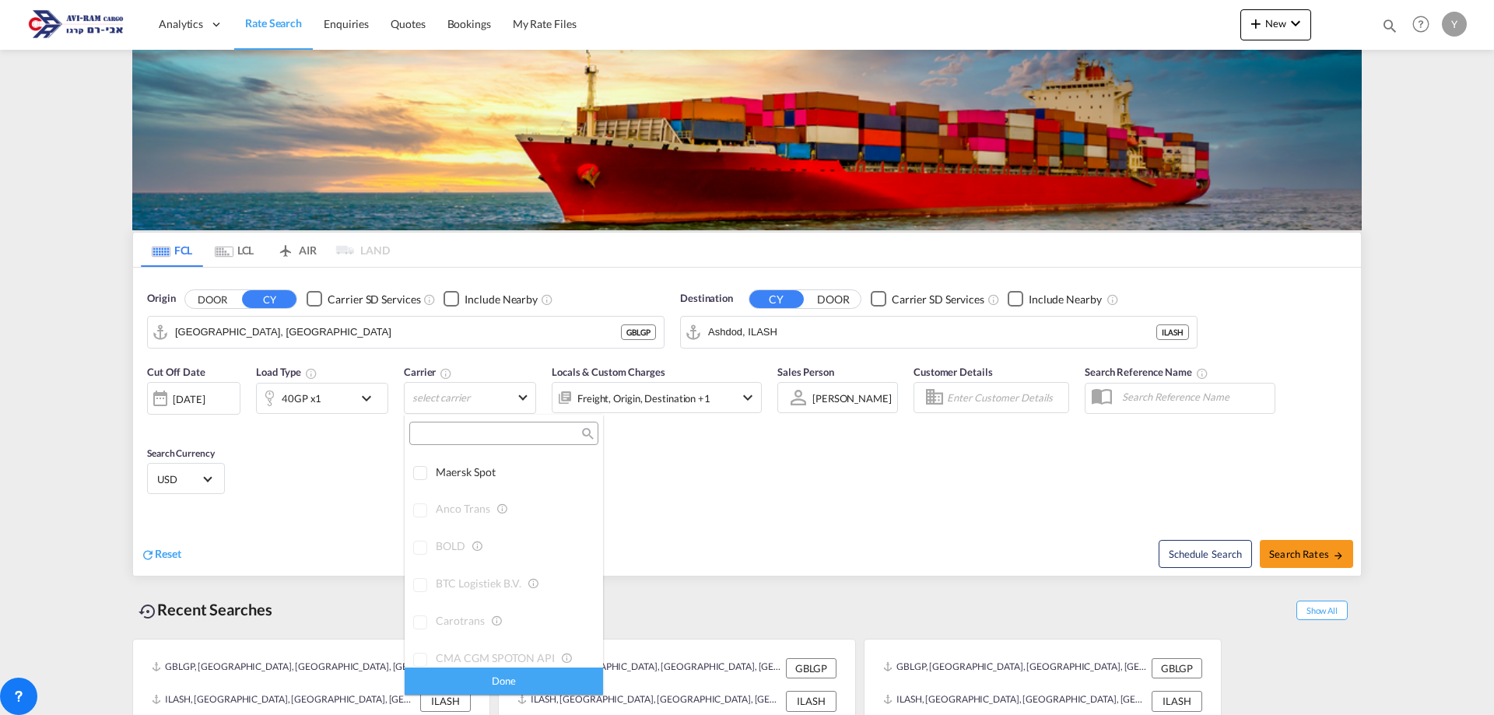
scroll to position [0, 0]
click at [483, 468] on div "0" at bounding box center [483, 469] width 16 height 16
click at [437, 470] on div "Online Rates" at bounding box center [443, 468] width 62 height 16
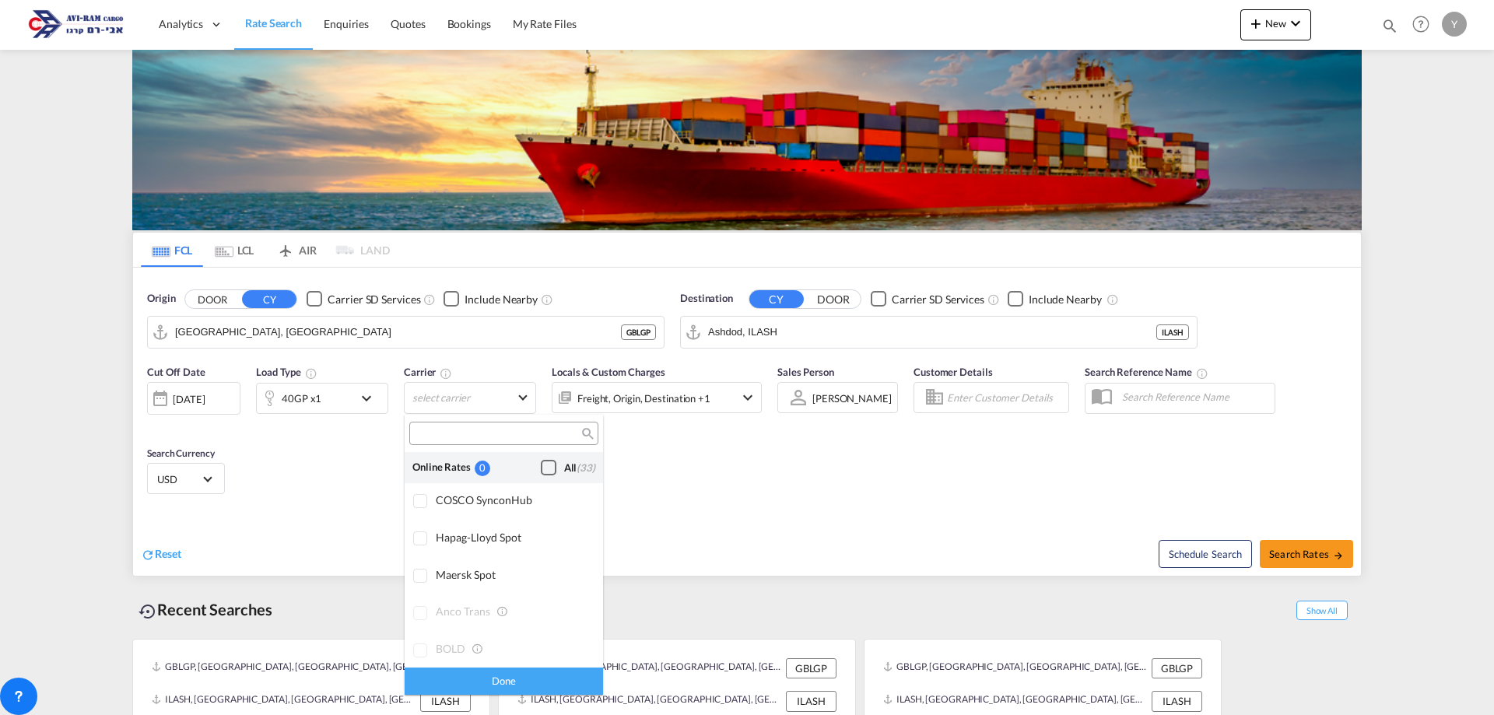
click at [249, 456] on md-backdrop at bounding box center [747, 357] width 1494 height 715
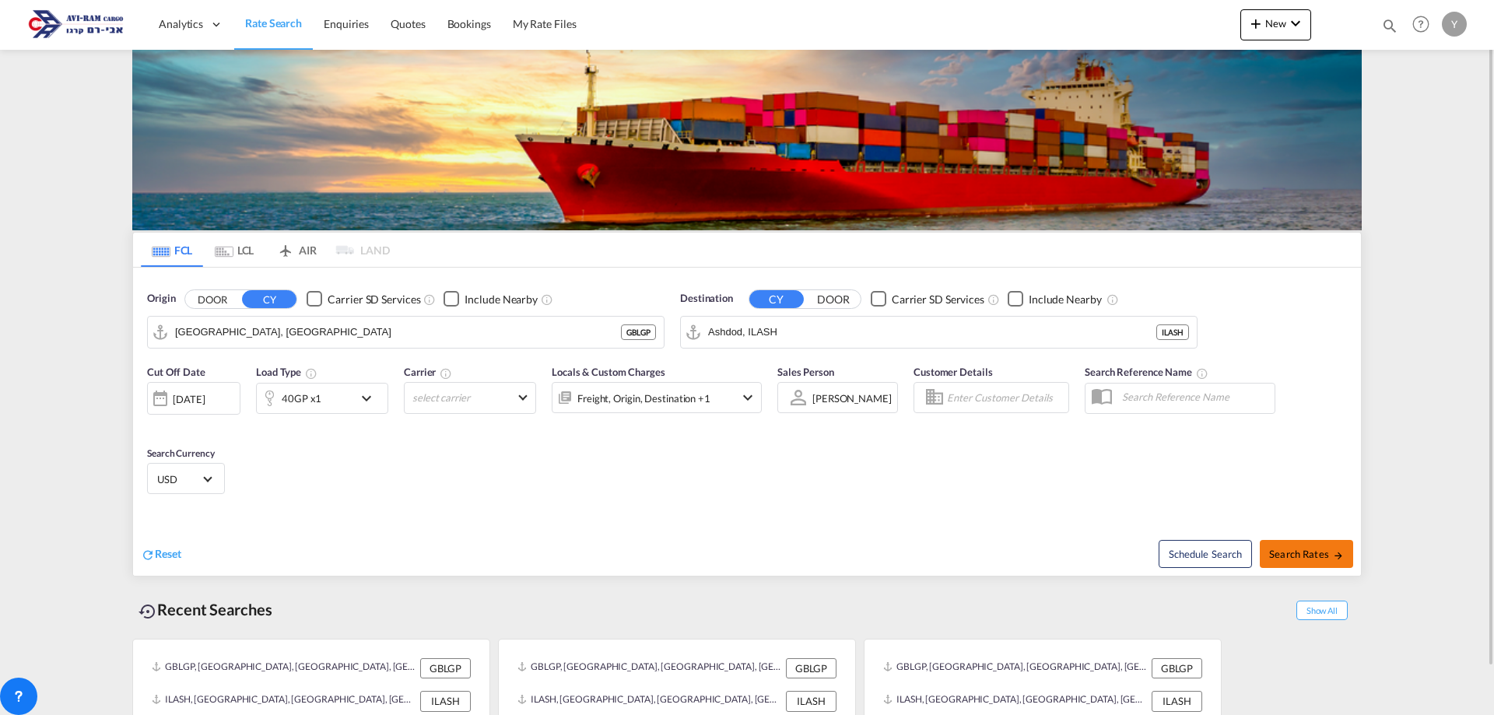
click at [1290, 556] on span "Search Rates" at bounding box center [1306, 554] width 75 height 12
type input "GBLGP to ILASH / [DATE]"
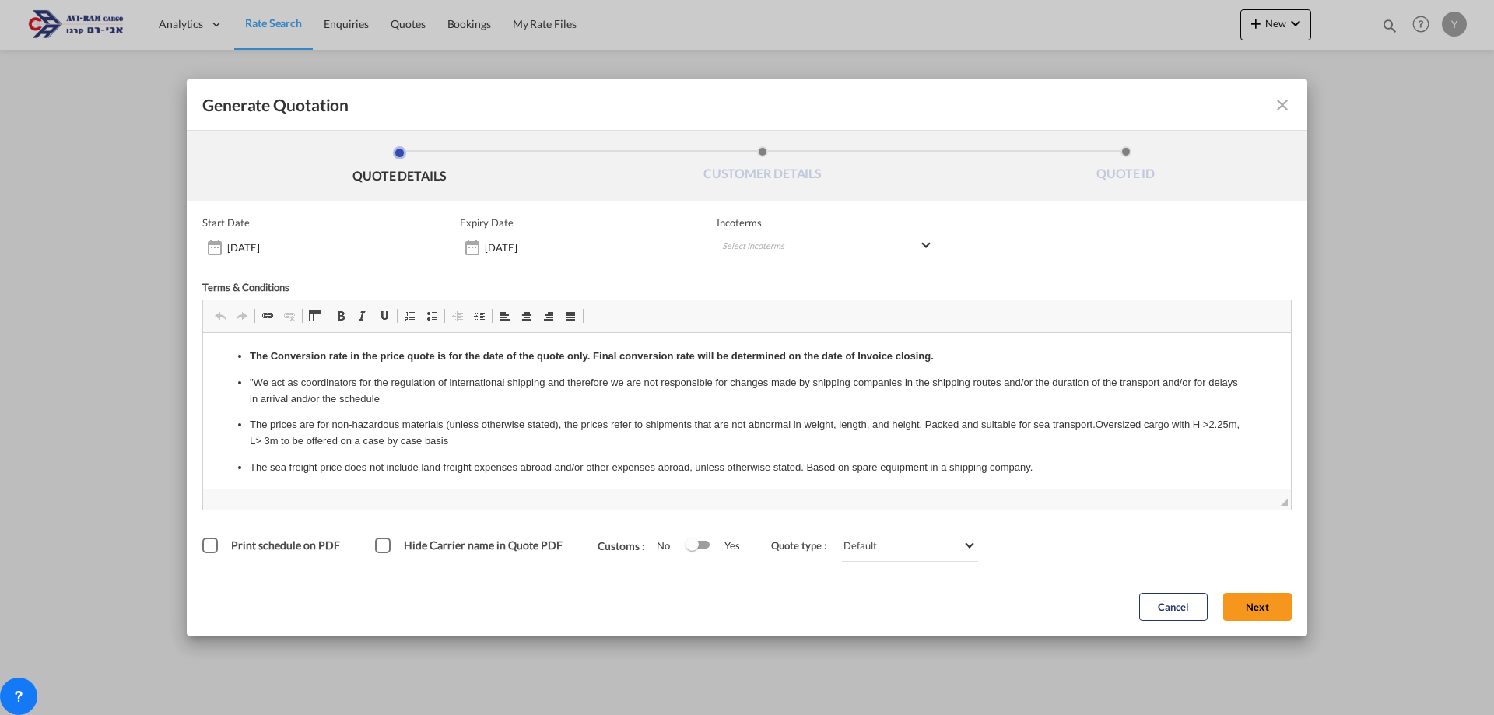
click at [758, 251] on md-select "Select Incoterms CIP - import Carriage and Insurance Paid to CIF - import Cost,…" at bounding box center [826, 247] width 218 height 28
type md-option "[object Object]"
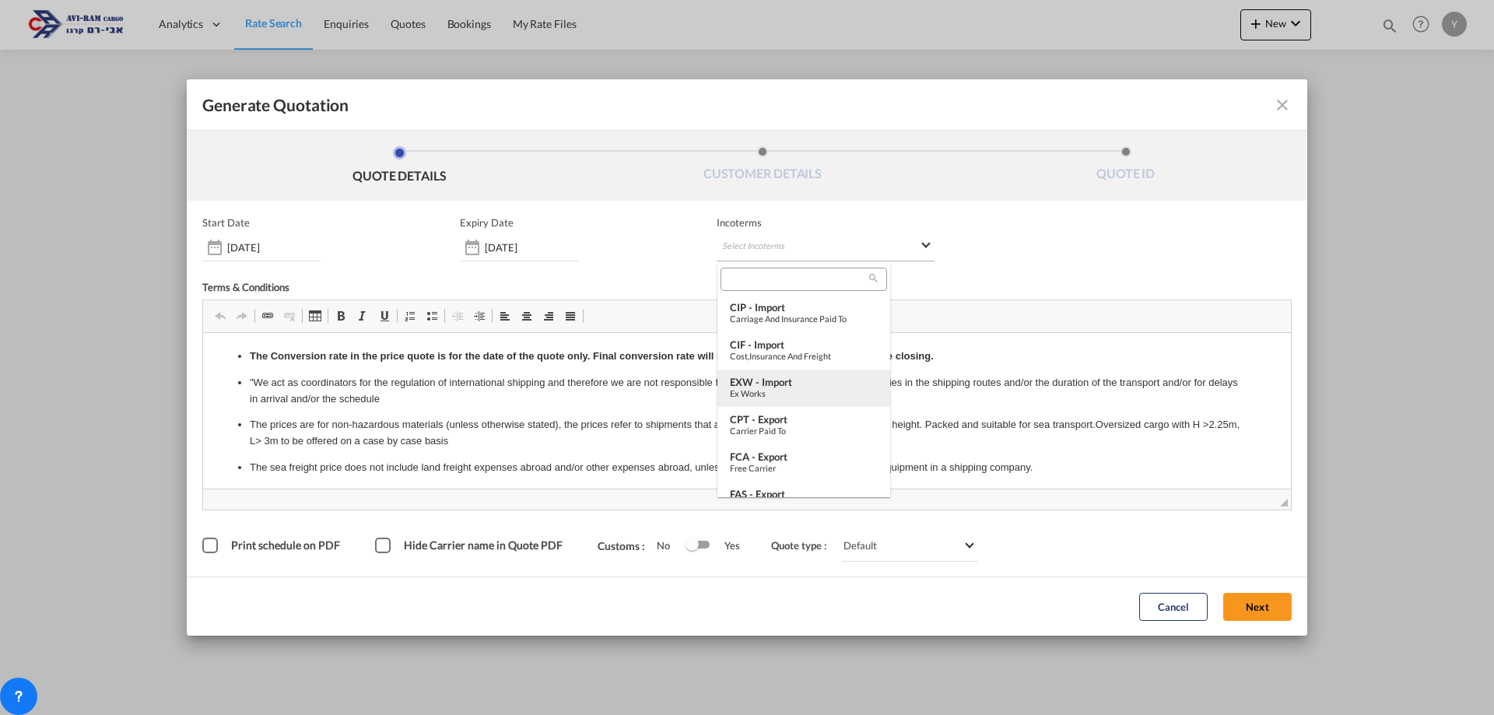
type md-option "[object Object]"
click at [788, 242] on md-backdrop at bounding box center [747, 357] width 1494 height 715
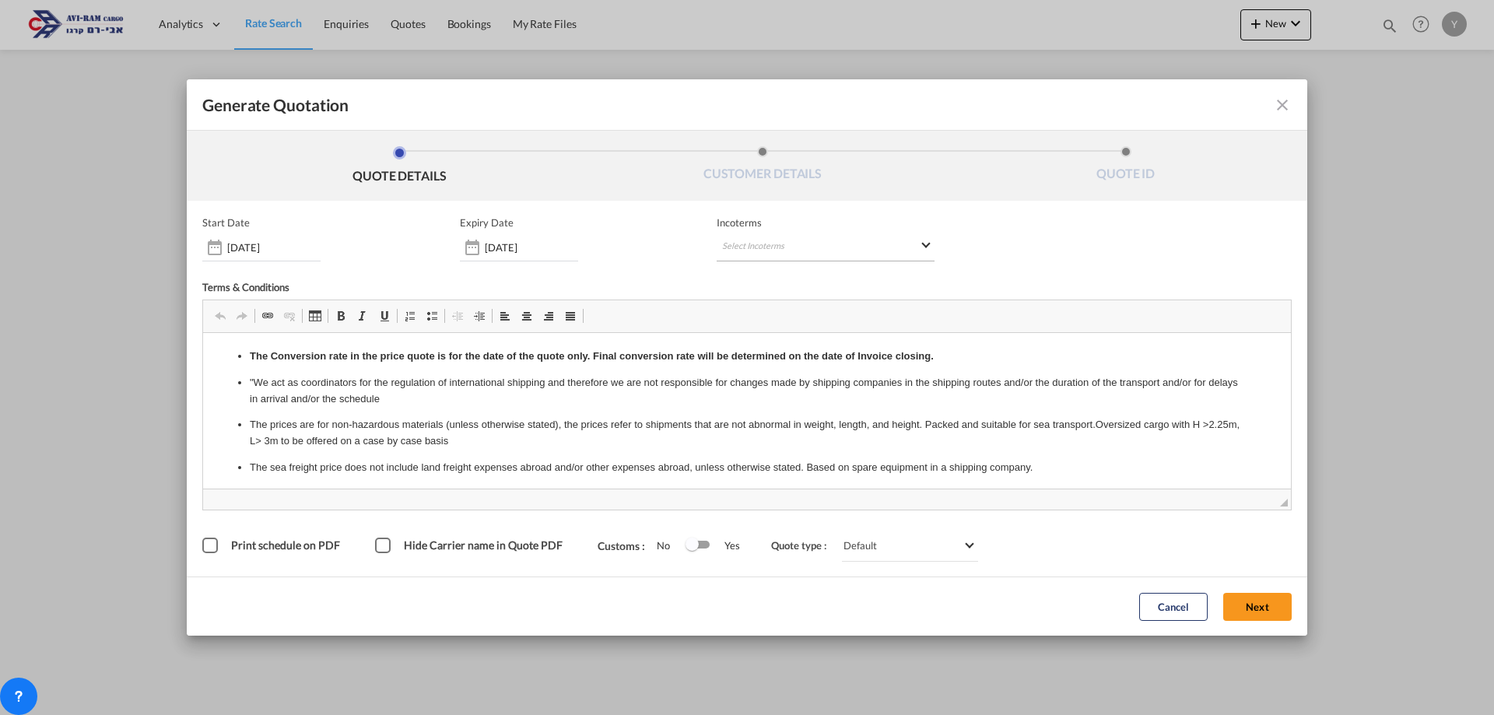
click at [908, 254] on md-select "Select Incoterms" at bounding box center [826, 247] width 218 height 28
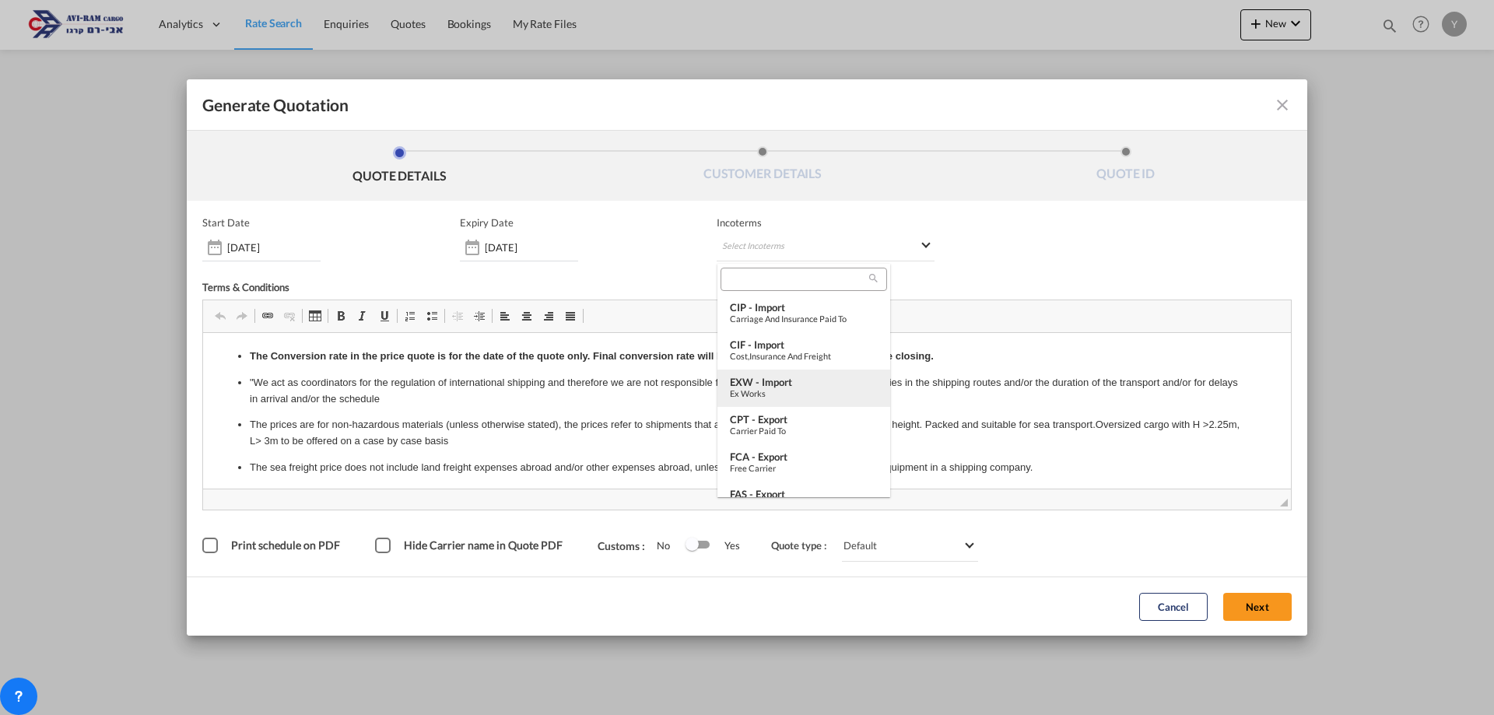
click at [755, 396] on div "Ex Works" at bounding box center [804, 393] width 148 height 10
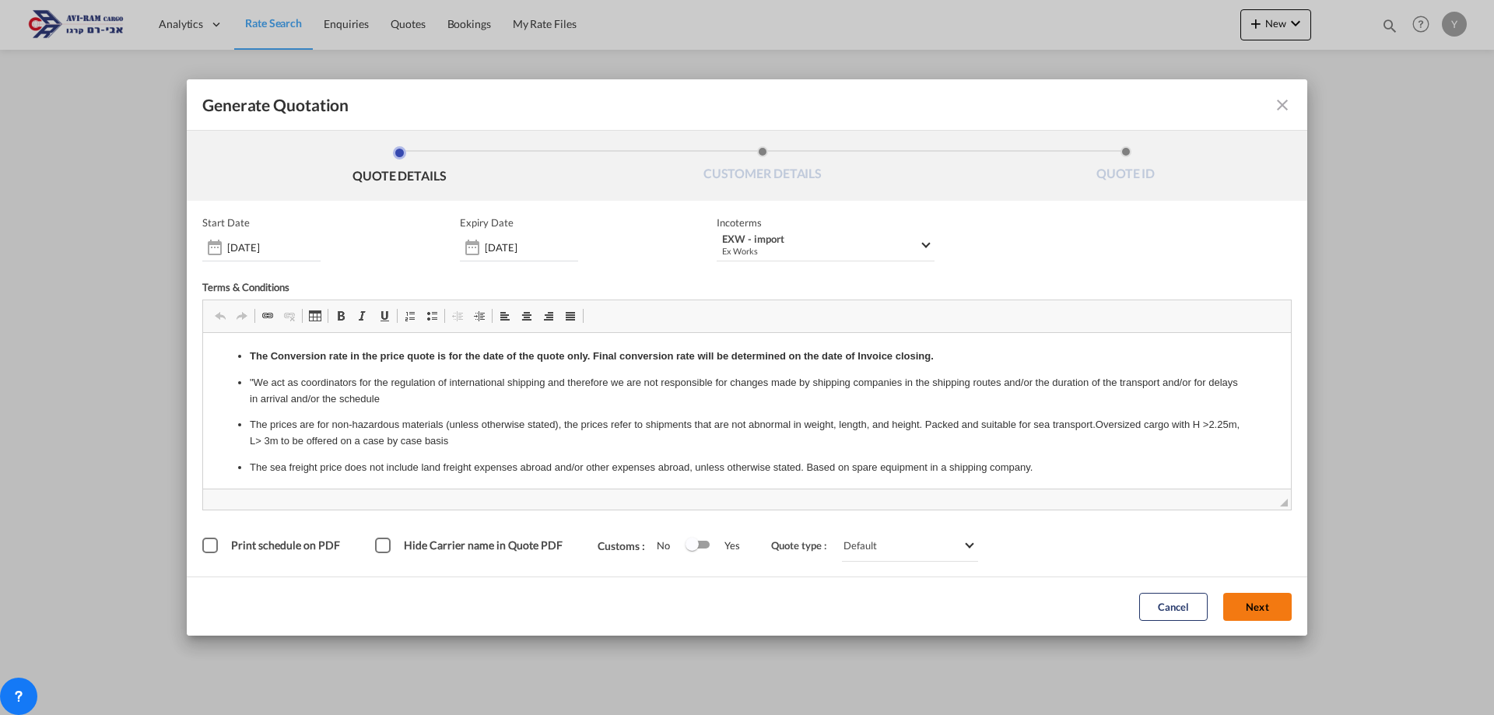
click at [1279, 611] on button "Next" at bounding box center [1257, 607] width 68 height 28
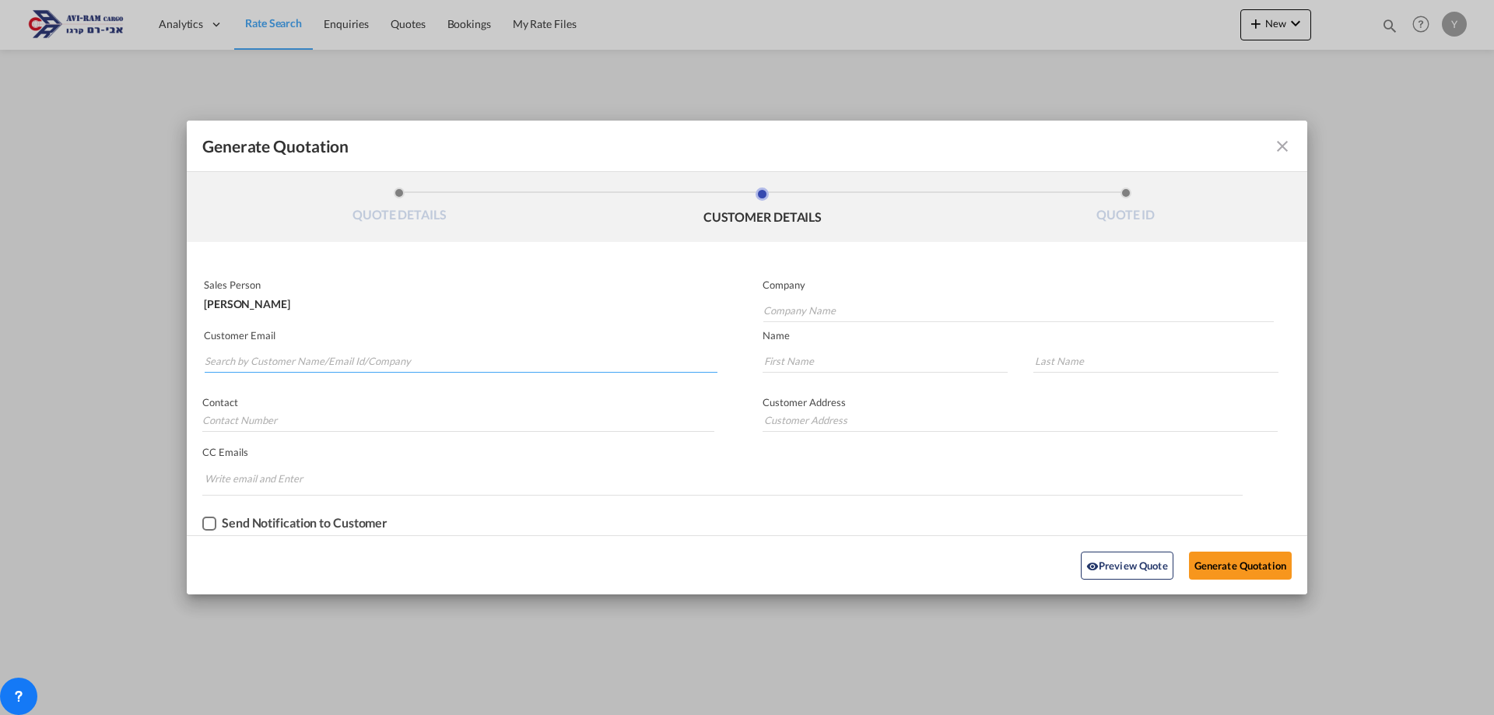
click at [290, 365] on input "Search by Customer Name/Email Id/Company" at bounding box center [461, 360] width 513 height 23
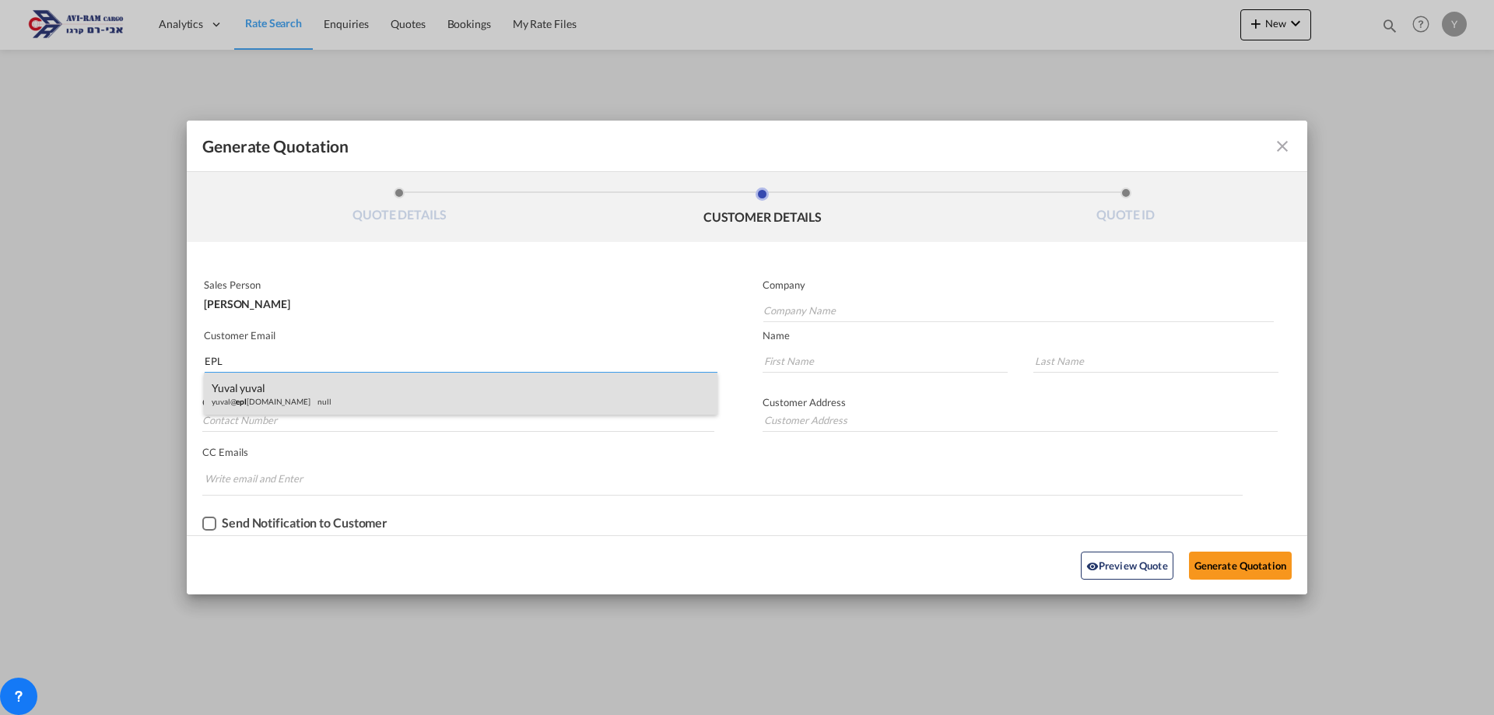
type input "EPL"
click at [288, 387] on div "yuval yuval yuval@ epl isr.com null" at bounding box center [461, 394] width 514 height 42
type input "EPL International"
type input "yuval@eplisr.com"
type input "yuval"
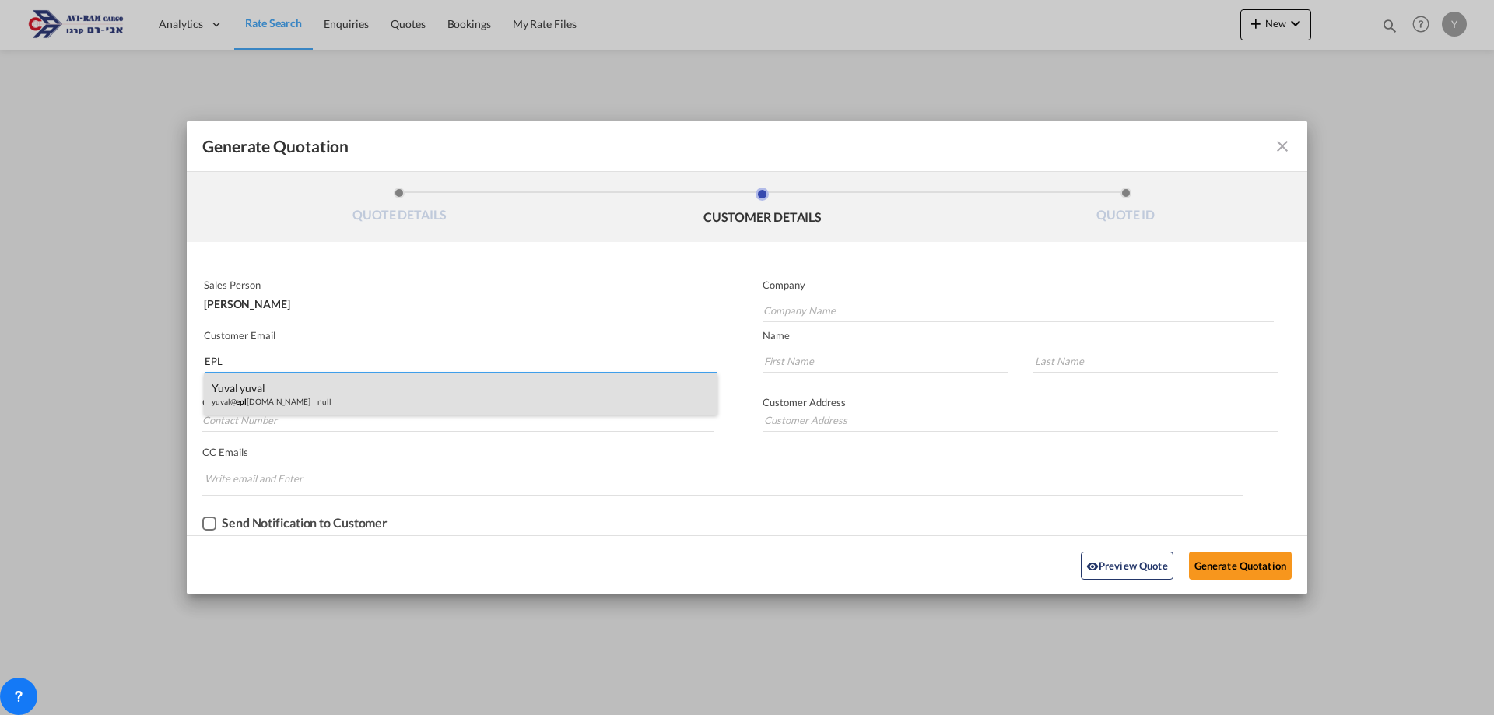
type input "yuval"
type input "0546841220"
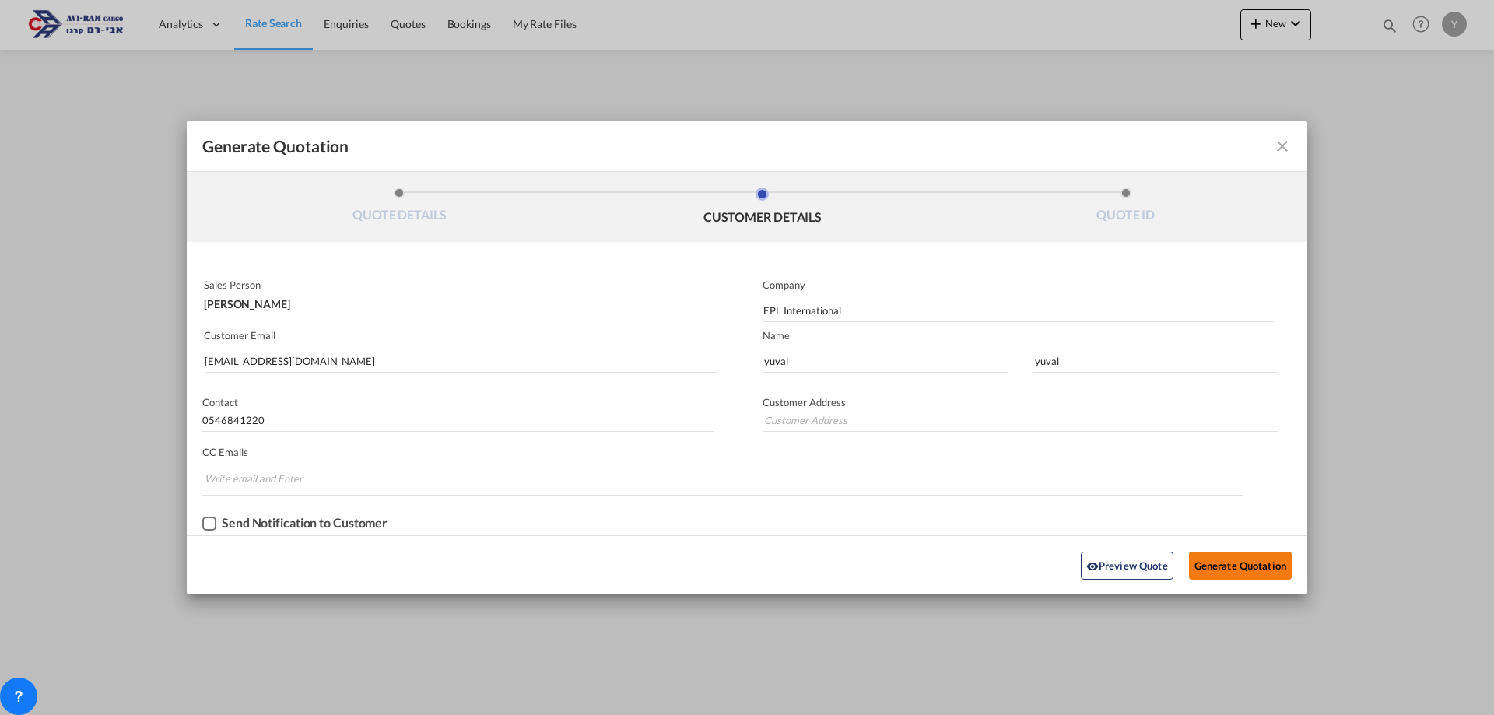
click at [1257, 566] on button "Generate Quotation" at bounding box center [1240, 566] width 103 height 28
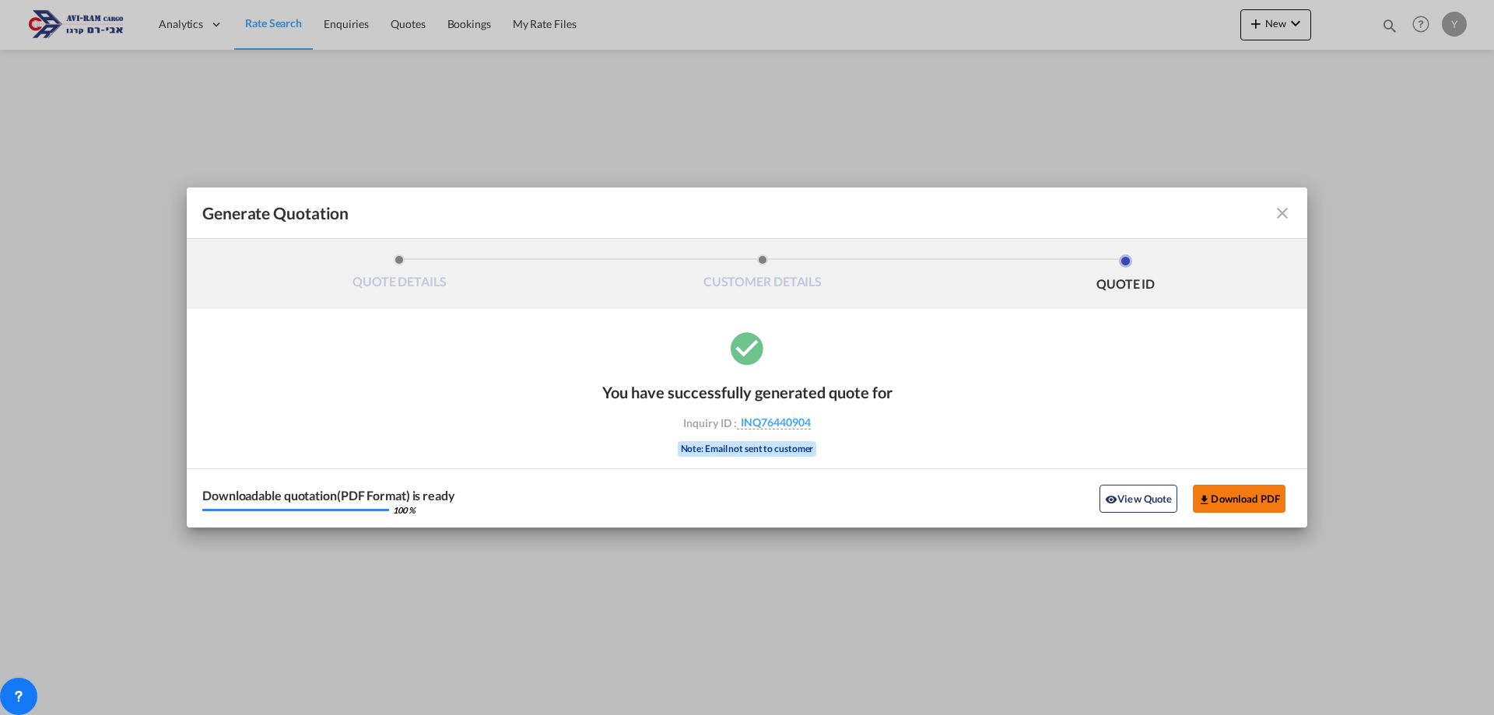
click at [1234, 503] on button "Download PDF" at bounding box center [1239, 499] width 93 height 28
click at [1280, 208] on md-icon "icon-close fg-AAA8AD cursor m-0" at bounding box center [1282, 213] width 19 height 19
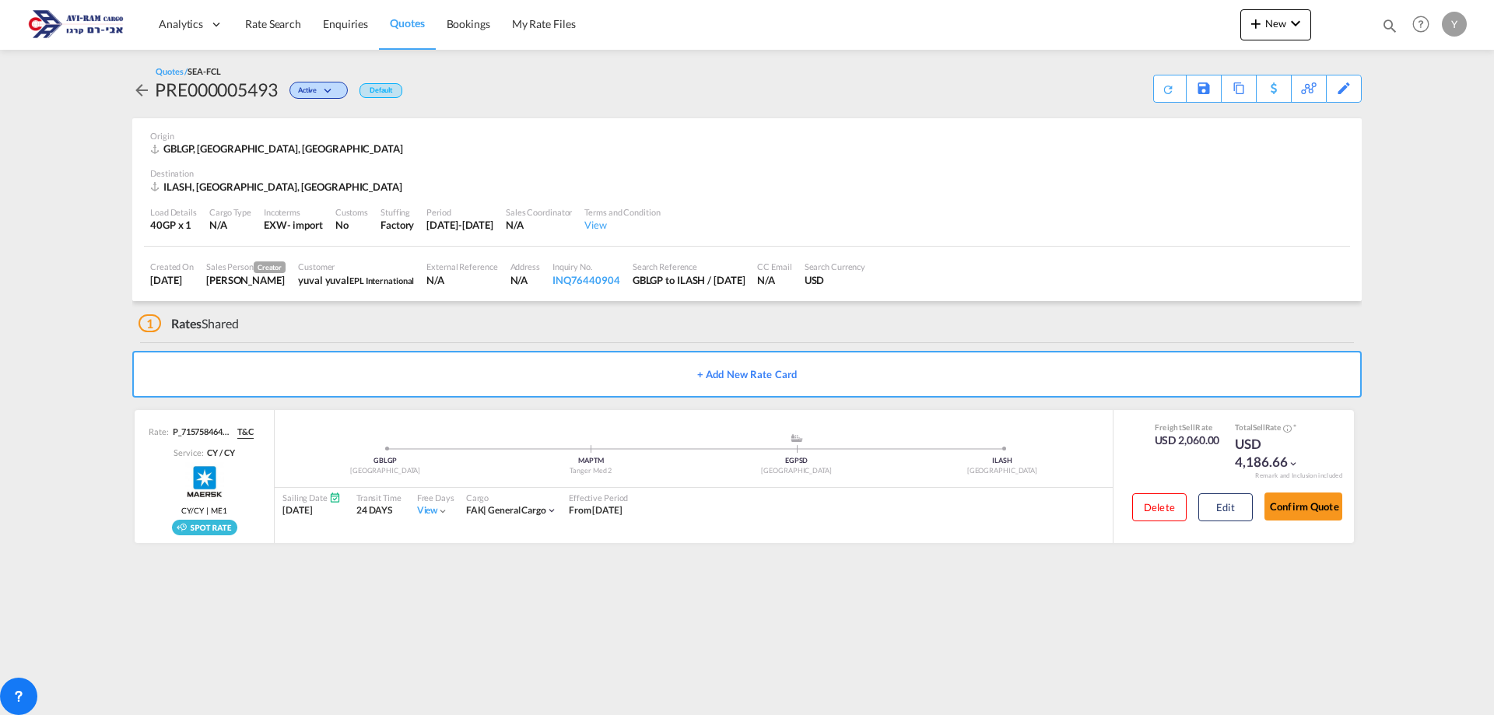
click at [86, 29] on img at bounding box center [75, 24] width 105 height 35
click at [849, 634] on md-content "Analytics Dashboard Rate Search Enquiries Quotes Bookings" at bounding box center [747, 357] width 1494 height 715
click at [1299, 500] on button "Confirm Quote" at bounding box center [1303, 507] width 78 height 28
click at [1229, 510] on button "Edit" at bounding box center [1225, 507] width 54 height 28
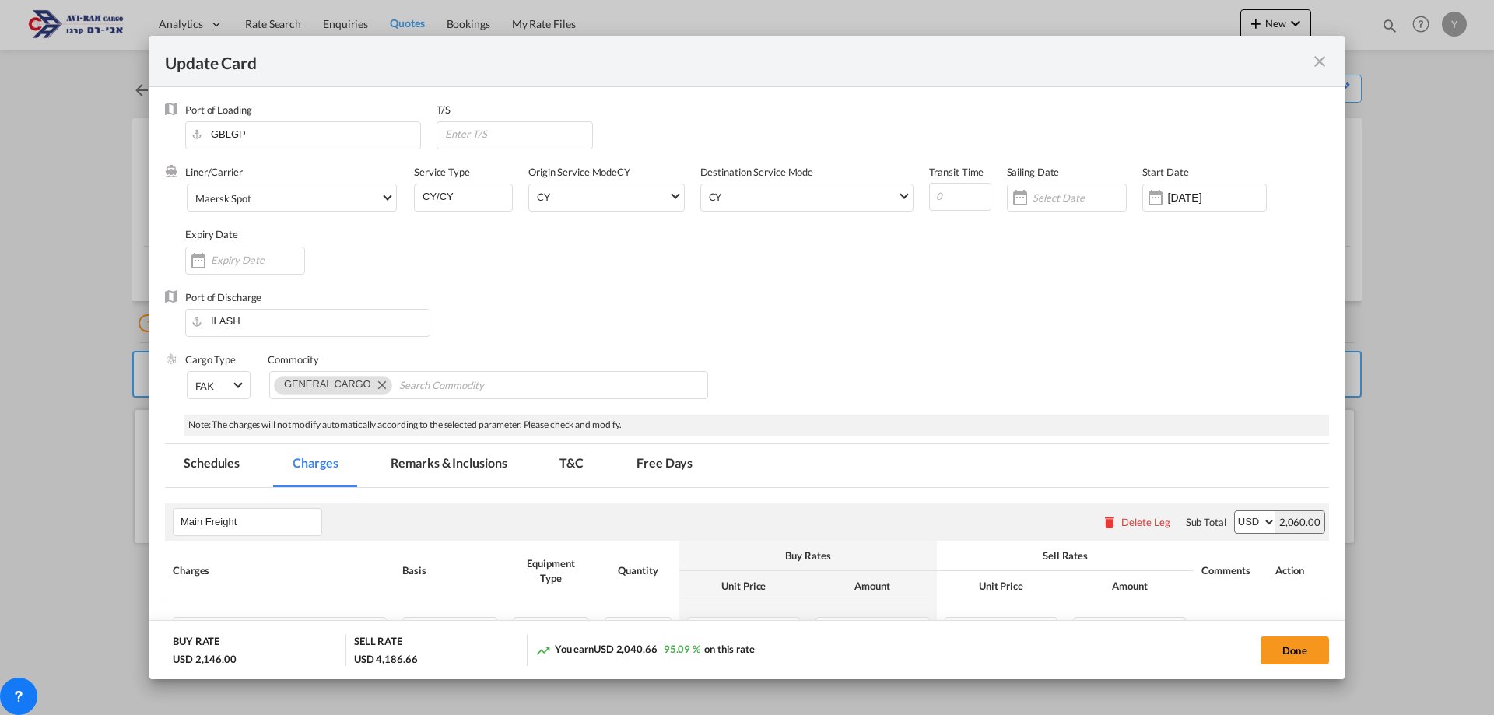
select select "per container"
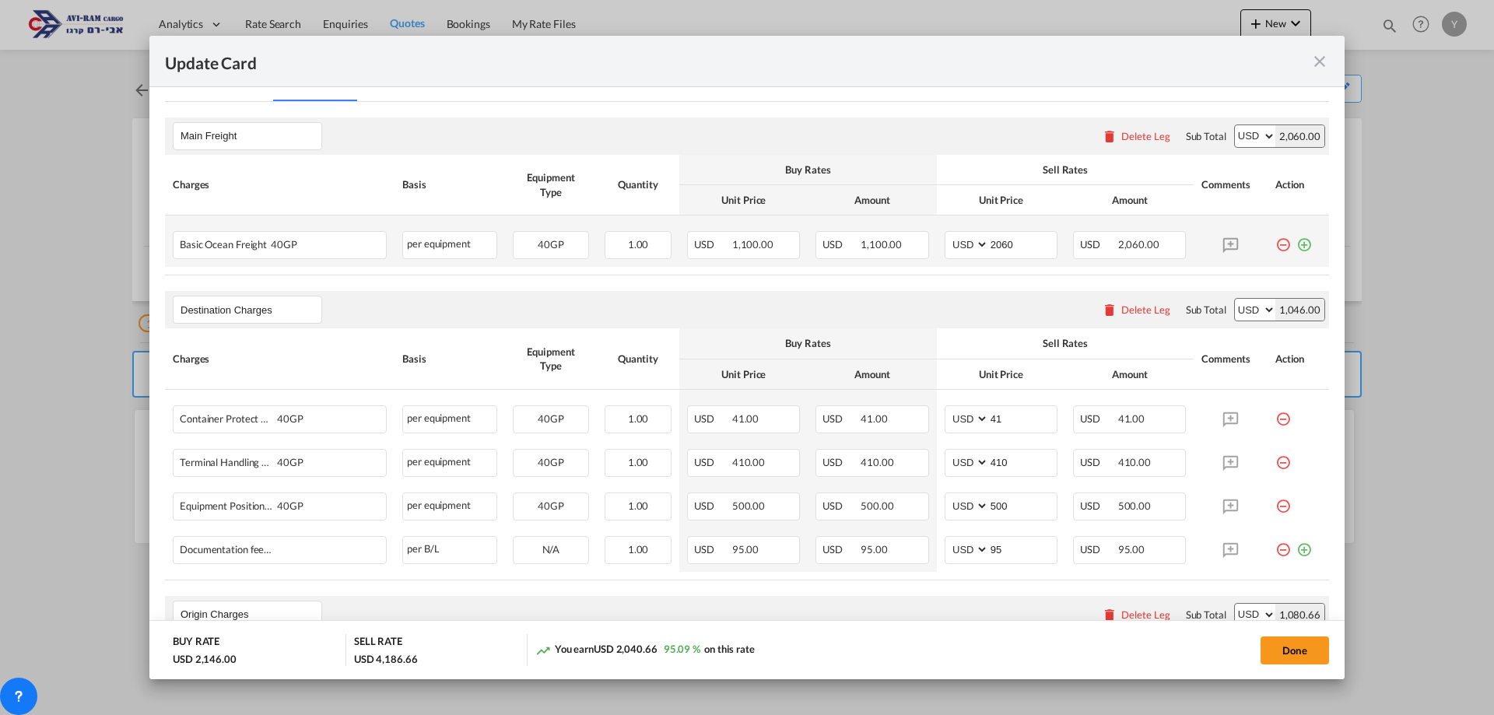
scroll to position [389, 0]
click at [1323, 61] on md-icon "icon-close fg-AAA8AD m-0 pointer" at bounding box center [1319, 61] width 19 height 19
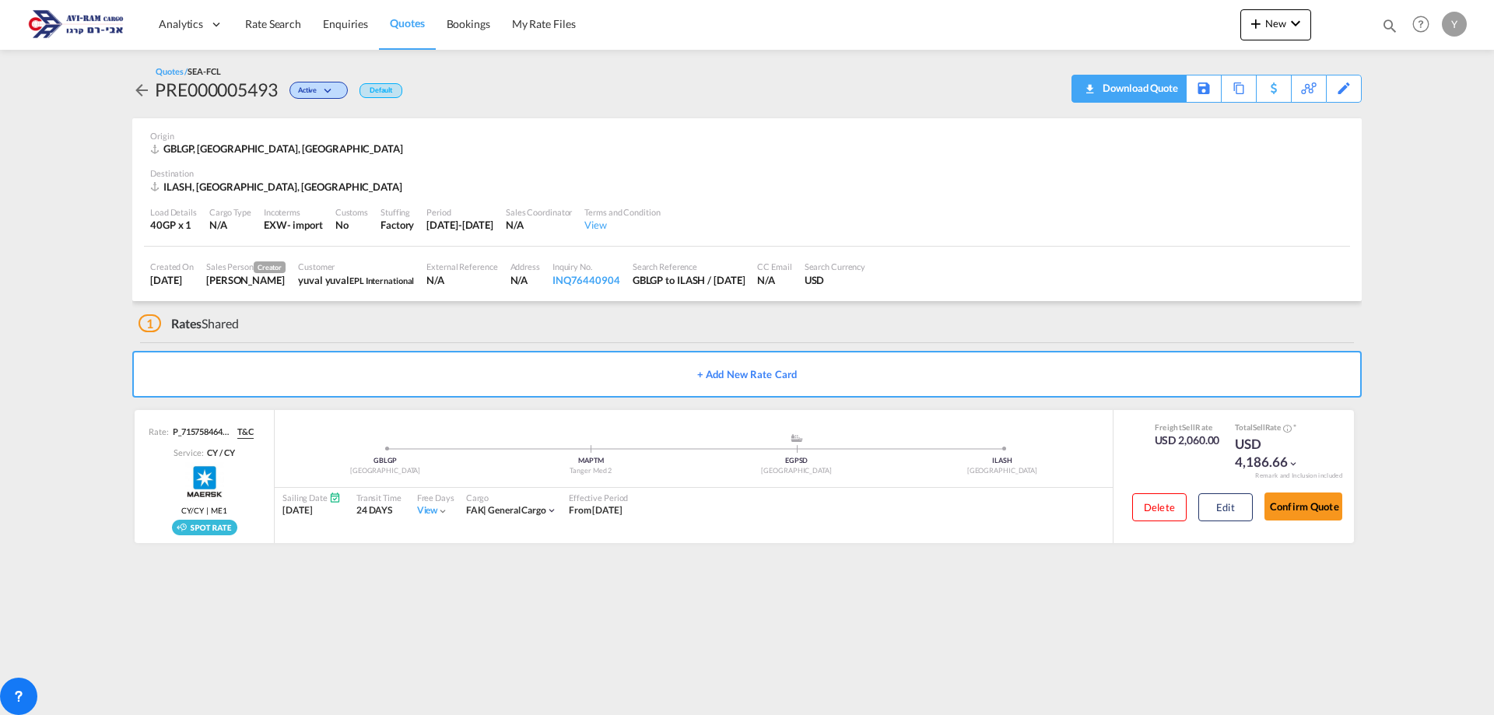
click at [1160, 99] on div "Download Quote" at bounding box center [1138, 87] width 79 height 25
click at [1223, 500] on button "Edit" at bounding box center [1225, 507] width 54 height 28
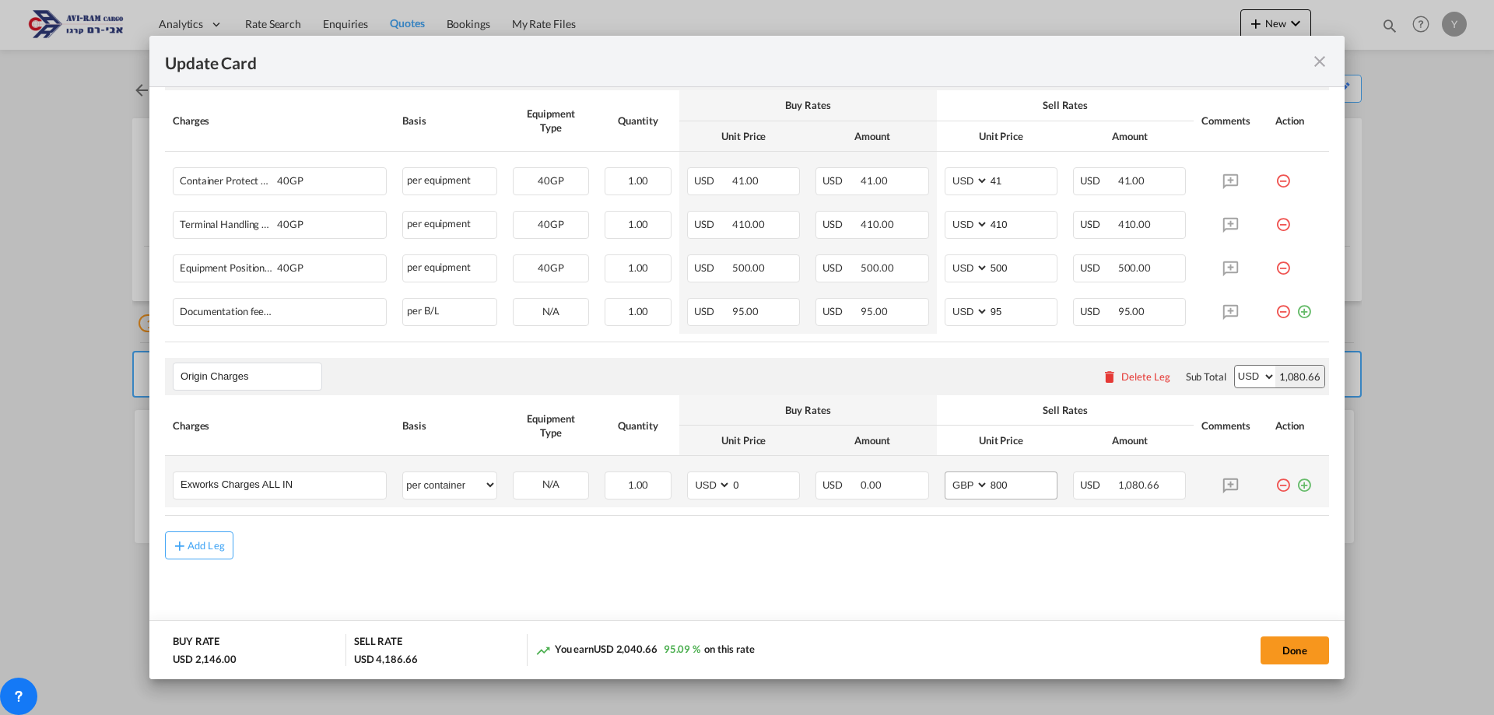
scroll to position [391, 0]
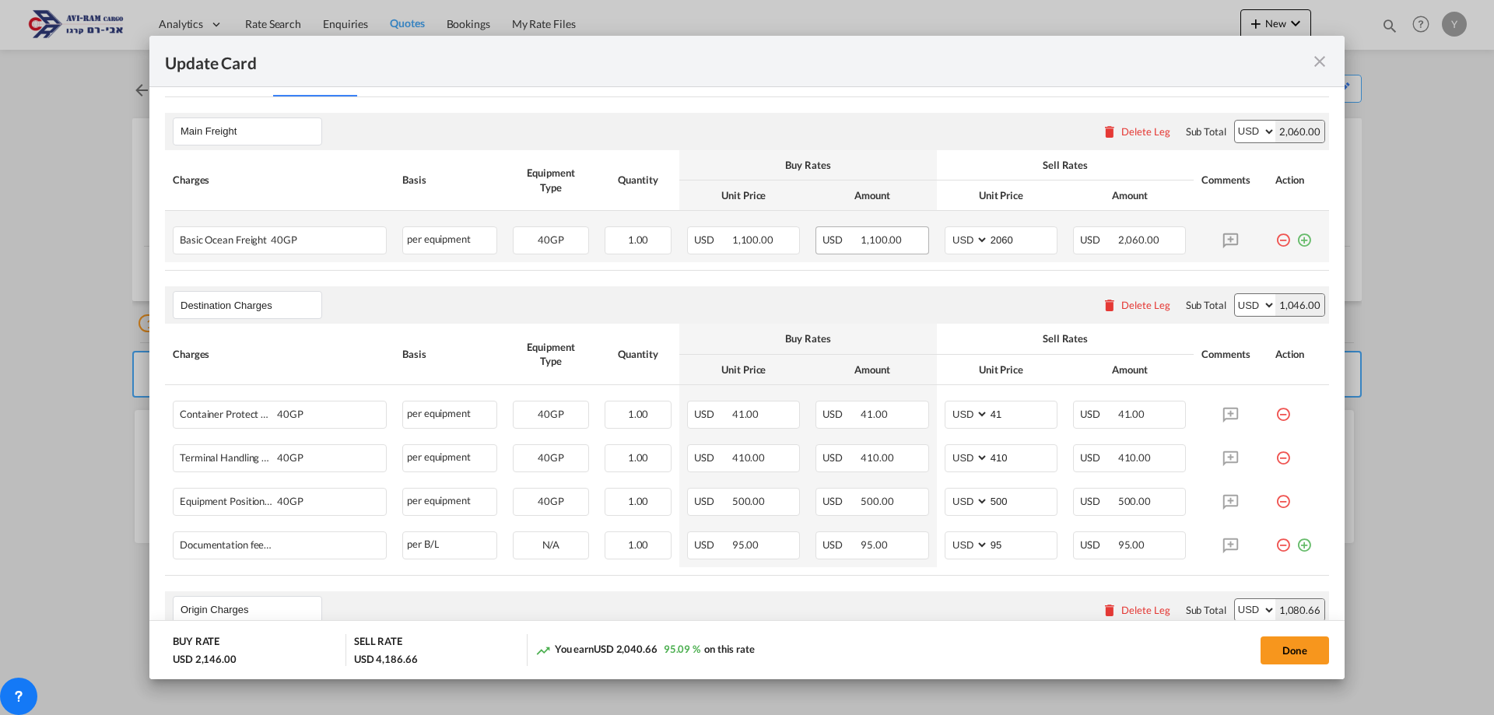
click at [893, 244] on div "USD 1,100.00" at bounding box center [871, 240] width 113 height 28
drag, startPoint x: 1036, startPoint y: 233, endPoint x: 971, endPoint y: 246, distance: 66.7
click at [971, 246] on md-input-container "AED AFN ALL AMD ANG AOA ARS AUD AWG AZN BAM BBD BDT BGN BHD BIF BMD BND BOB BRL…" at bounding box center [1001, 240] width 113 height 28
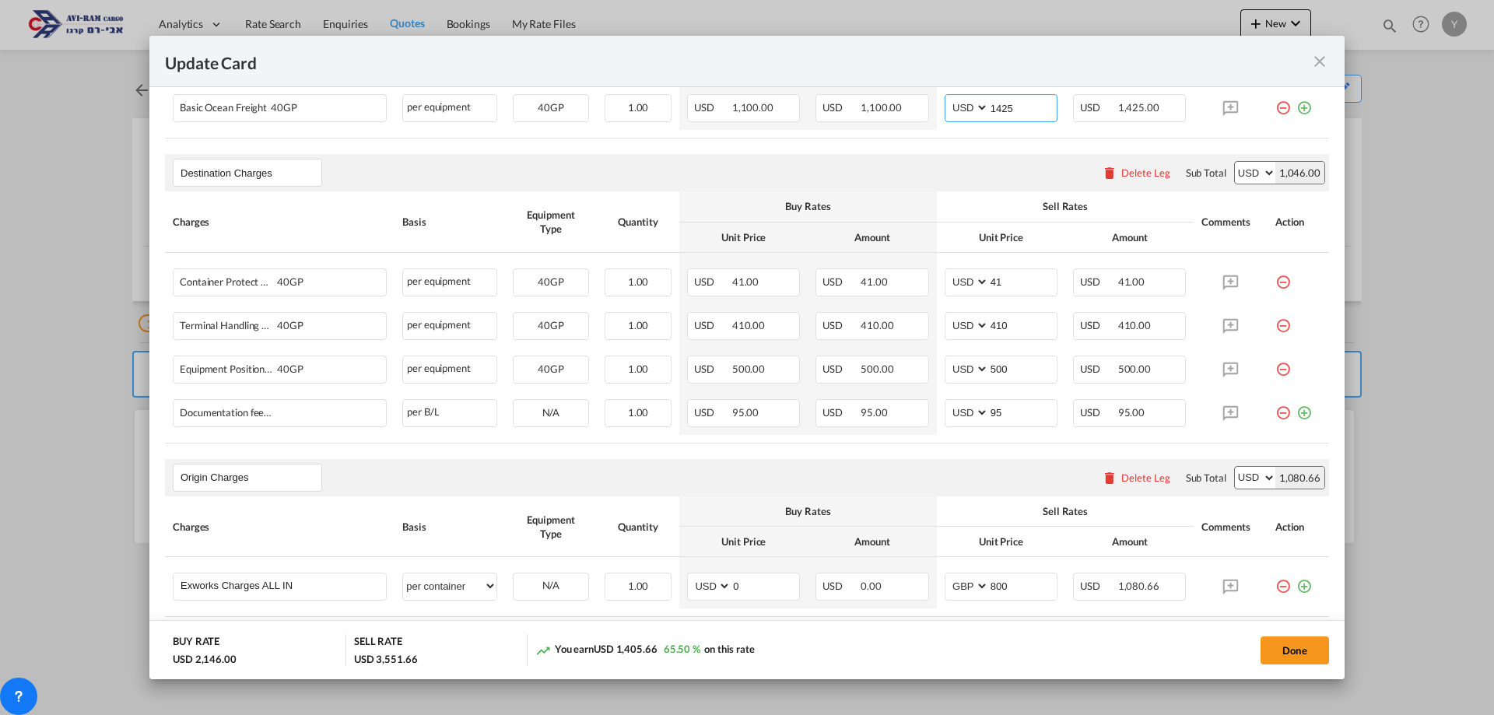
scroll to position [624, 0]
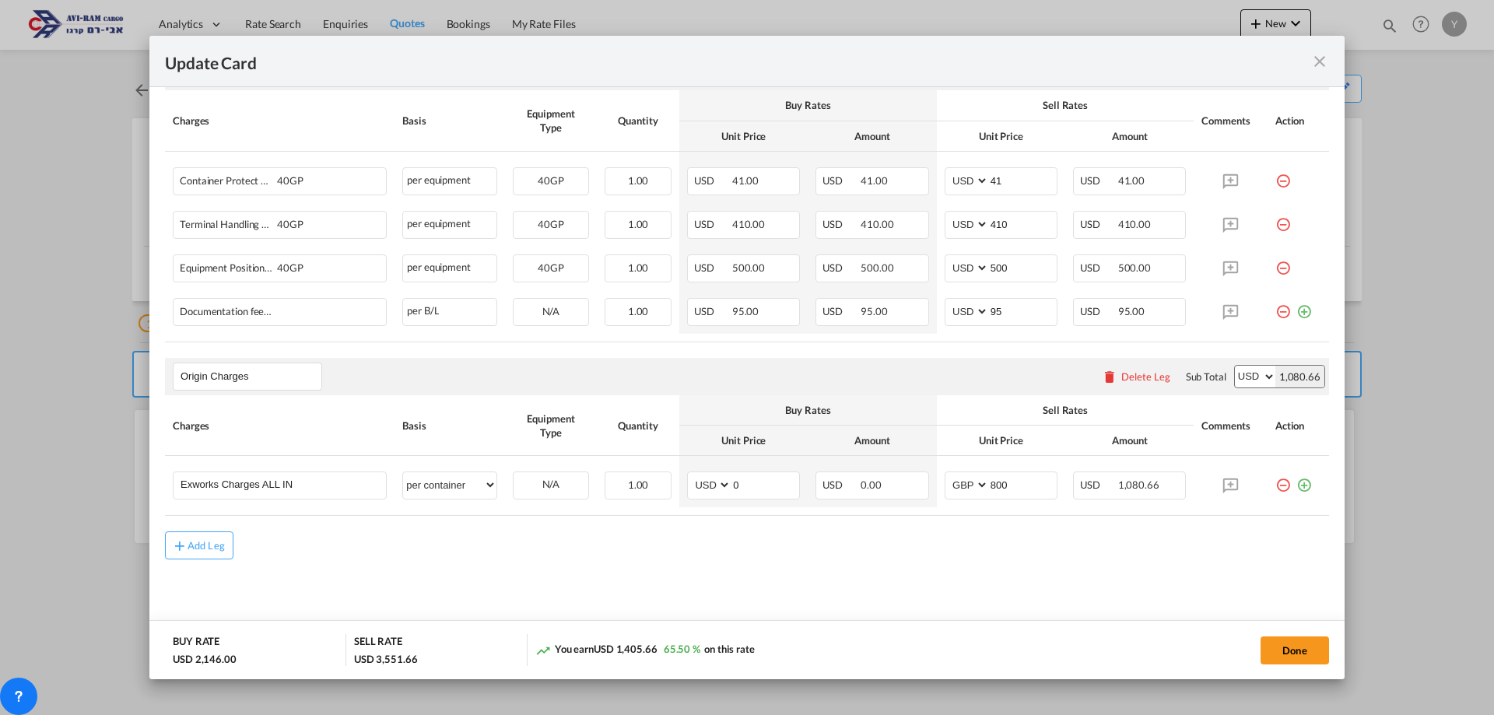
type input "1425"
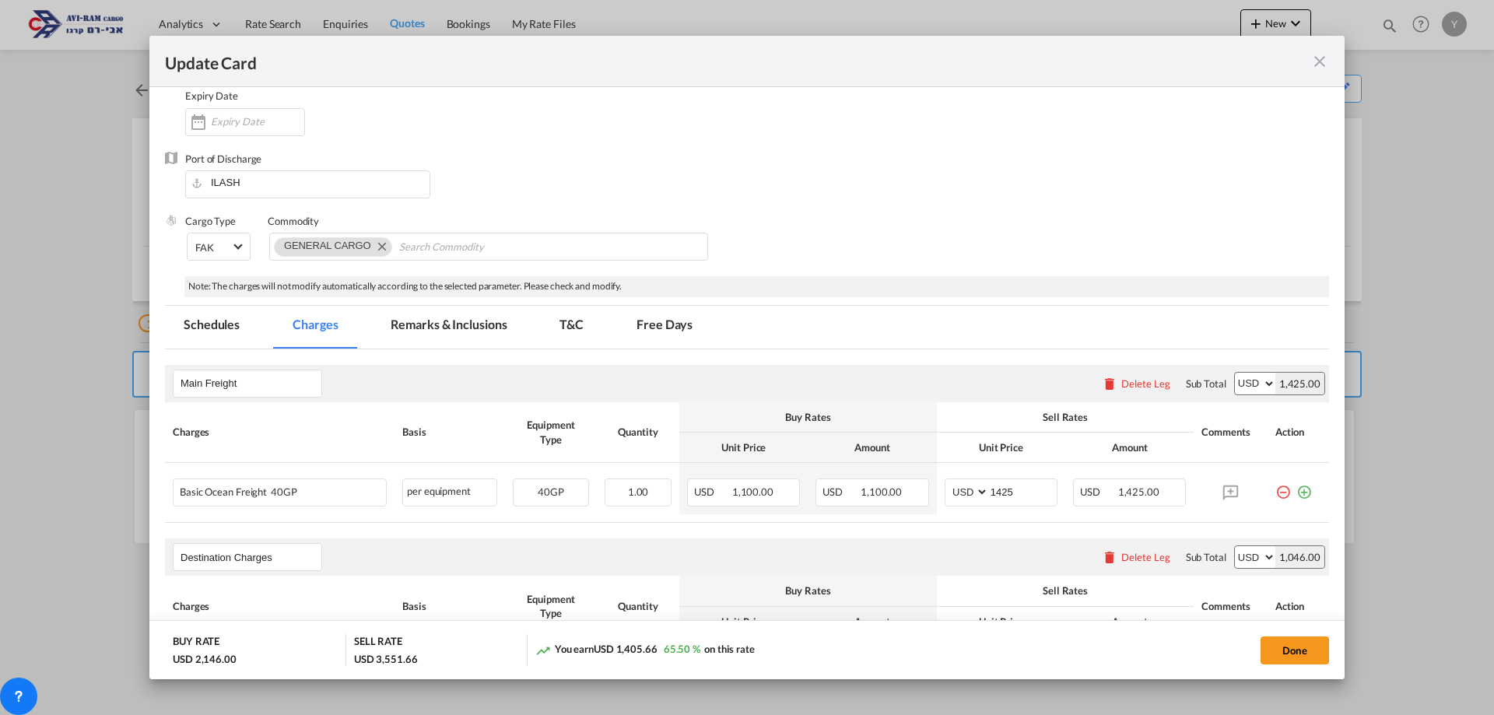
scroll to position [156, 0]
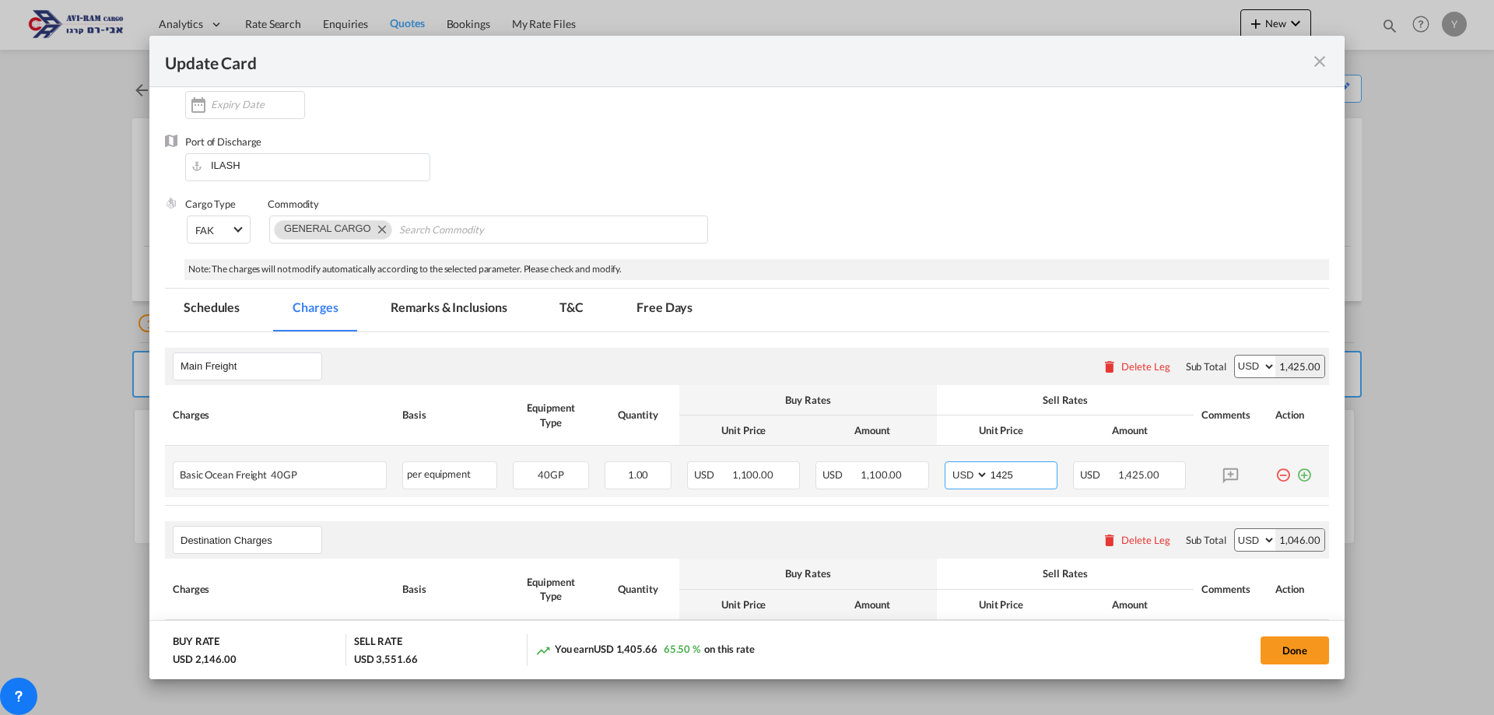
click at [1029, 469] on input "1425" at bounding box center [1023, 473] width 68 height 23
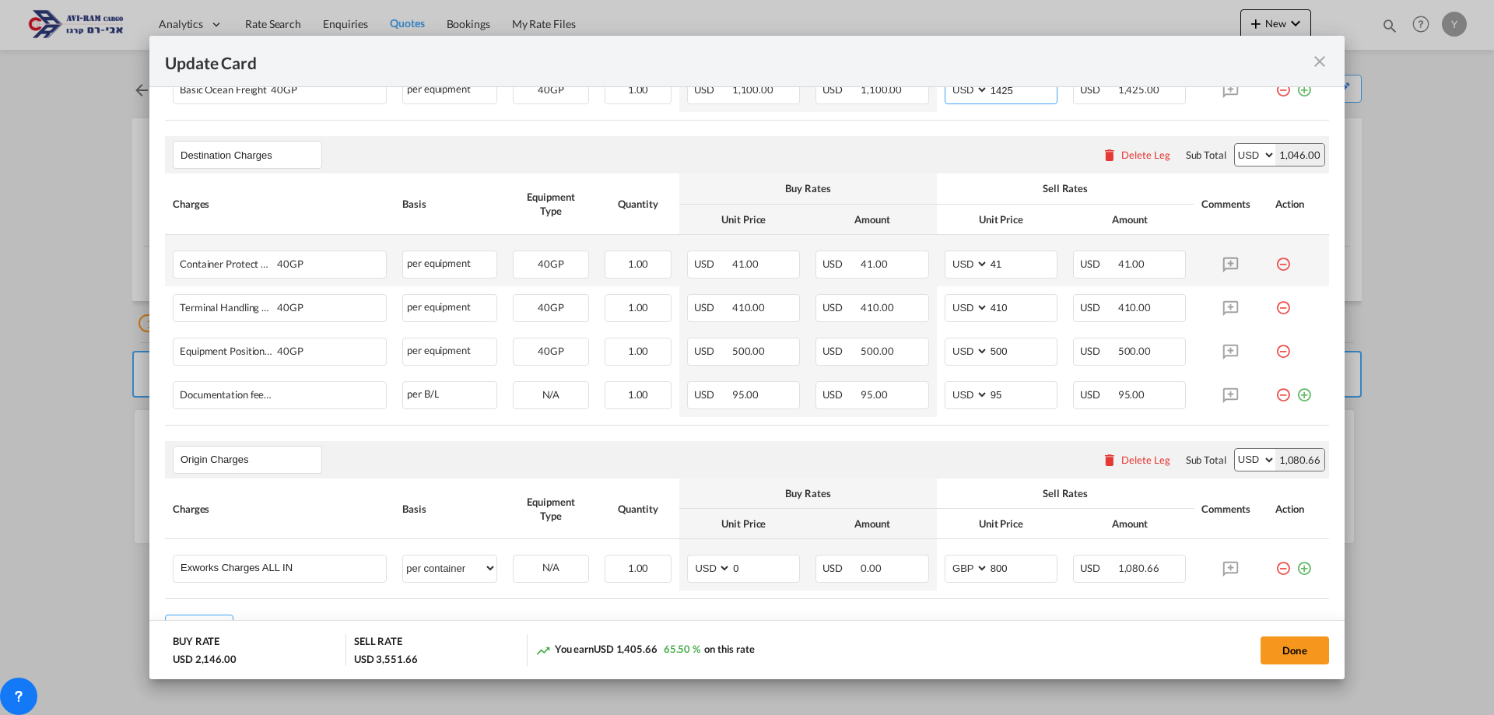
scroll to position [468, 0]
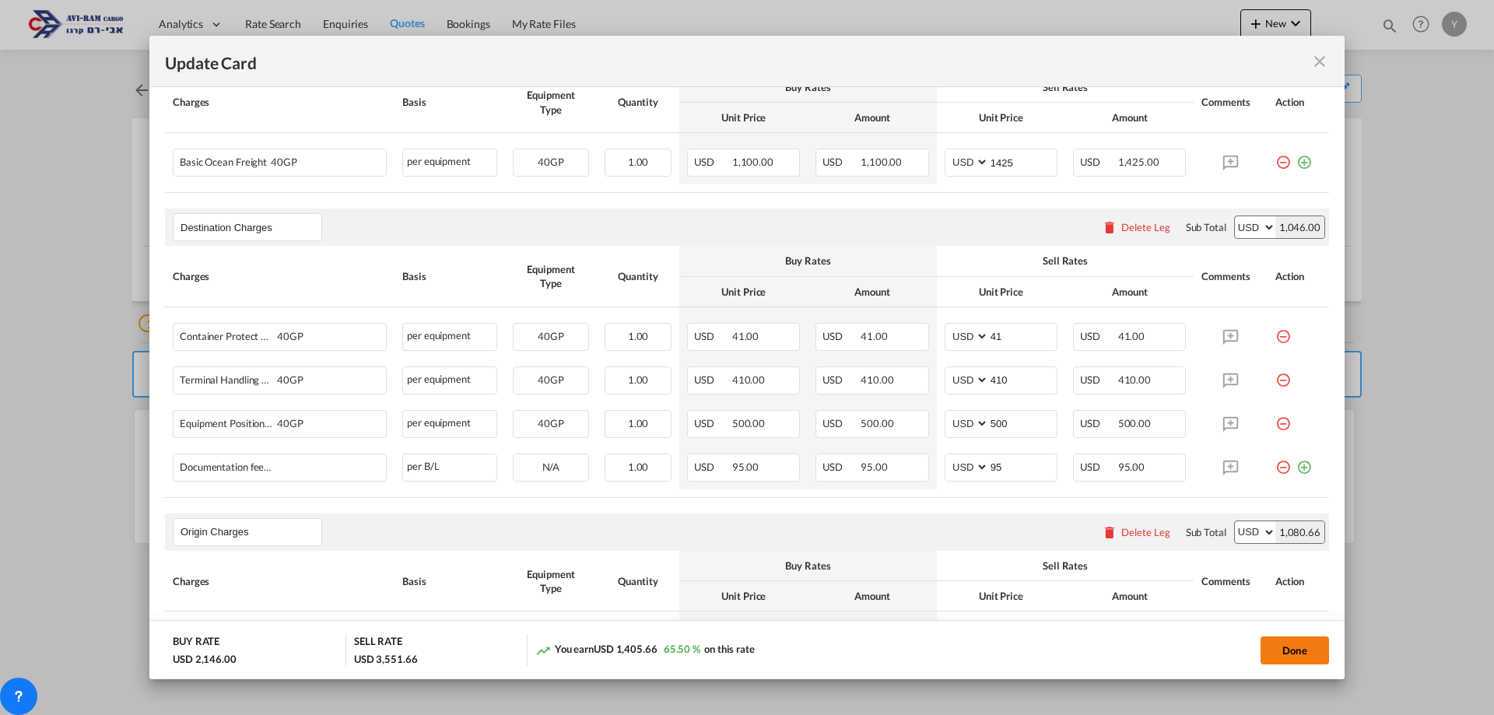
click at [1288, 647] on button "Done" at bounding box center [1295, 651] width 68 height 28
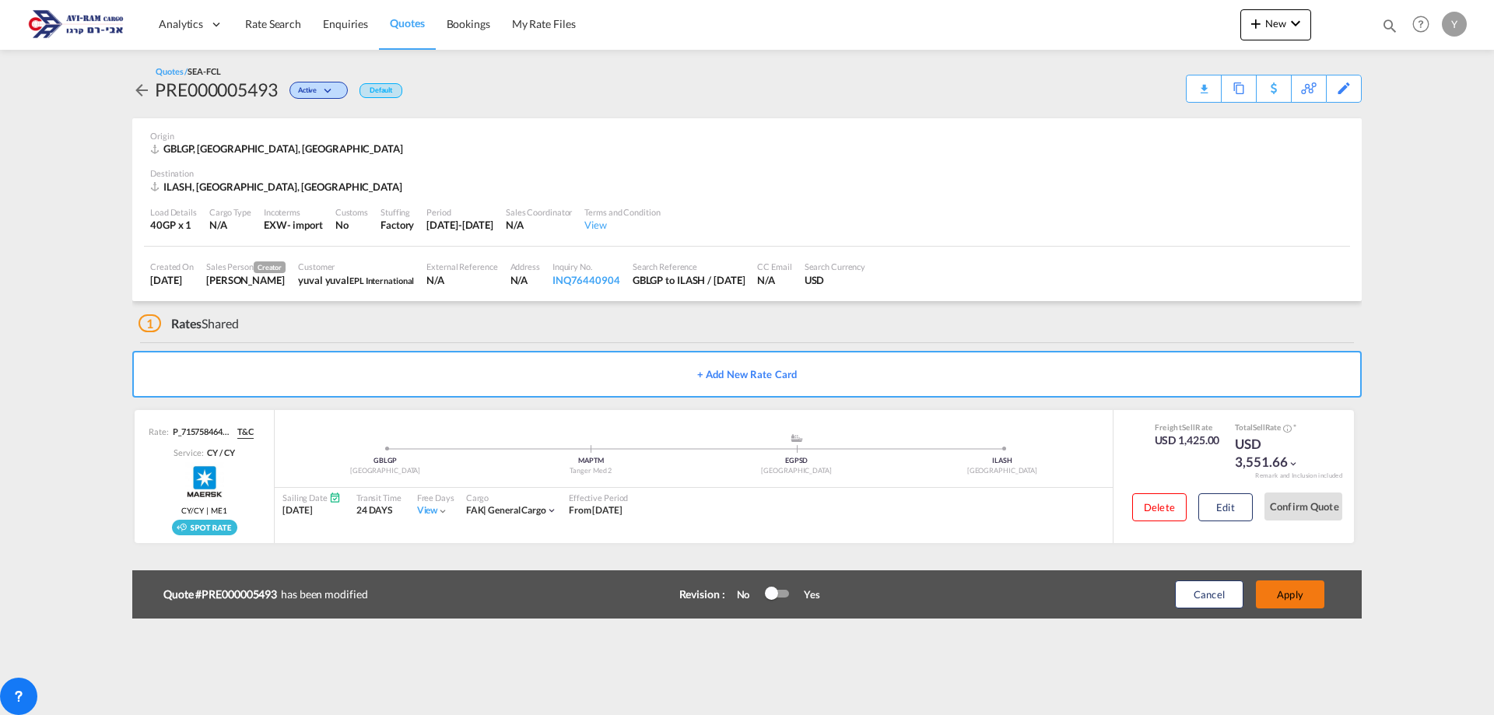
click at [1292, 606] on button "Apply" at bounding box center [1290, 594] width 68 height 28
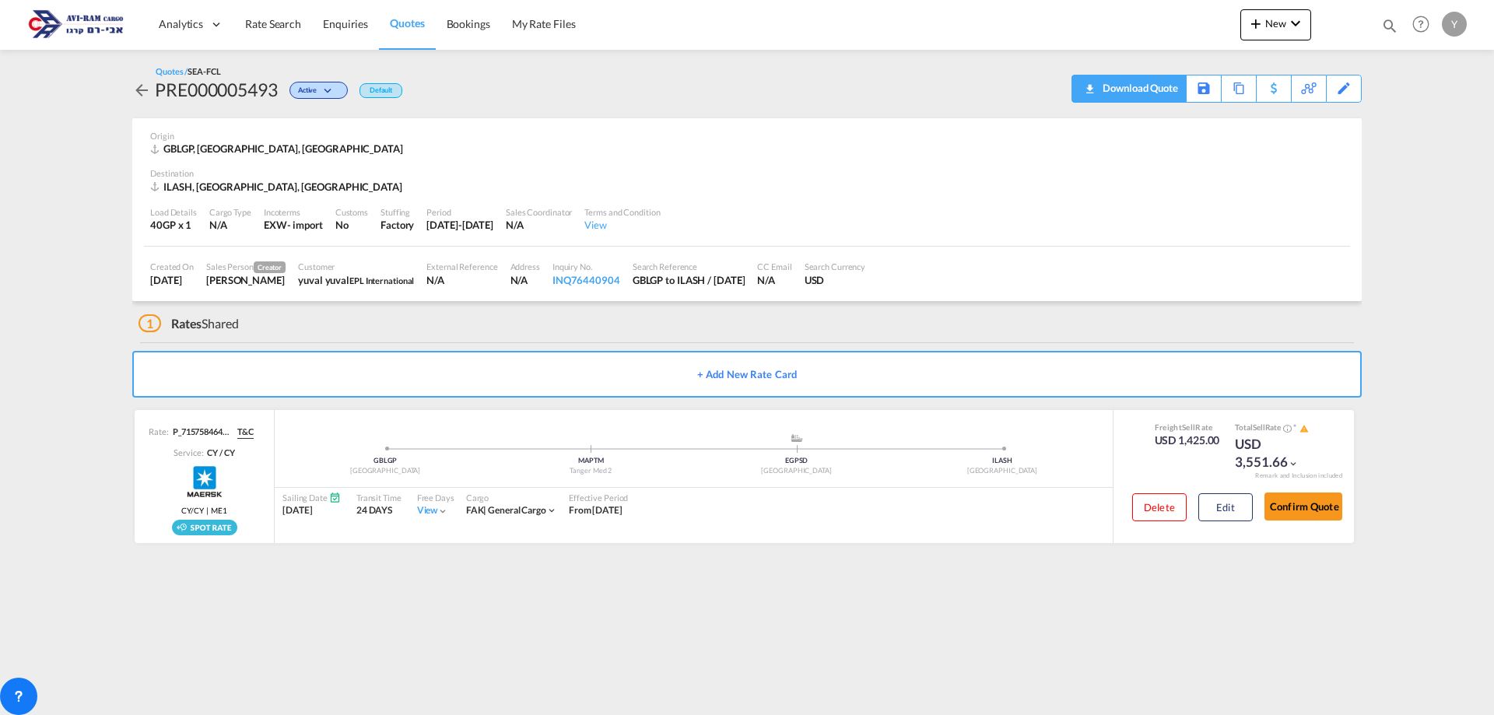
click at [1166, 89] on div "Download Quote" at bounding box center [1138, 87] width 79 height 25
